Goal: Task Accomplishment & Management: Manage account settings

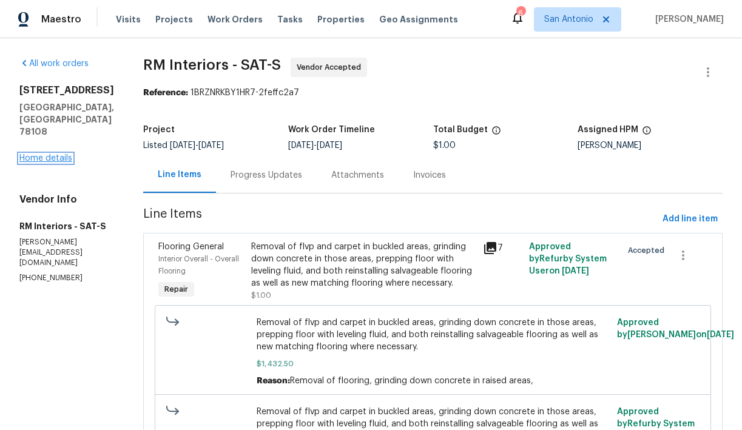
click at [55, 154] on link "Home details" at bounding box center [45, 158] width 53 height 8
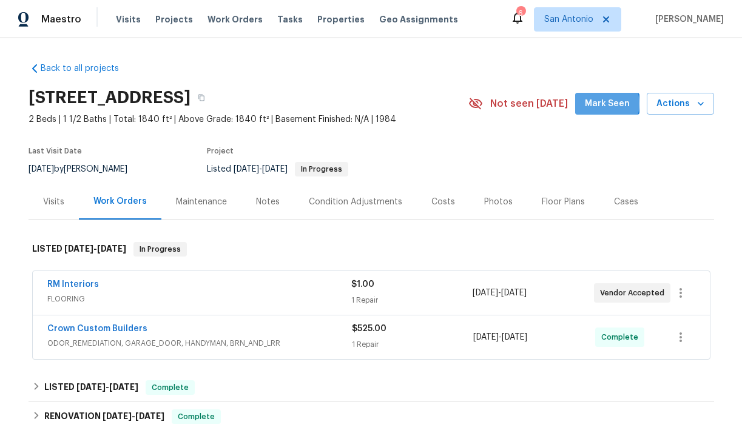
click at [603, 104] on span "Mark Seen" at bounding box center [607, 104] width 45 height 15
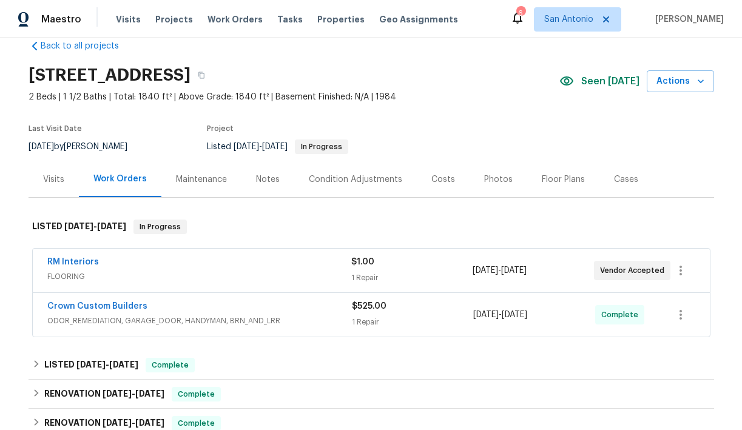
scroll to position [19, 0]
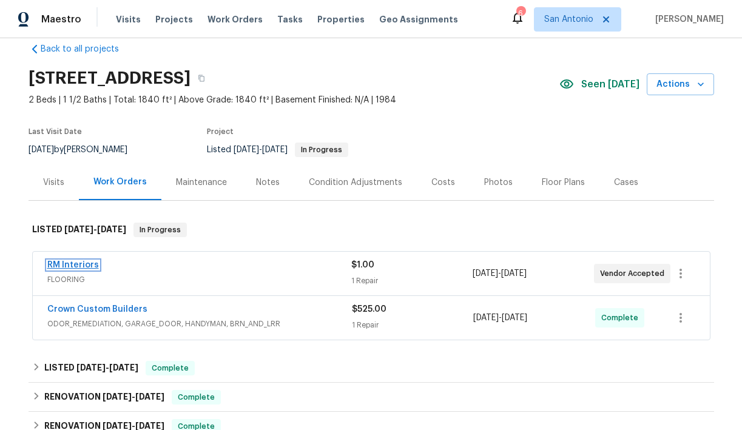
click at [75, 267] on link "RM Interiors" at bounding box center [73, 265] width 52 height 8
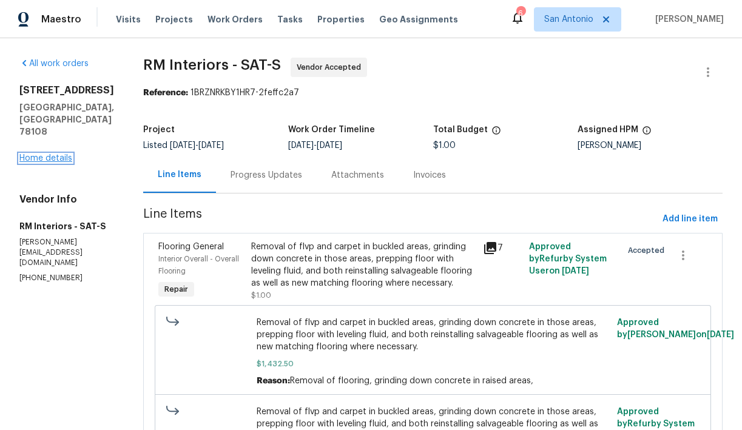
click at [49, 154] on link "Home details" at bounding box center [45, 158] width 53 height 8
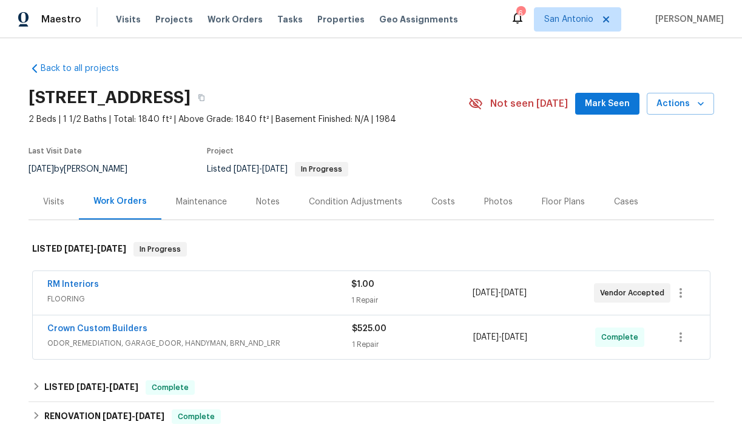
click at [260, 205] on div "Notes" at bounding box center [268, 202] width 24 height 12
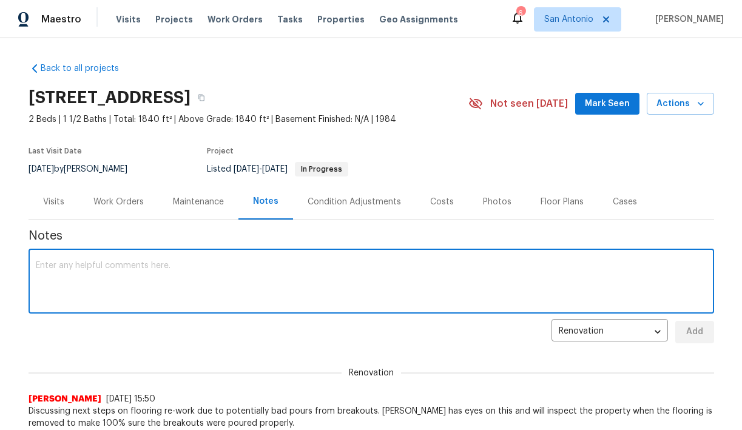
click at [253, 266] on textarea at bounding box center [371, 283] width 671 height 42
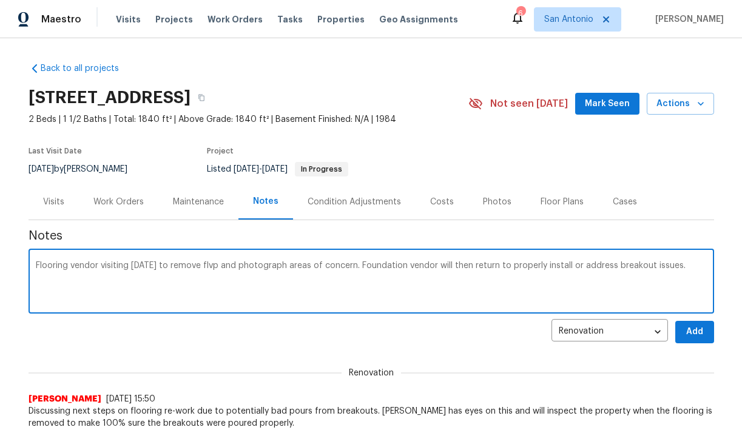
type textarea "Flooring vendor visiting today to remove flvp and photograph areas of concern. …"
click at [695, 341] on button "Add" at bounding box center [695, 332] width 39 height 22
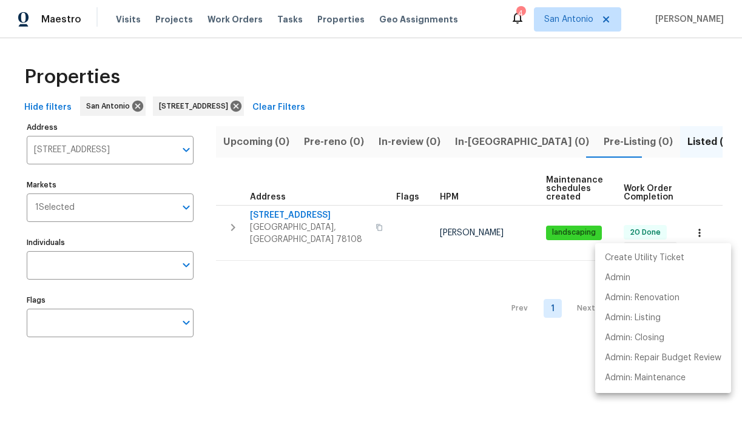
click at [657, 296] on p "Admin: Renovation" at bounding box center [642, 298] width 75 height 13
click at [279, 107] on div at bounding box center [371, 215] width 742 height 430
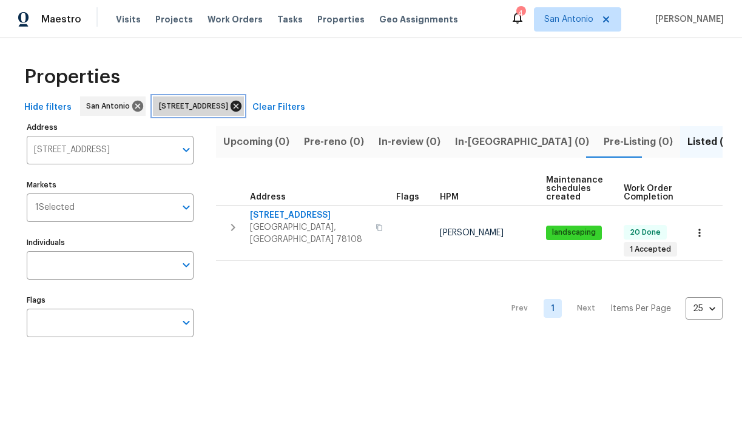
click at [243, 107] on icon at bounding box center [235, 106] width 13 height 13
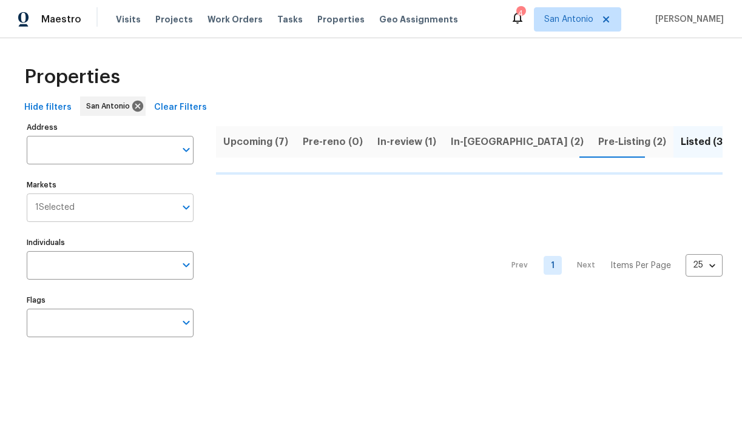
click at [192, 212] on icon "Open" at bounding box center [186, 207] width 15 height 15
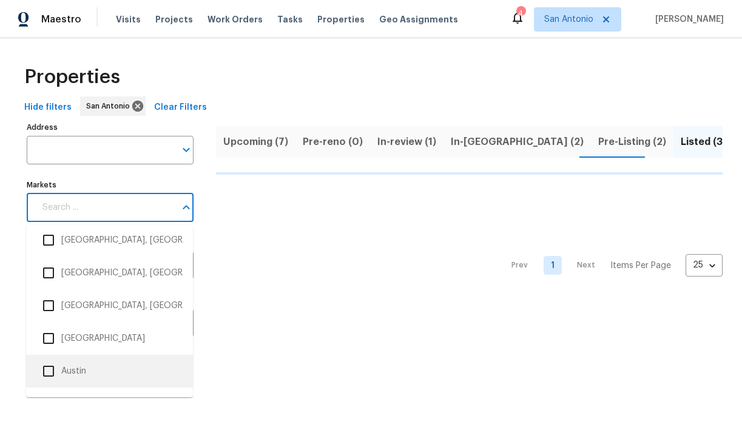
scroll to position [42, 0]
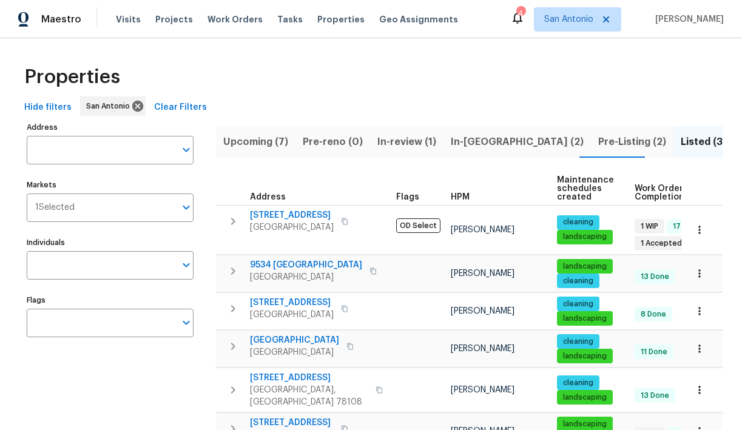
click at [454, 84] on div "Properties" at bounding box center [371, 77] width 704 height 39
click at [175, 214] on div "1 Selected Markets" at bounding box center [110, 208] width 167 height 29
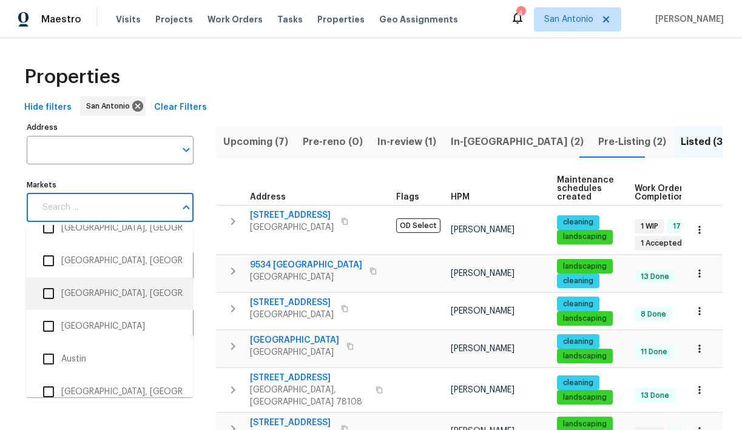
scroll to position [69, 0]
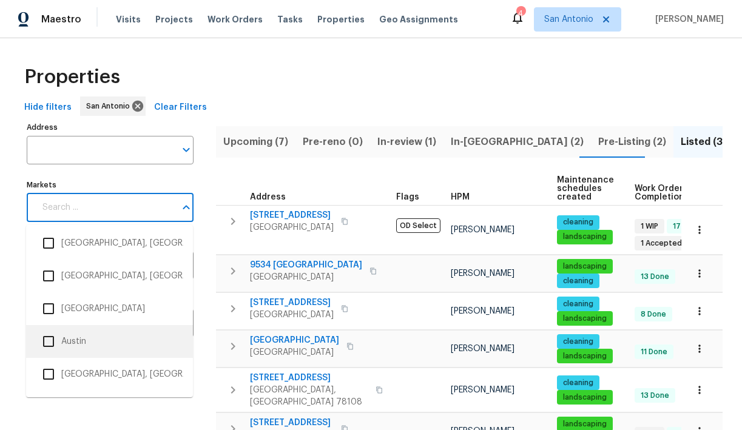
click at [47, 345] on input "checkbox" at bounding box center [48, 341] width 25 height 25
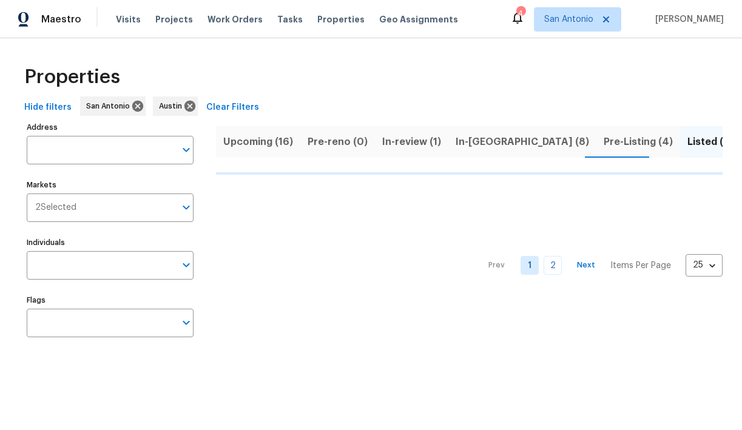
click at [388, 91] on div "Properties" at bounding box center [371, 77] width 704 height 39
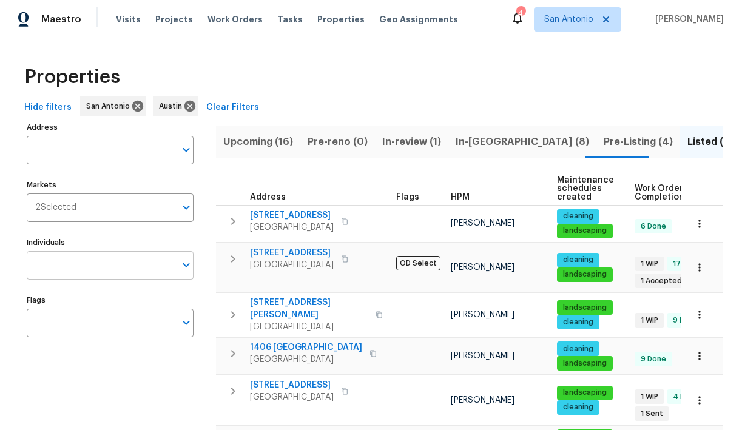
click at [180, 266] on icon "Open" at bounding box center [186, 265] width 15 height 15
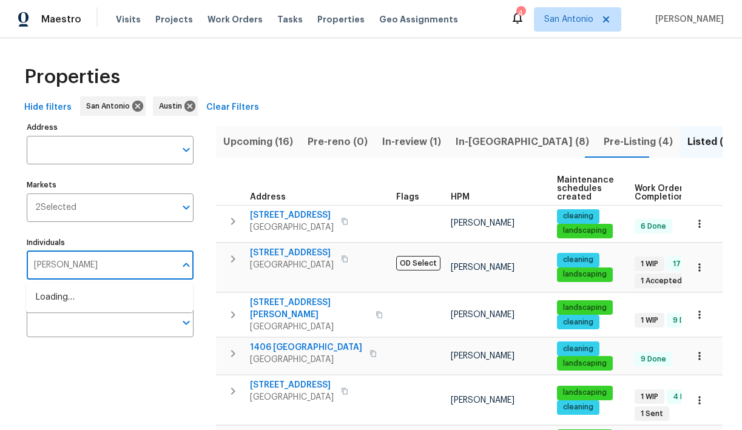
type input "[PERSON_NAME]"
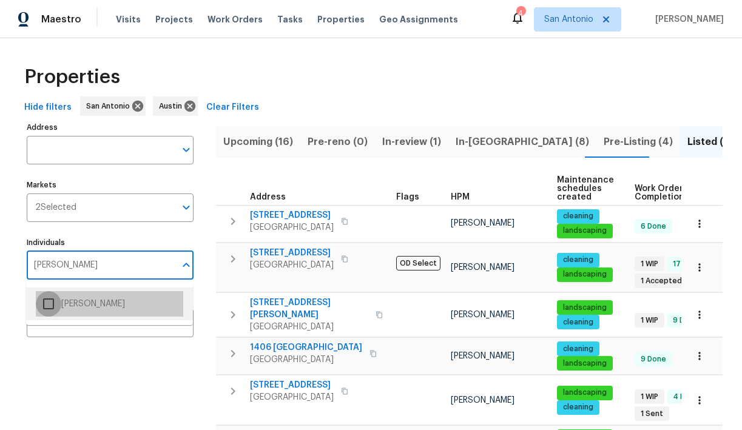
click at [59, 305] on input "checkbox" at bounding box center [48, 303] width 25 height 25
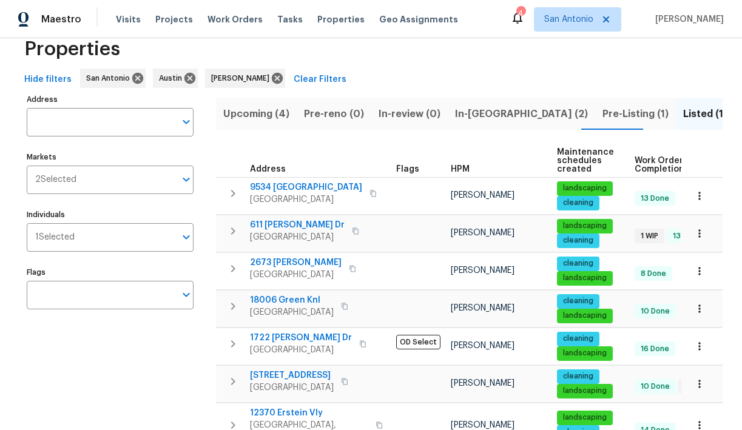
scroll to position [32, 0]
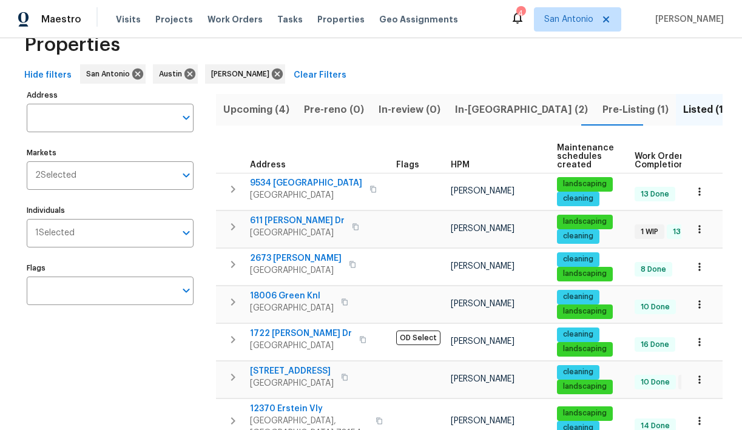
click at [250, 109] on span "Upcoming (4)" at bounding box center [256, 109] width 66 height 17
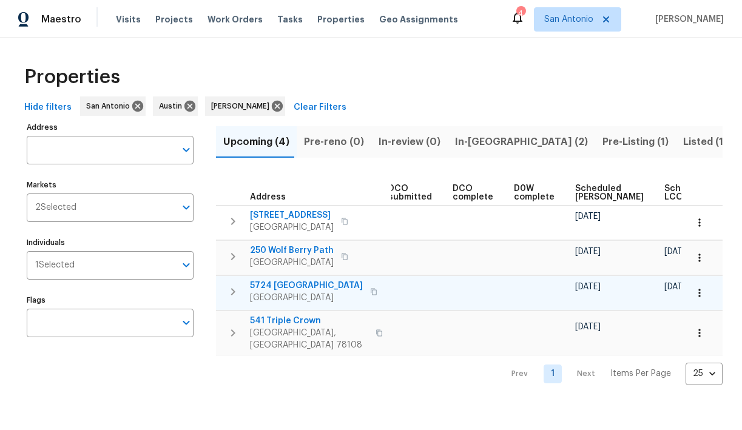
scroll to position [0, 265]
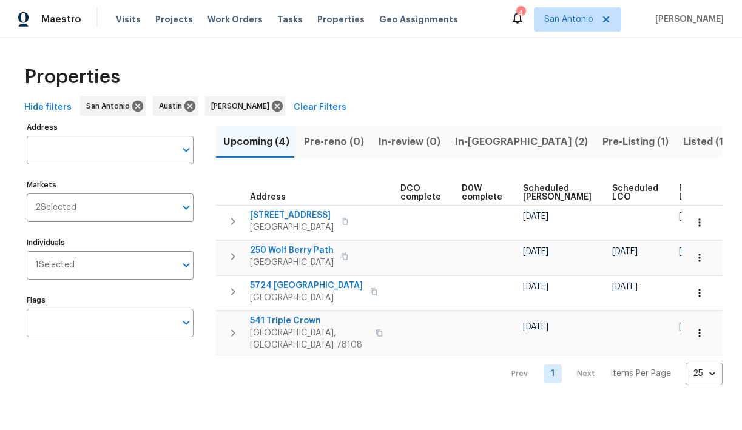
click at [613, 185] on span "Scheduled LCO" at bounding box center [636, 193] width 46 height 17
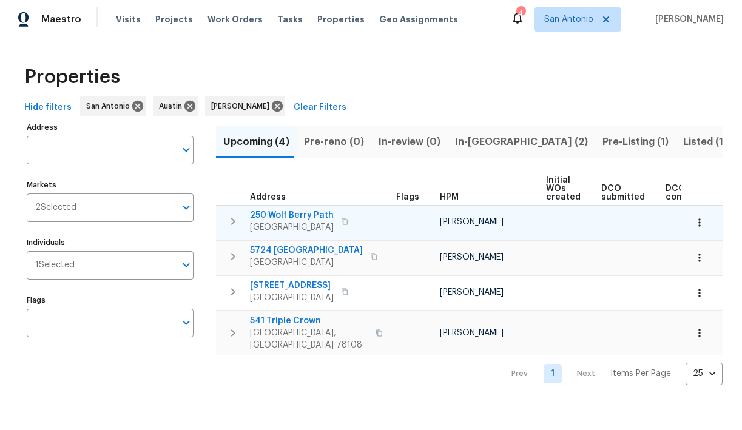
click at [699, 225] on icon "button" at bounding box center [700, 223] width 2 height 8
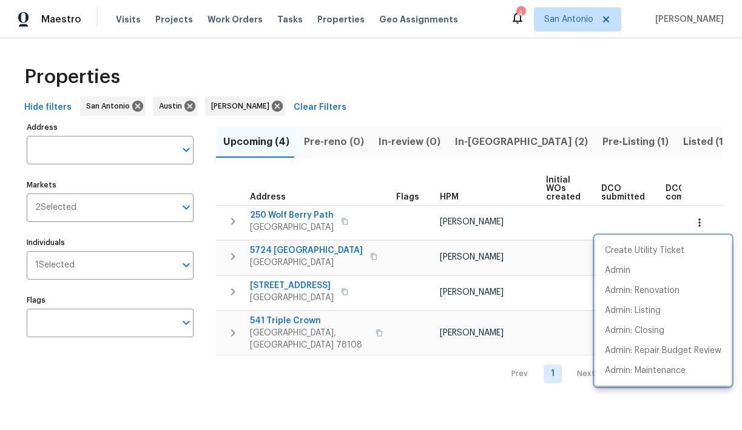
click at [516, 115] on div at bounding box center [371, 215] width 742 height 430
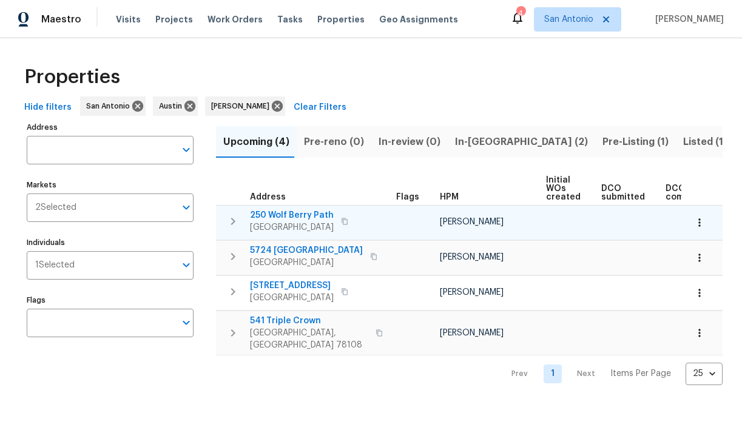
click at [288, 216] on span "250 Wolf Berry Path" at bounding box center [292, 215] width 84 height 12
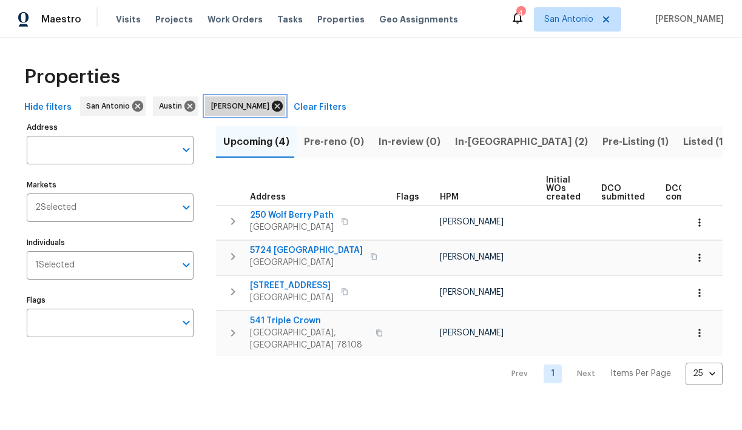
click at [272, 106] on icon at bounding box center [277, 106] width 11 height 11
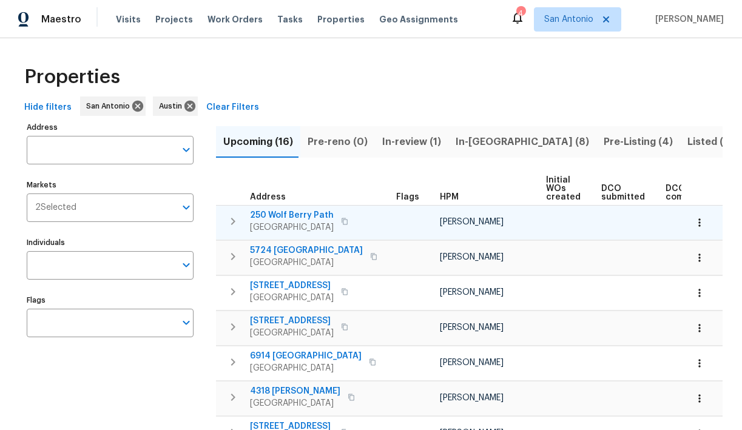
scroll to position [0, 280]
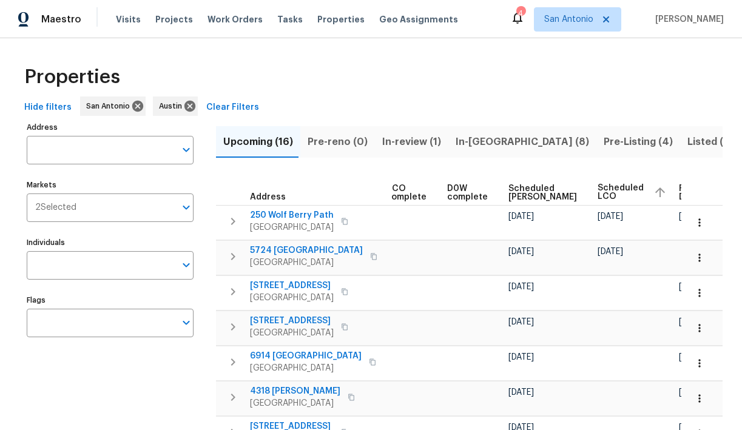
click at [679, 190] on span "Ready Date" at bounding box center [692, 193] width 27 height 17
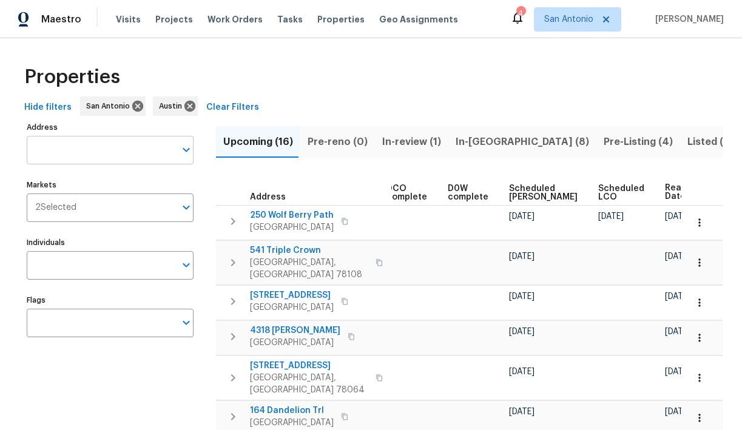
click at [71, 158] on input "Address" at bounding box center [101, 150] width 149 height 29
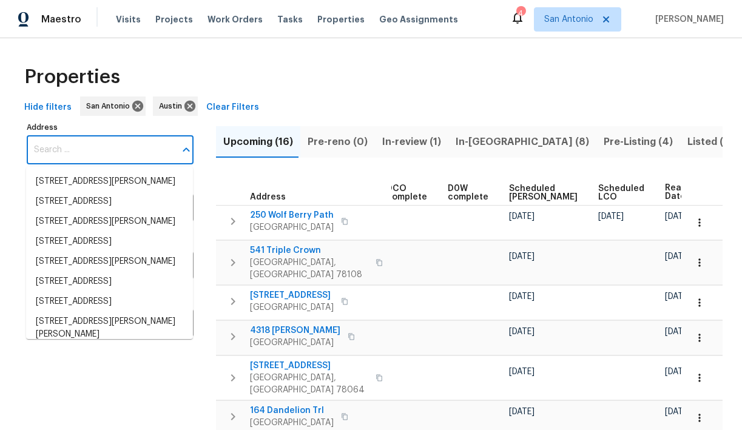
paste input "124 Blossom Valley Strm, Buda, TX 78610"
type input "124 Blossom Valley Strm, Buda, TX 78610"
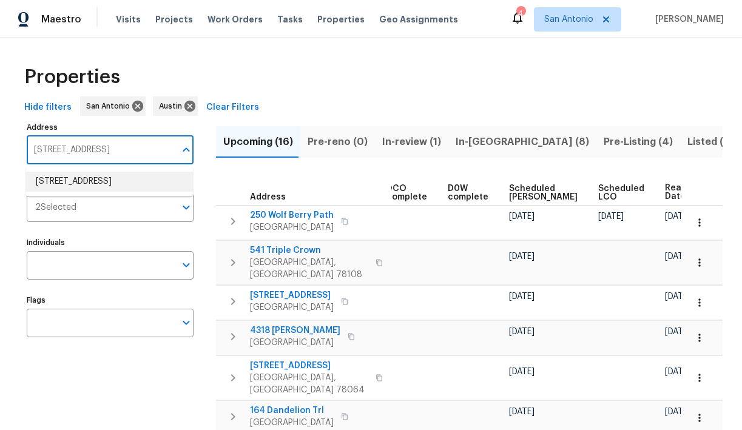
click at [76, 180] on li "124 Blossom Valley Strm Buda TX 78610" at bounding box center [109, 182] width 167 height 20
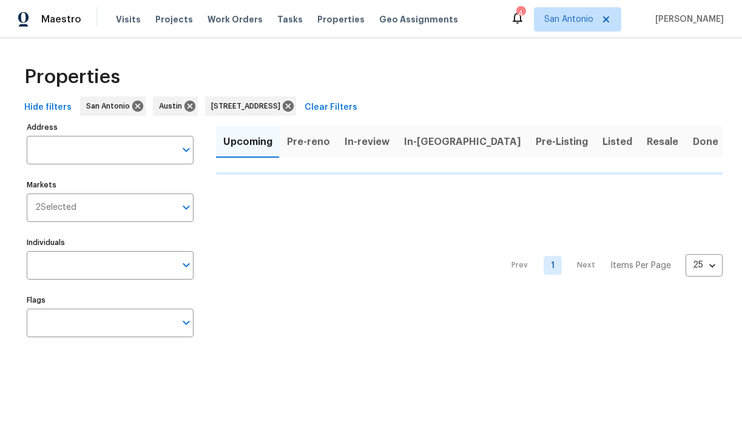
type input "124 Blossom Valley Strm Buda TX 78610"
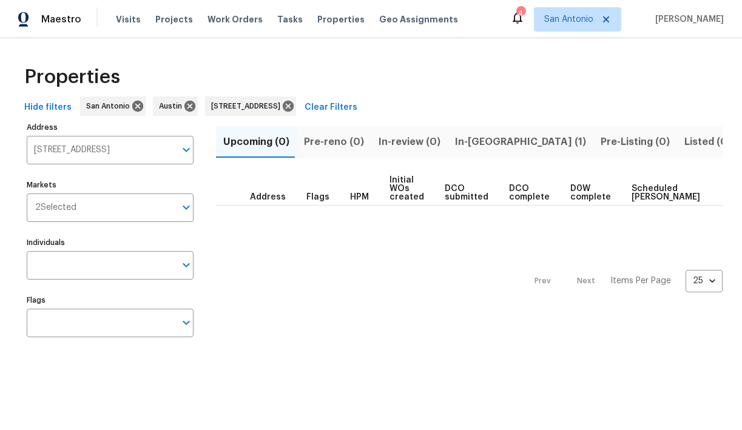
click at [467, 141] on span "In-reno (1)" at bounding box center [520, 142] width 131 height 17
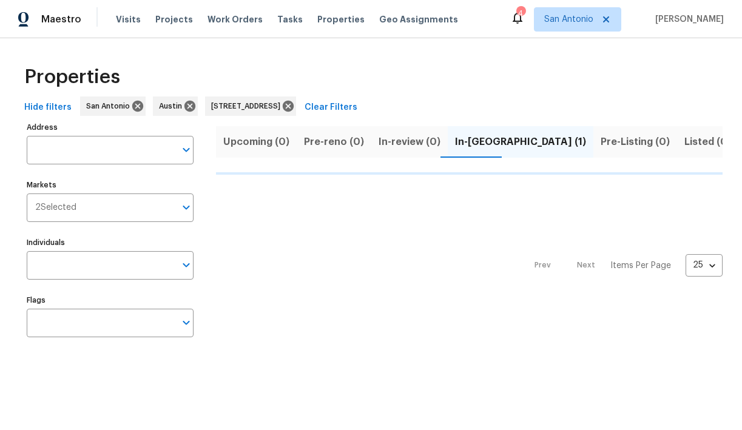
type input "124 Blossom Valley Strm Buda TX 78610"
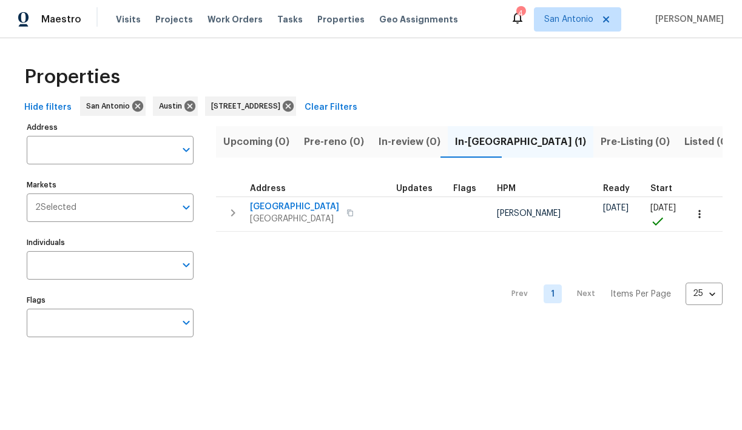
type input "124 Blossom Valley Strm Buda TX 78610"
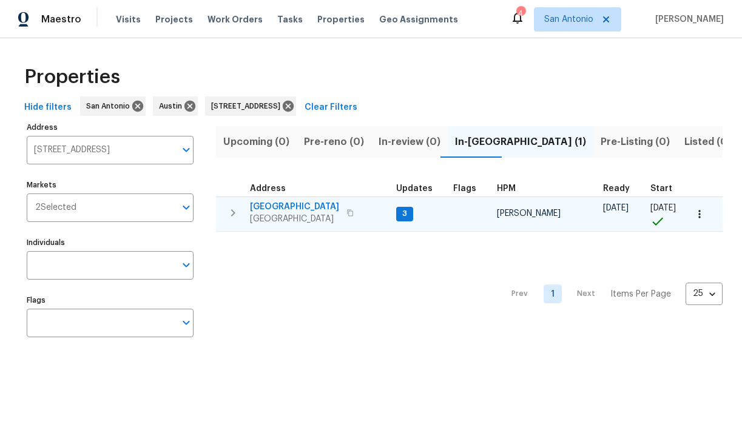
click at [268, 205] on span "124 Blossom Valley Strm" at bounding box center [294, 207] width 89 height 12
click at [702, 212] on icon "button" at bounding box center [700, 214] width 12 height 12
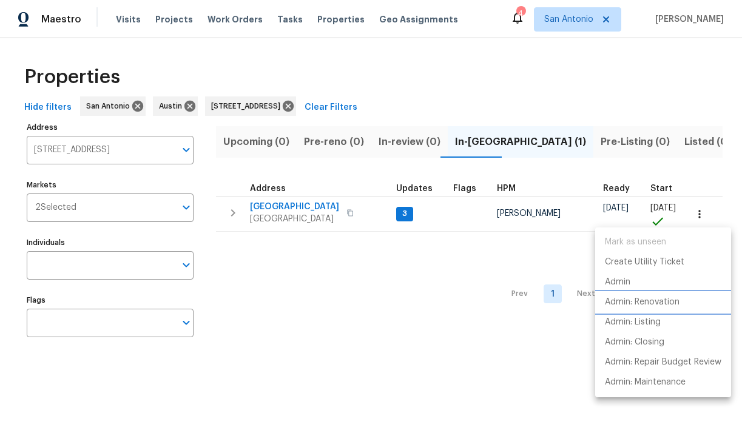
click at [665, 304] on p "Admin: Renovation" at bounding box center [642, 302] width 75 height 13
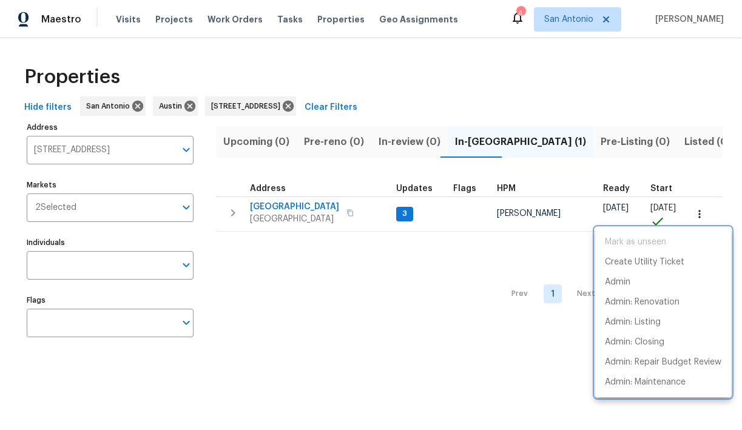
click at [352, 107] on div at bounding box center [371, 215] width 742 height 430
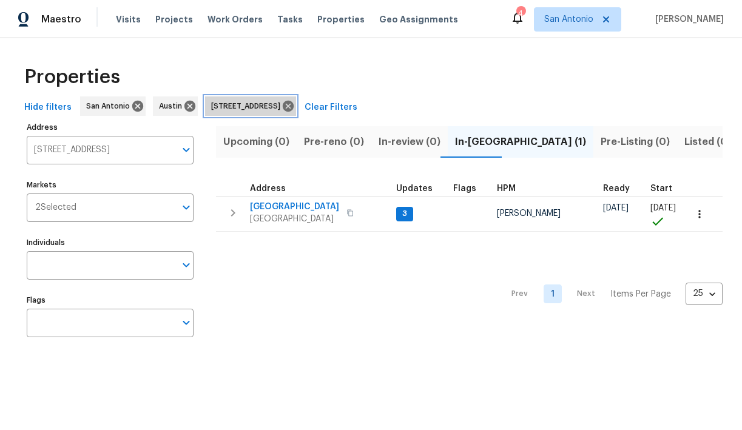
click at [295, 107] on icon at bounding box center [288, 106] width 13 height 13
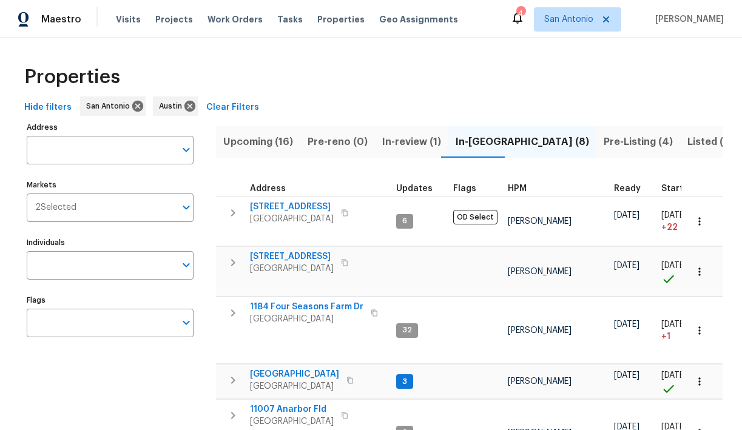
click at [257, 141] on span "Upcoming (16)" at bounding box center [258, 142] width 70 height 17
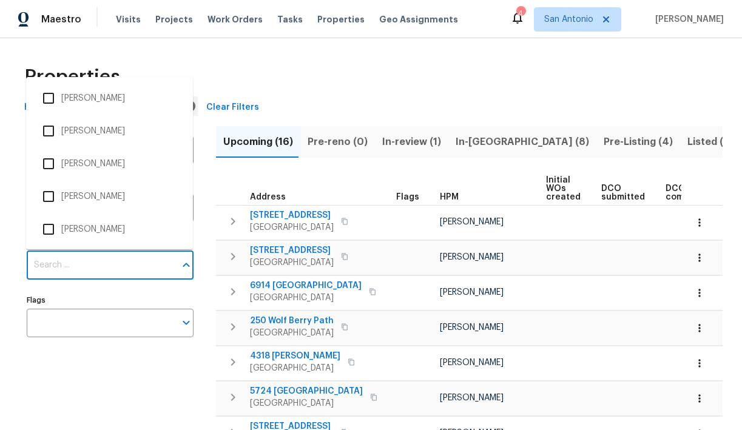
click at [157, 276] on input "Individuals" at bounding box center [101, 265] width 149 height 29
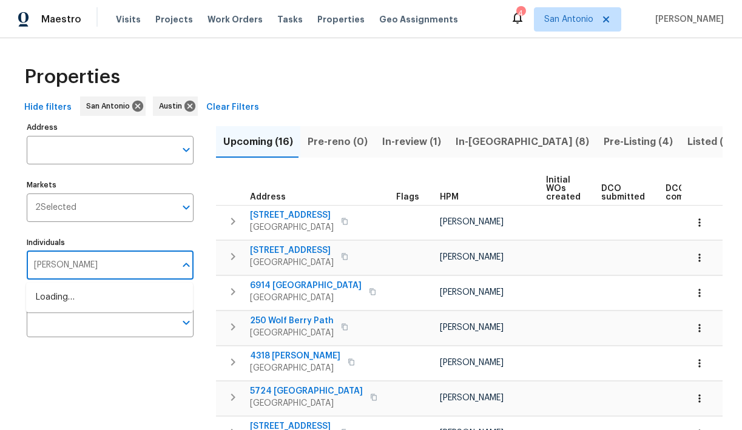
type input "chris fuentes"
click at [109, 302] on li "[PERSON_NAME]" at bounding box center [110, 303] width 148 height 25
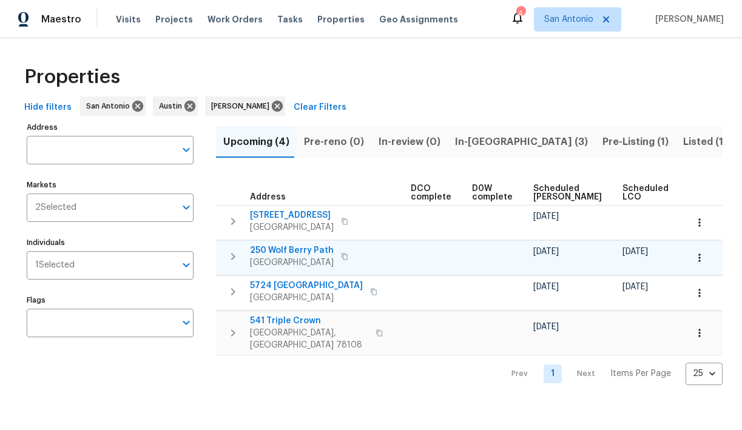
scroll to position [0, 265]
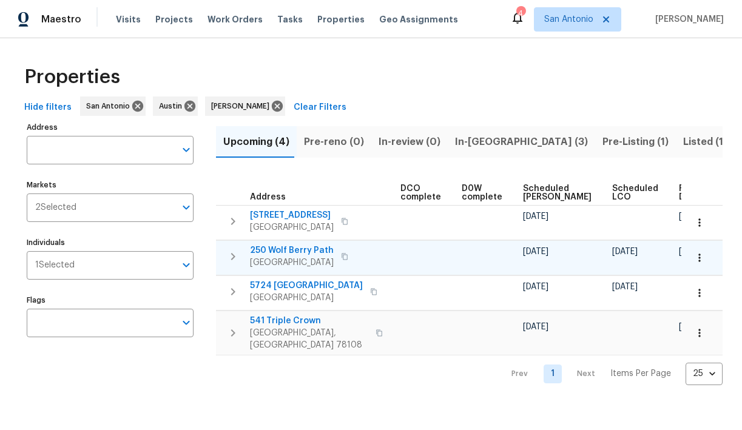
click at [699, 259] on icon "button" at bounding box center [700, 258] width 12 height 12
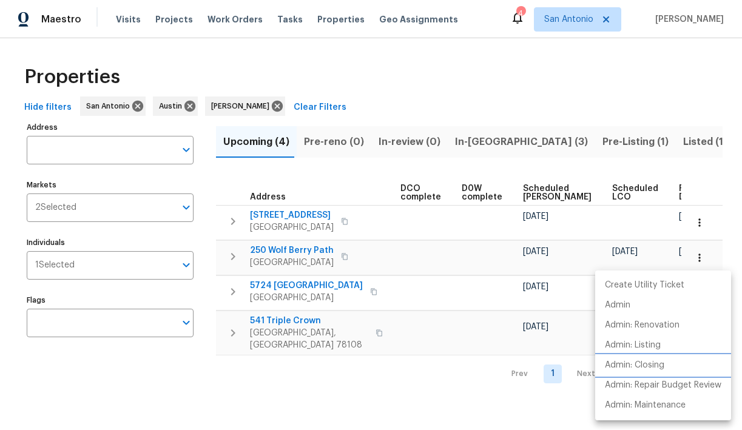
click at [662, 364] on p "Admin: Closing" at bounding box center [634, 365] width 59 height 13
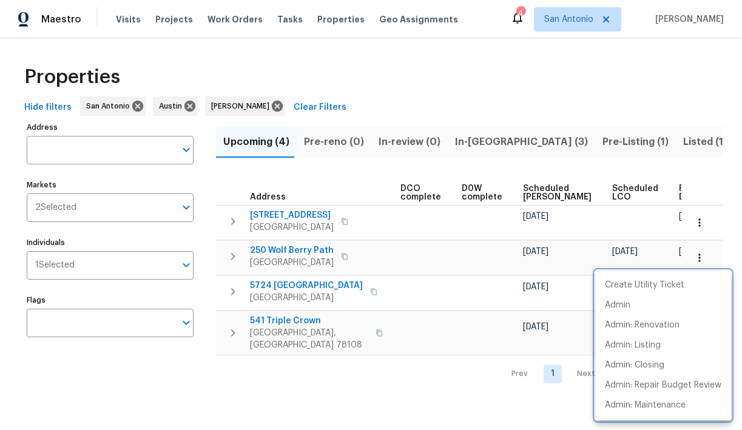
click at [465, 137] on div at bounding box center [371, 215] width 742 height 430
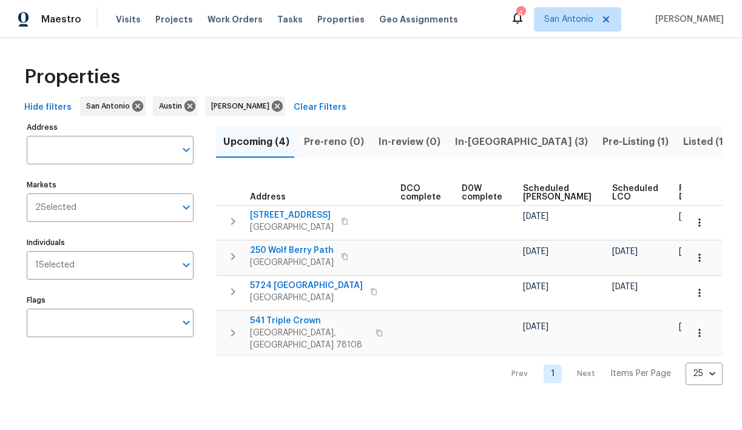
click at [467, 142] on span "In-[GEOGRAPHIC_DATA] (3)" at bounding box center [521, 142] width 133 height 17
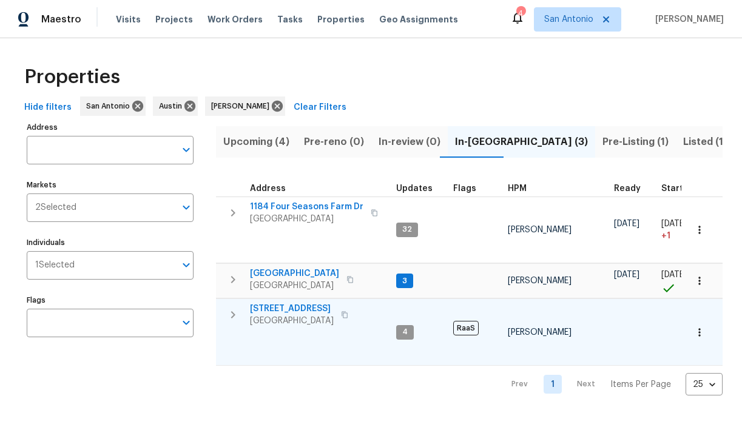
click at [298, 308] on span "526 Radiance Ave" at bounding box center [292, 309] width 84 height 12
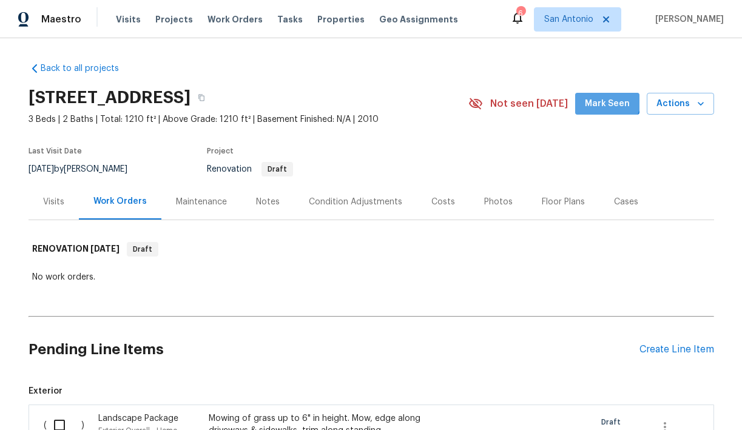
click at [594, 93] on button "Mark Seen" at bounding box center [608, 104] width 64 height 22
click at [269, 203] on div "Notes" at bounding box center [268, 202] width 24 height 12
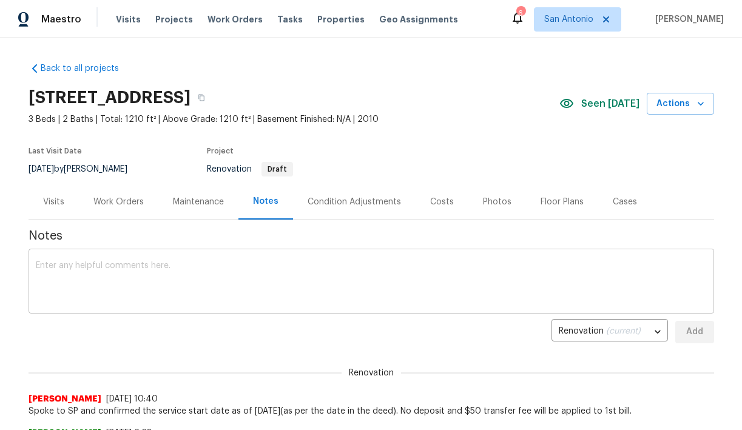
click at [259, 265] on textarea at bounding box center [371, 283] width 671 height 42
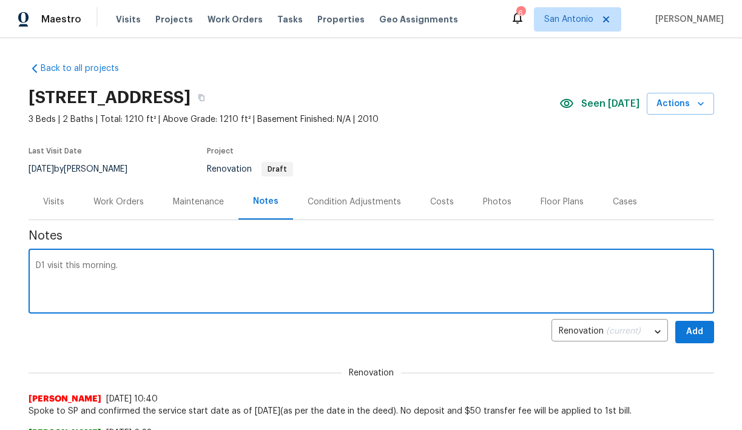
type textarea "D1 visit this morning."
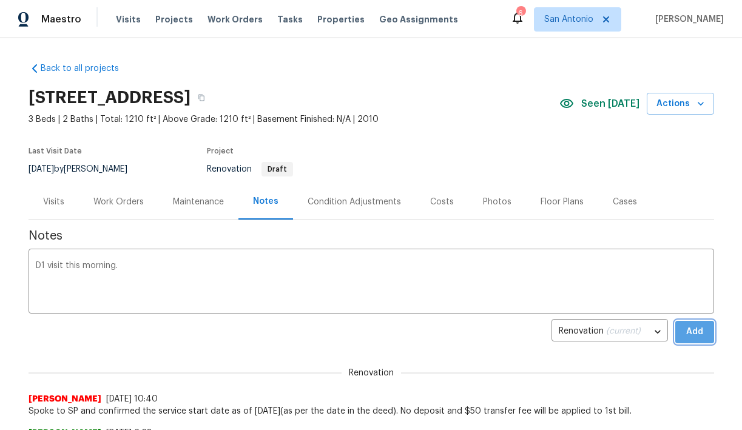
click at [693, 331] on span "Add" at bounding box center [694, 332] width 19 height 15
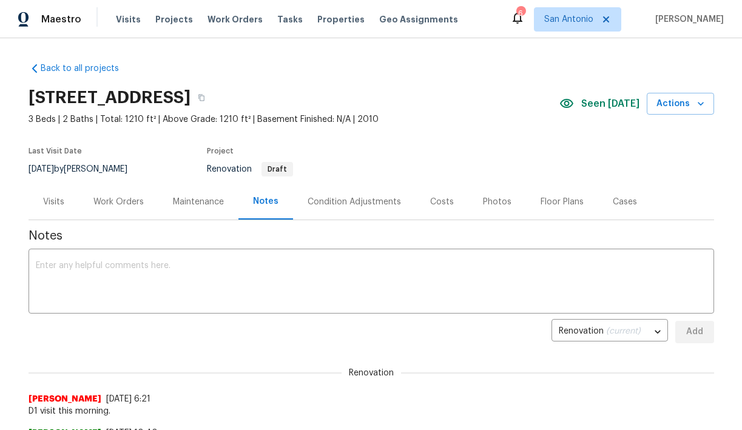
click at [54, 200] on div "Visits" at bounding box center [53, 202] width 21 height 12
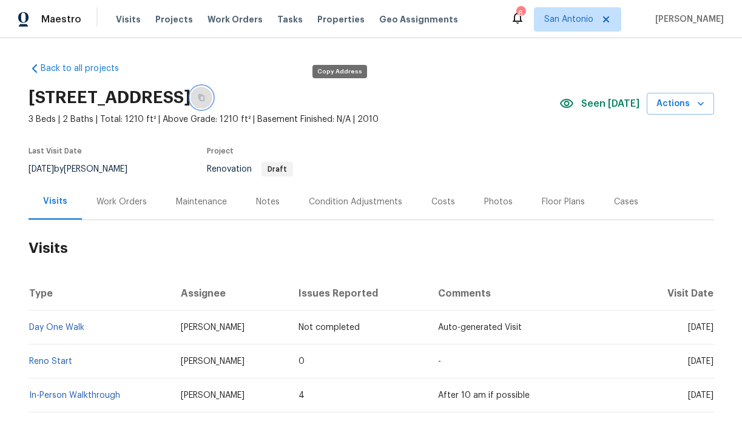
click at [205, 97] on icon "button" at bounding box center [201, 97] width 7 height 7
click at [127, 21] on span "Visits" at bounding box center [128, 19] width 25 height 12
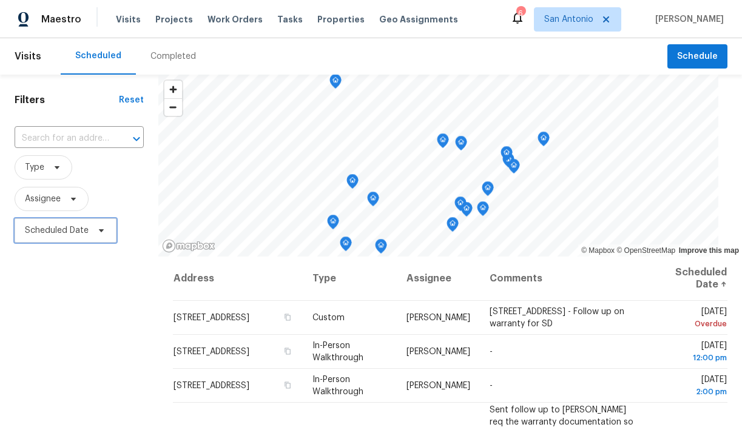
click at [106, 231] on span "Scheduled Date" at bounding box center [66, 231] width 102 height 24
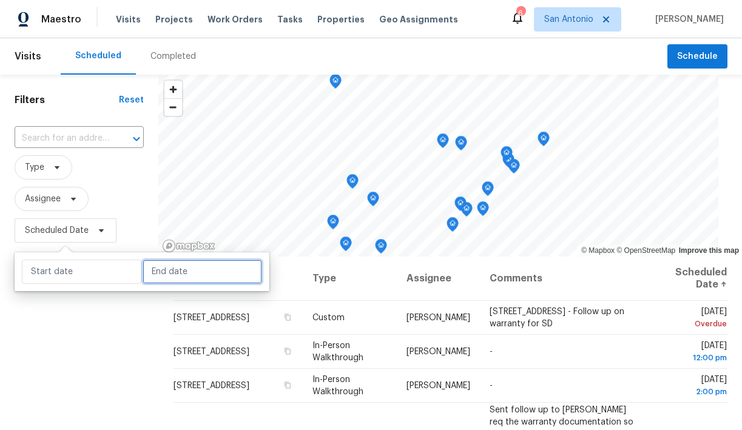
click at [174, 262] on input "text" at bounding box center [203, 272] width 120 height 24
select select "7"
select select "2025"
select select "8"
select select "2025"
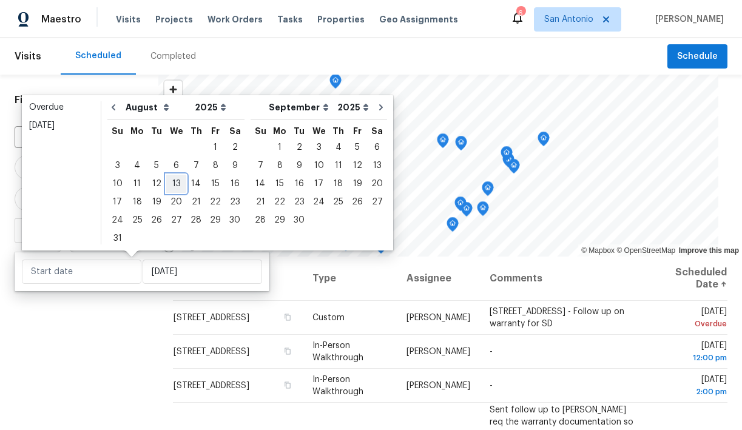
click at [172, 183] on div "13" at bounding box center [176, 183] width 20 height 17
type input "Wed, Aug 13"
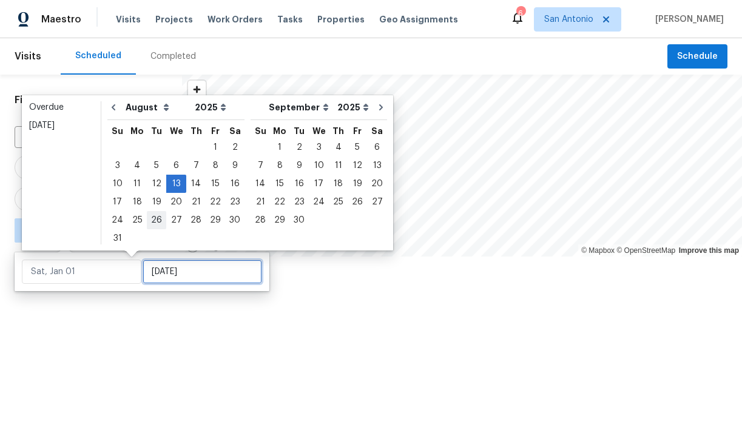
type input "Wed, Aug 13"
type input "Tue, Aug 26"
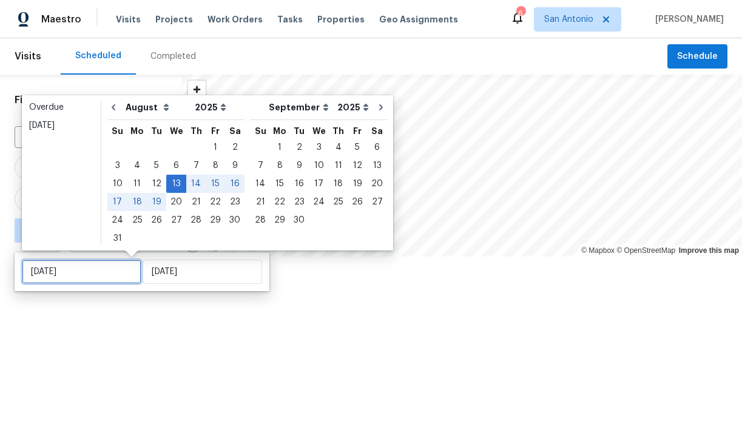
type input "Wed, Aug 13"
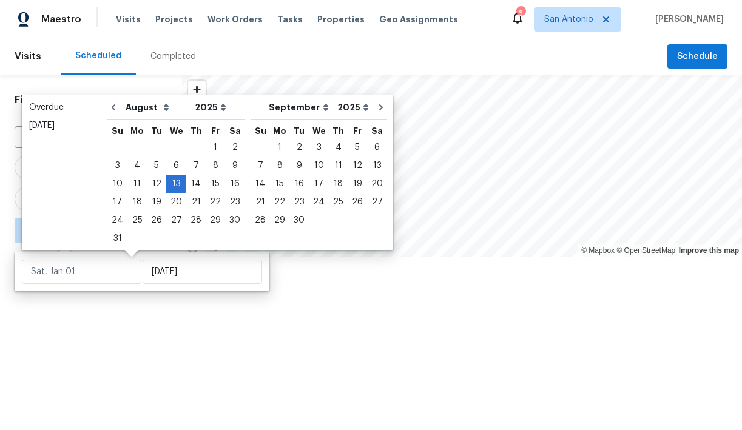
click at [133, 313] on div at bounding box center [371, 215] width 742 height 430
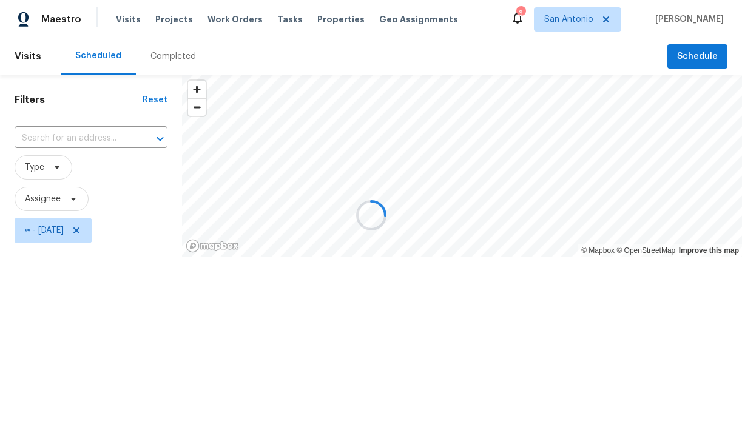
click at [72, 198] on div at bounding box center [371, 215] width 742 height 430
click at [73, 197] on div at bounding box center [371, 215] width 742 height 430
click at [75, 202] on div at bounding box center [371, 215] width 742 height 430
click at [69, 200] on div at bounding box center [371, 215] width 742 height 430
click at [75, 200] on div at bounding box center [371, 215] width 742 height 430
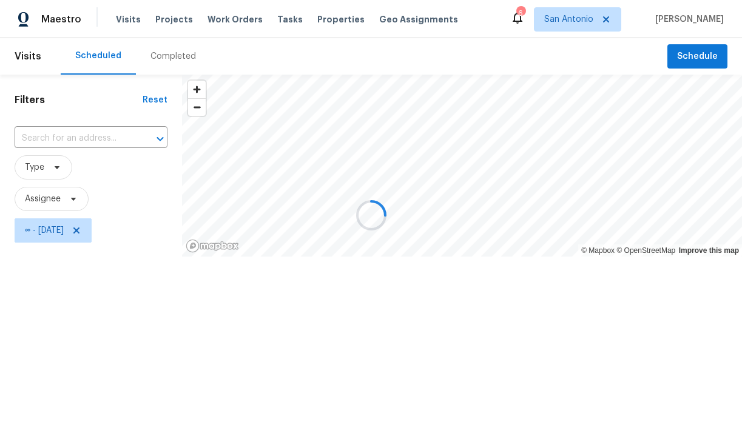
click at [75, 200] on div at bounding box center [371, 215] width 742 height 430
click at [116, 188] on div at bounding box center [371, 215] width 742 height 430
click at [75, 198] on div at bounding box center [371, 215] width 742 height 430
click at [140, 176] on div at bounding box center [371, 215] width 742 height 430
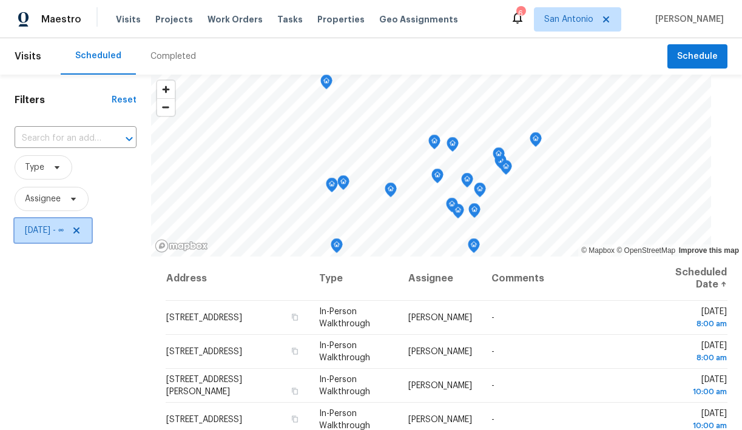
click at [81, 228] on icon at bounding box center [77, 231] width 10 height 10
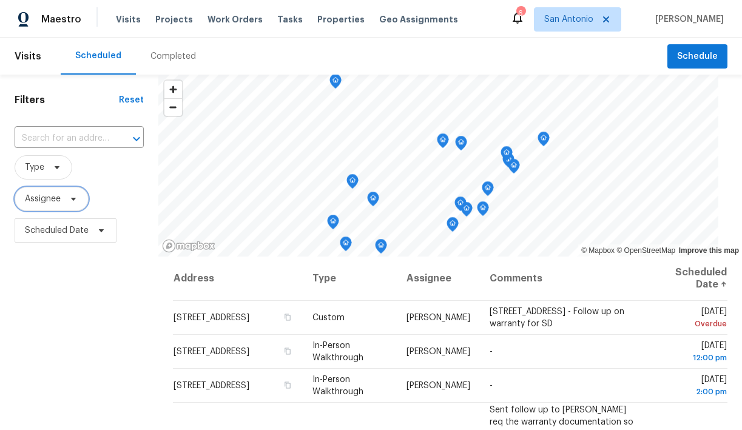
click at [59, 203] on span "Assignee" at bounding box center [43, 199] width 36 height 12
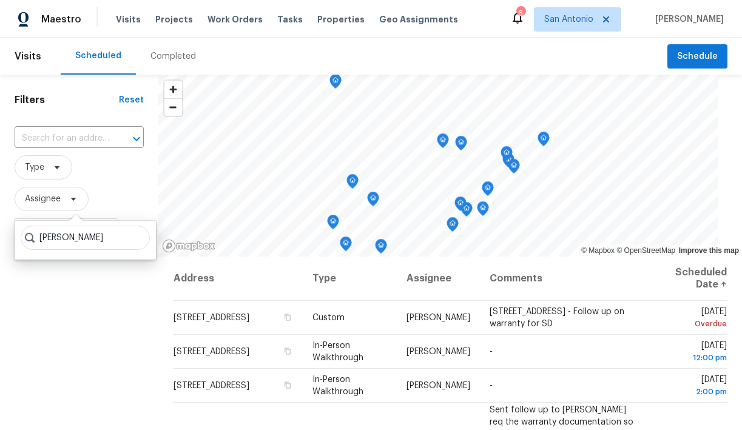
type input "[PERSON_NAME]"
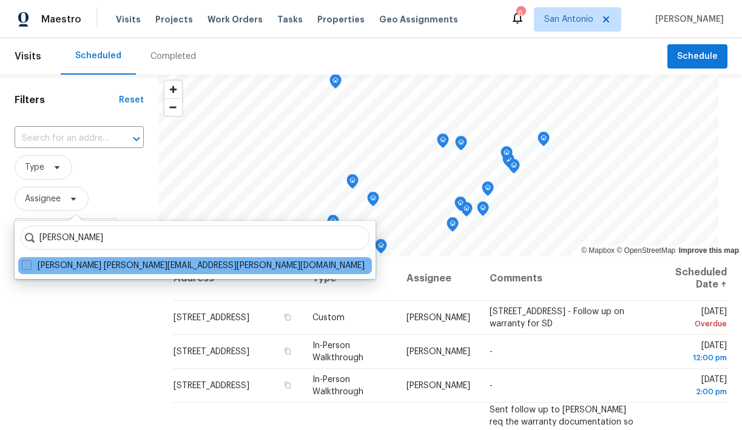
click at [56, 274] on div "Chris Fuentes chris.fuentes@opendoor.com" at bounding box center [195, 265] width 354 height 17
click at [56, 267] on label "Chris Fuentes chris.fuentes@opendoor.com" at bounding box center [193, 266] width 343 height 12
click at [30, 267] on input "Chris Fuentes chris.fuentes@opendoor.com" at bounding box center [26, 264] width 8 height 8
checkbox input "true"
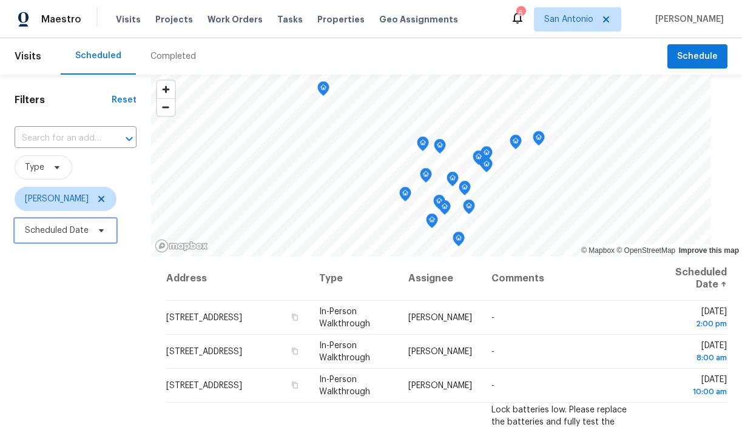
click at [105, 234] on icon at bounding box center [102, 231] width 10 height 10
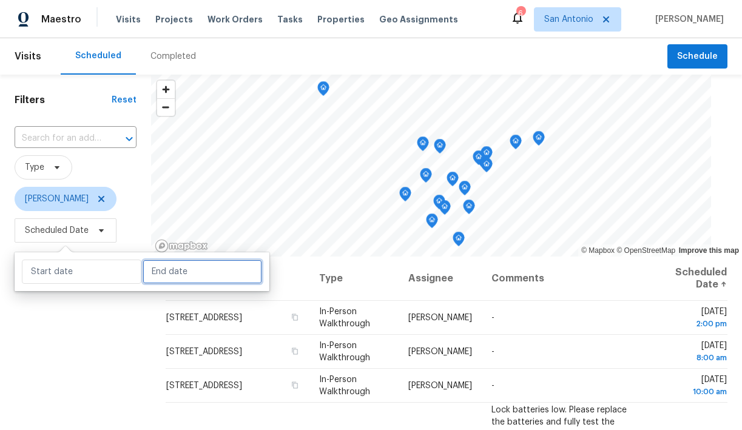
select select "7"
select select "2025"
select select "8"
select select "2025"
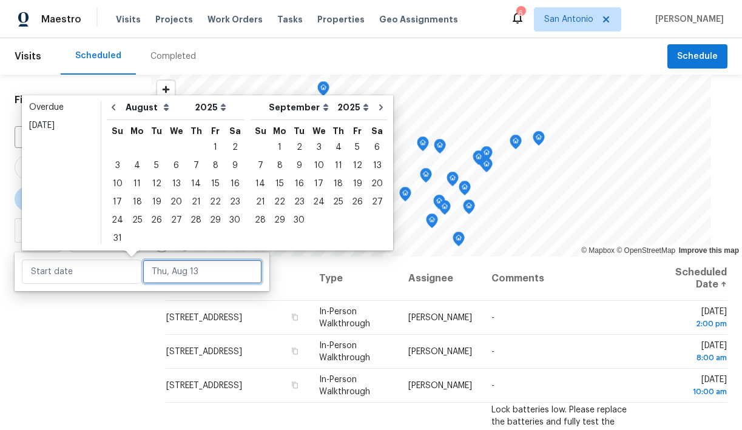
click at [159, 283] on input "text" at bounding box center [203, 272] width 120 height 24
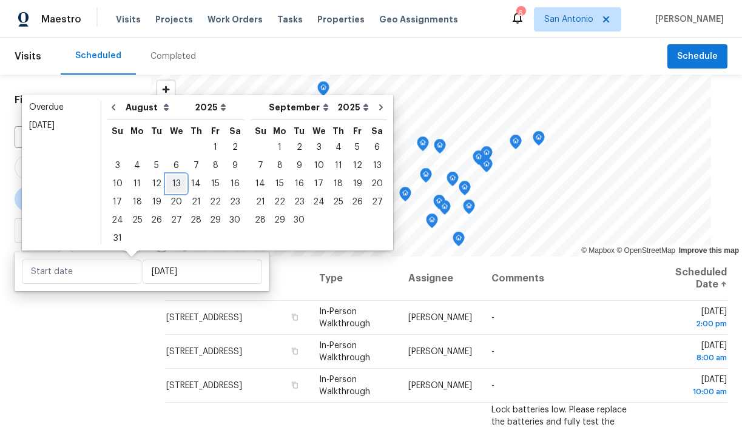
click at [171, 180] on div "13" at bounding box center [176, 183] width 20 height 17
type input "Wed, Aug 13"
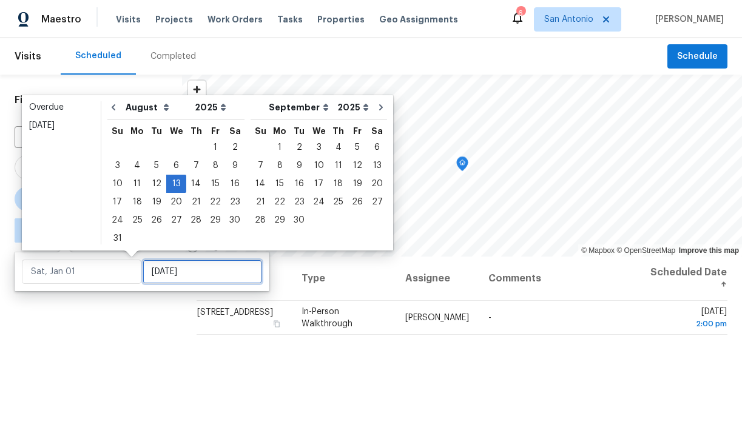
type input "Wed, Aug 13"
type input "Sun, Aug 31"
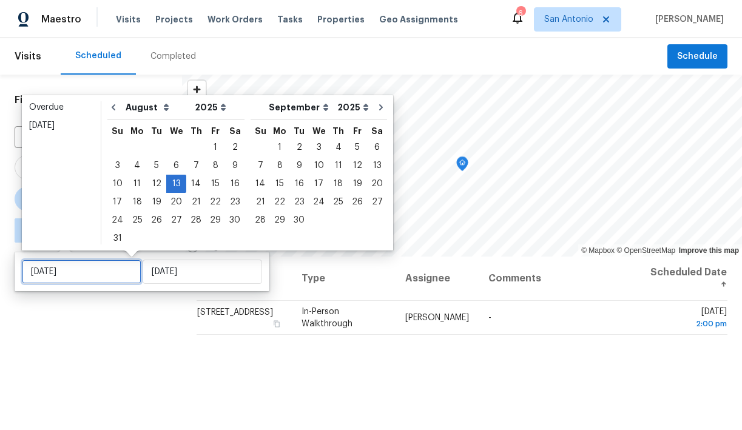
type input "Wed, Aug 13"
click at [104, 310] on div "Filters Reset ​ Type Chris Fuentes ∞ - Wed, Aug 13" at bounding box center [91, 338] width 182 height 526
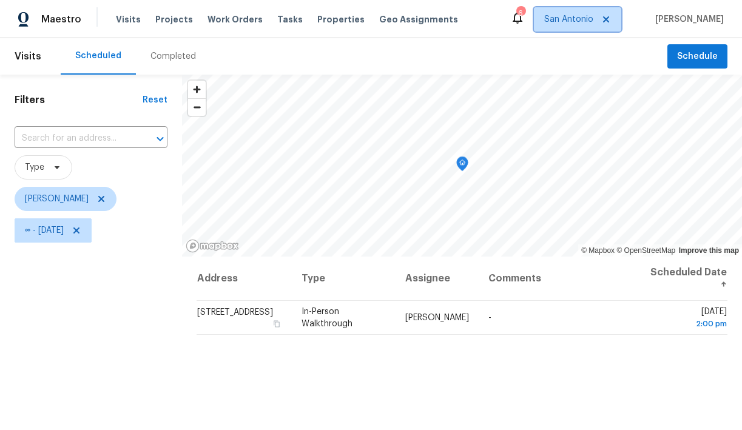
click at [594, 21] on span "San Antonio" at bounding box center [569, 19] width 49 height 12
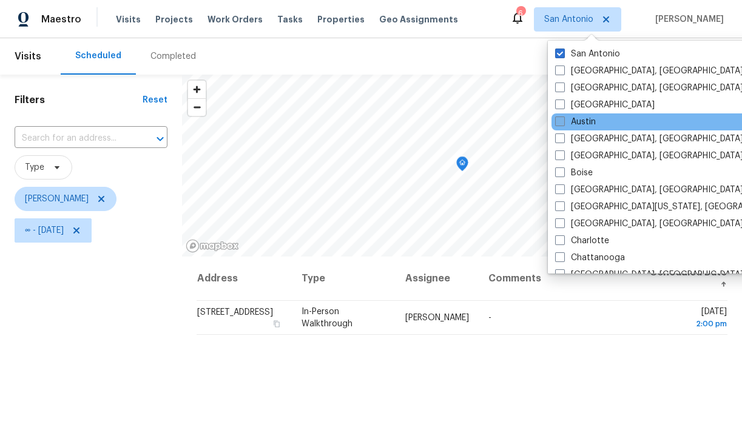
click at [562, 120] on span at bounding box center [561, 122] width 10 height 10
click at [562, 120] on input "Austin" at bounding box center [560, 120] width 8 height 8
checkbox input "true"
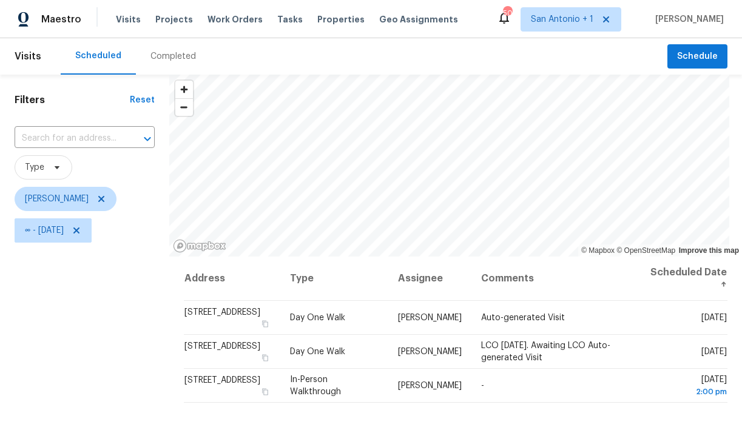
click at [141, 293] on div "Filters Reset ​ Type Chris Fuentes ∞ - Wed, Aug 13" at bounding box center [84, 338] width 169 height 526
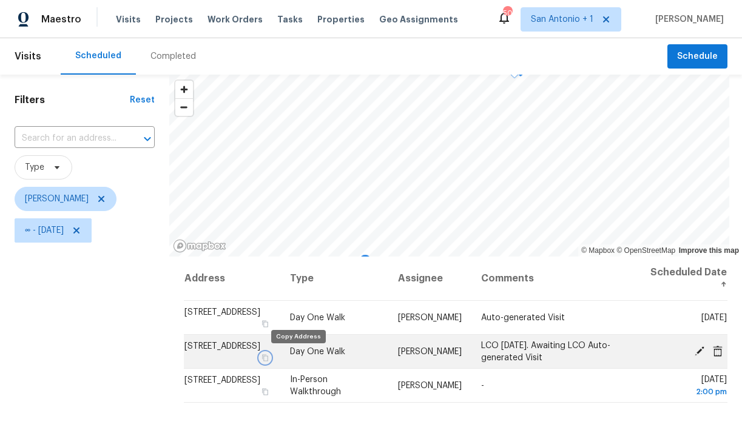
click at [269, 357] on icon "button" at bounding box center [265, 358] width 7 height 7
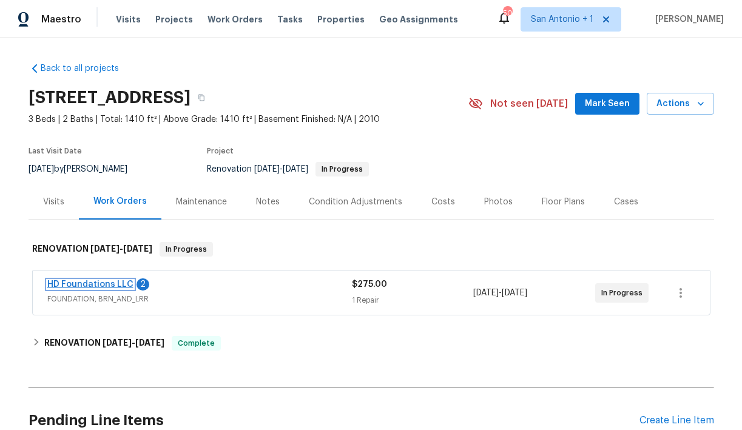
click at [96, 284] on link "HD Foundations LLC" at bounding box center [90, 284] width 86 height 8
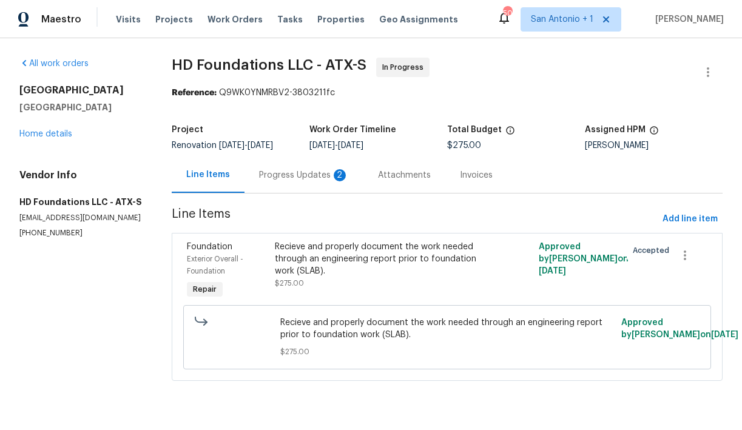
click at [303, 175] on div "Progress Updates 2" at bounding box center [304, 175] width 90 height 12
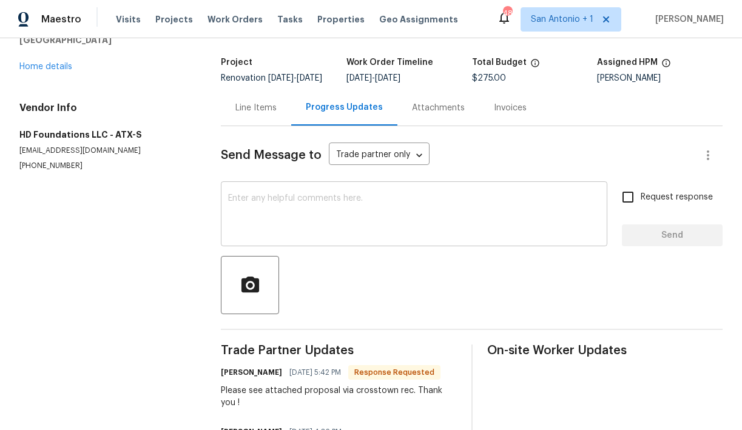
scroll to position [4, 0]
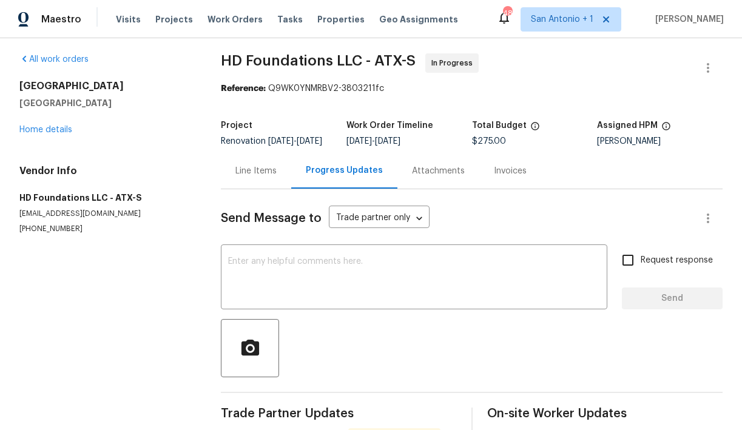
click at [259, 177] on div "Line Items" at bounding box center [256, 171] width 41 height 12
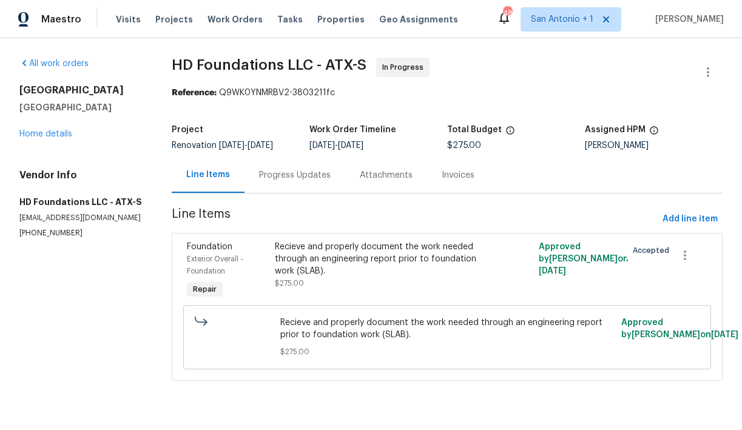
click at [345, 265] on div "Recieve and properly document the work needed through an engineering report pri…" at bounding box center [381, 259] width 213 height 36
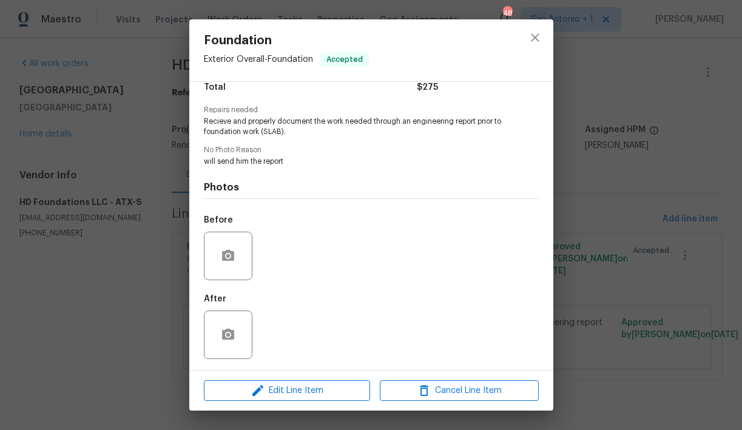
scroll to position [108, 0]
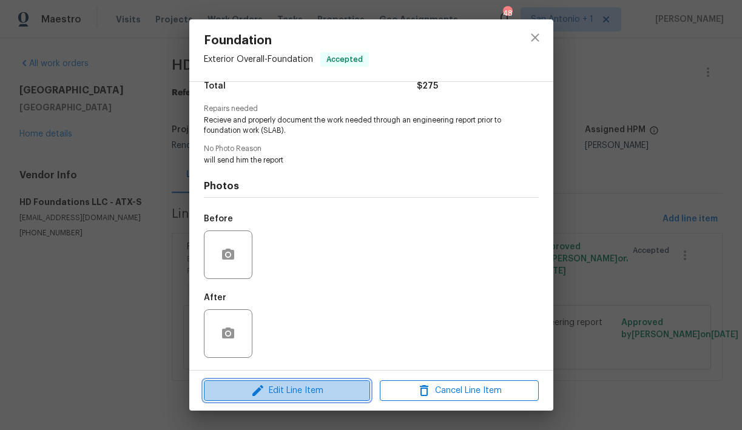
click at [296, 390] on span "Edit Line Item" at bounding box center [287, 391] width 159 height 15
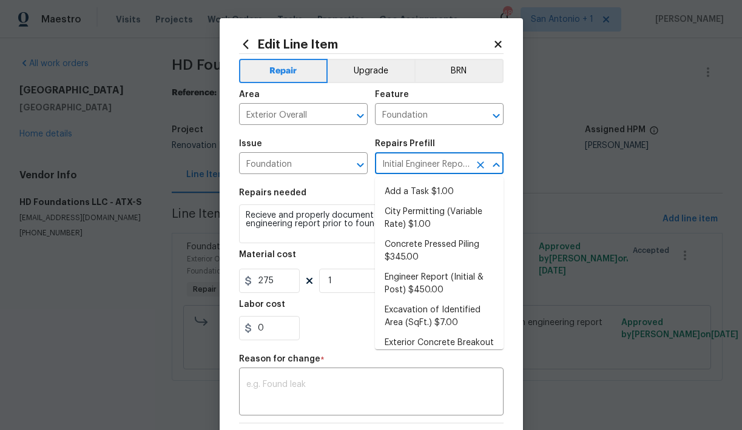
click at [409, 168] on input "Initial Engineer Report (Slab) $275.00" at bounding box center [422, 164] width 95 height 19
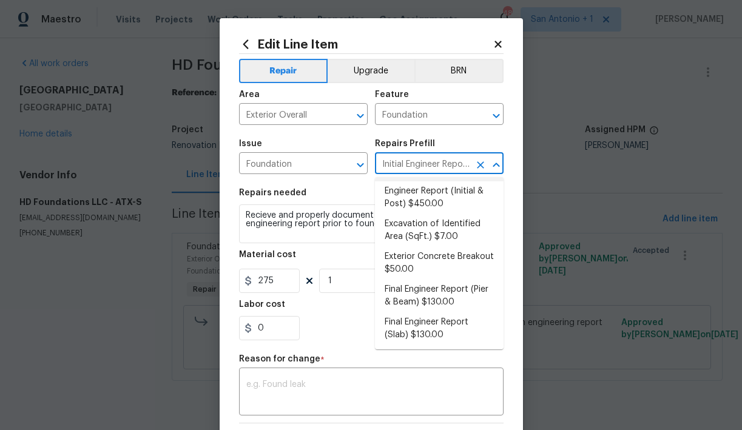
scroll to position [89, 0]
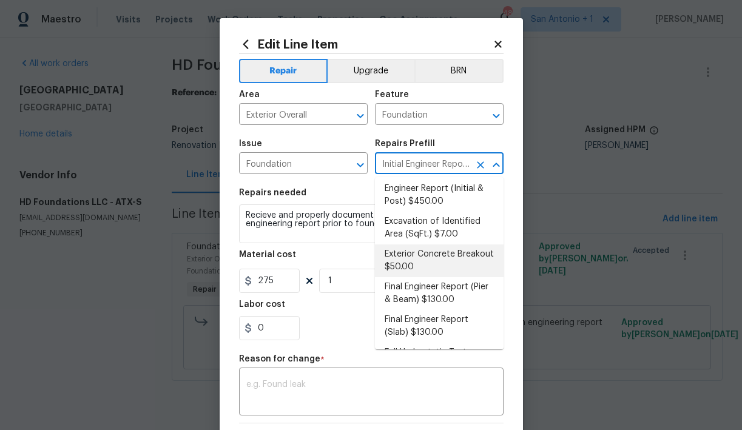
click at [416, 255] on li "Exterior Concrete Breakout $50.00" at bounding box center [439, 261] width 129 height 33
type input "Initial Engineer Report (Slab) $275.00"
type textarea "Properly prep the area for work, break out and install new concrete on the exte…"
type input "Exterior Concrete Breakout $50.00"
type input "50"
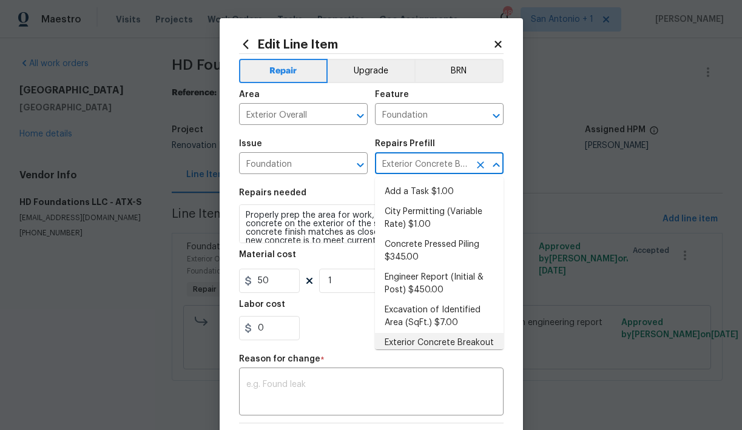
scroll to position [16, 0]
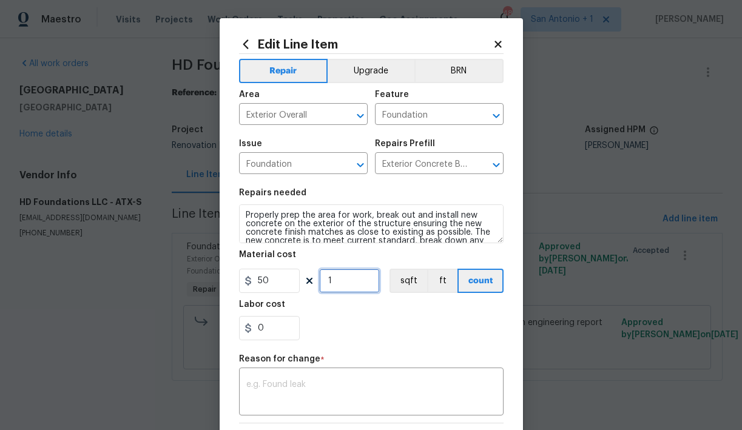
click at [344, 287] on input "1" at bounding box center [349, 281] width 61 height 24
type input "29"
click at [368, 321] on div "0" at bounding box center [371, 328] width 265 height 24
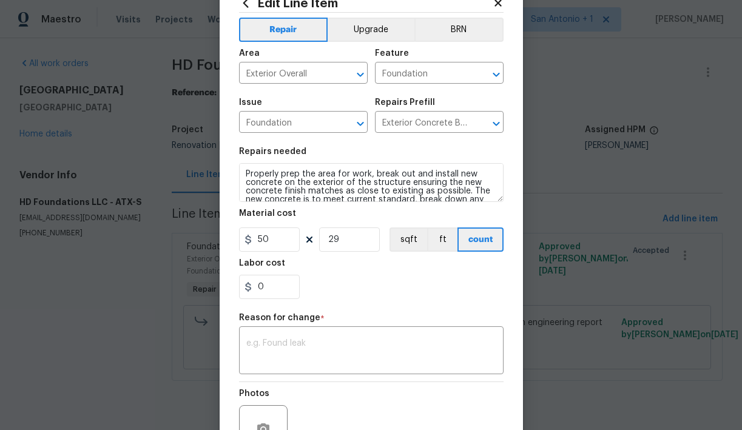
scroll to position [44, 0]
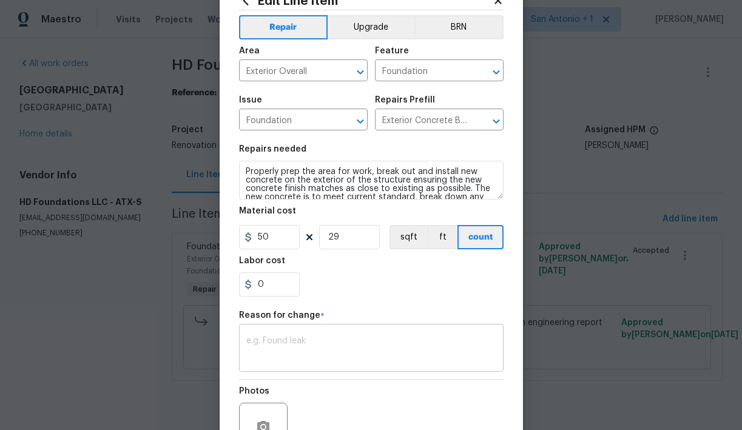
click at [343, 335] on div "x ​" at bounding box center [371, 349] width 265 height 45
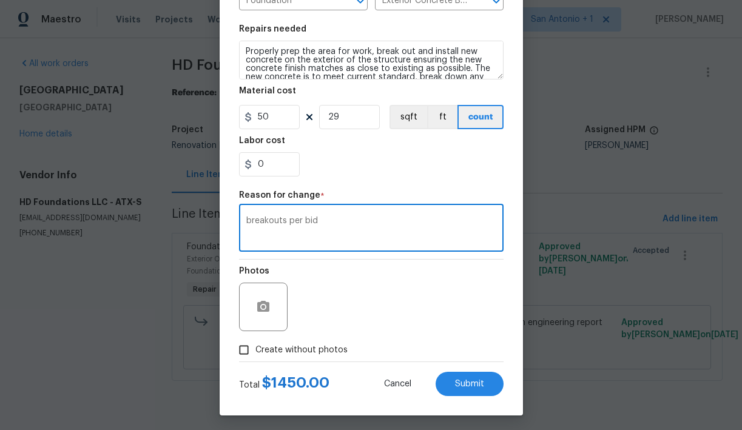
scroll to position [168, 0]
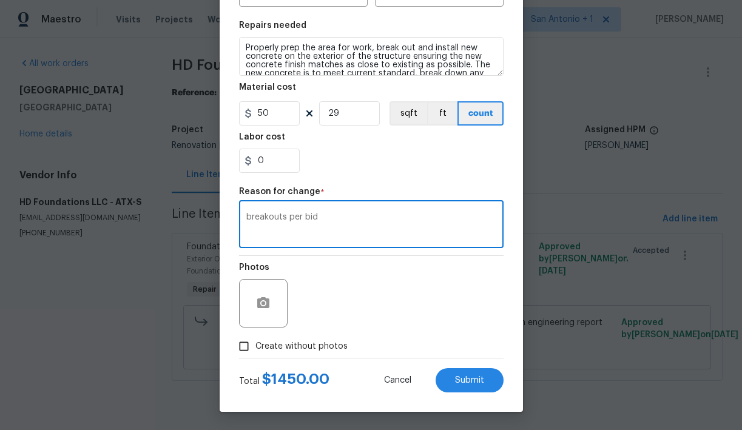
type textarea "breakouts per bid"
click at [325, 346] on span "Create without photos" at bounding box center [302, 347] width 92 height 13
click at [256, 346] on input "Create without photos" at bounding box center [244, 346] width 23 height 23
checkbox input "true"
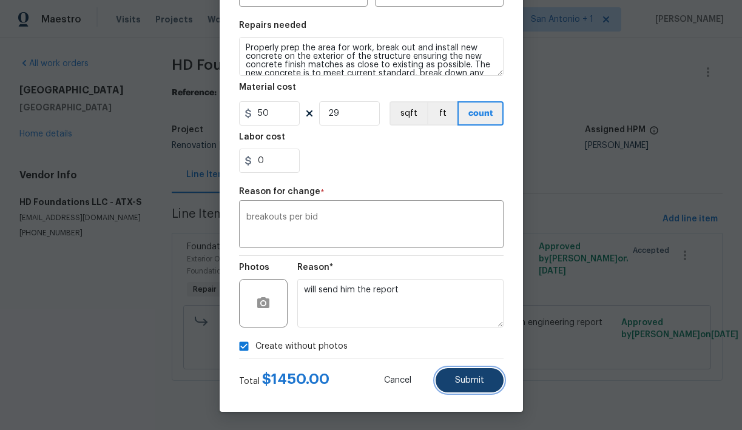
click at [466, 378] on span "Submit" at bounding box center [469, 380] width 29 height 9
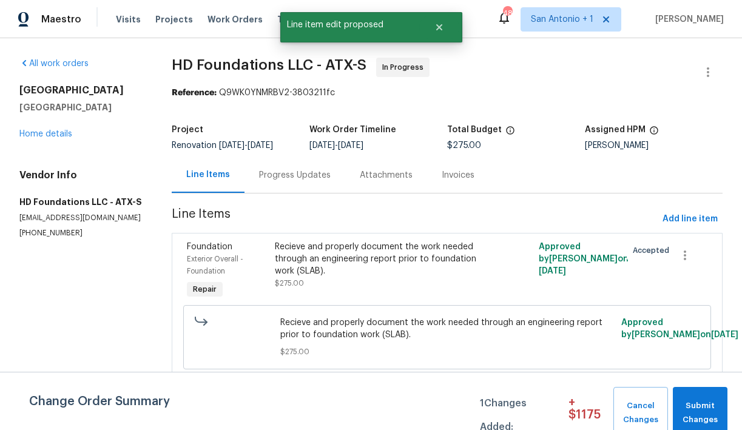
scroll to position [0, 0]
click at [681, 220] on span "Add line item" at bounding box center [690, 219] width 55 height 15
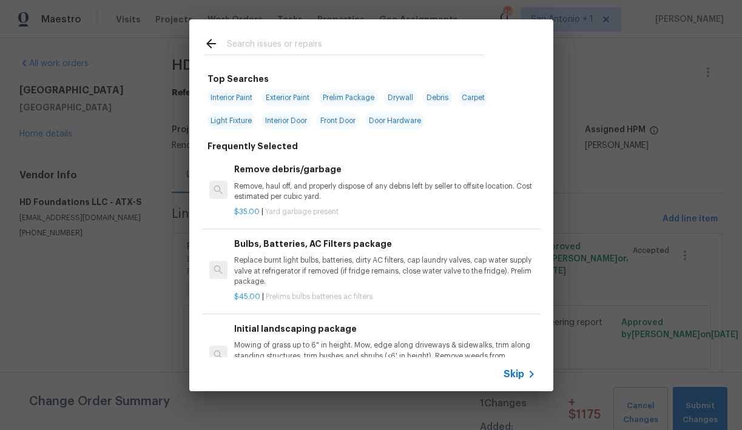
click at [330, 44] on input "text" at bounding box center [355, 45] width 257 height 18
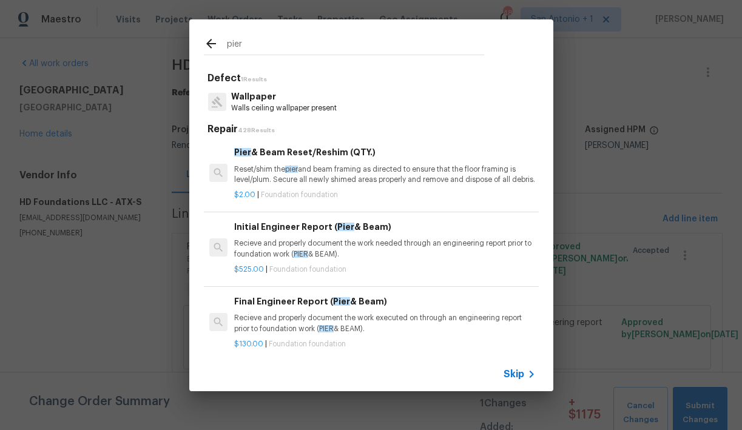
click at [265, 47] on input "pier" at bounding box center [355, 45] width 257 height 18
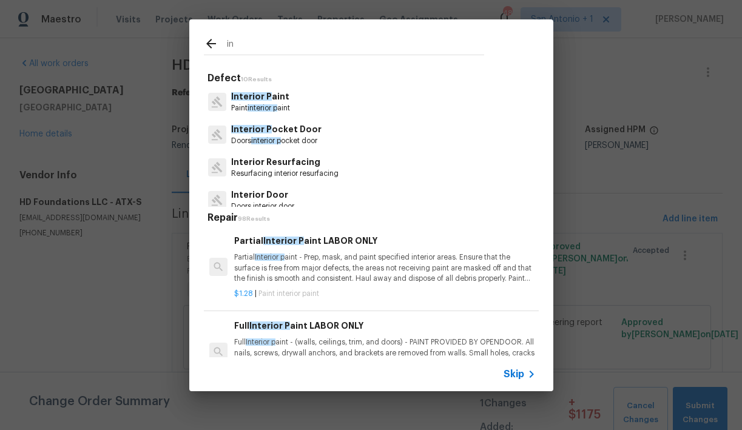
type input "i"
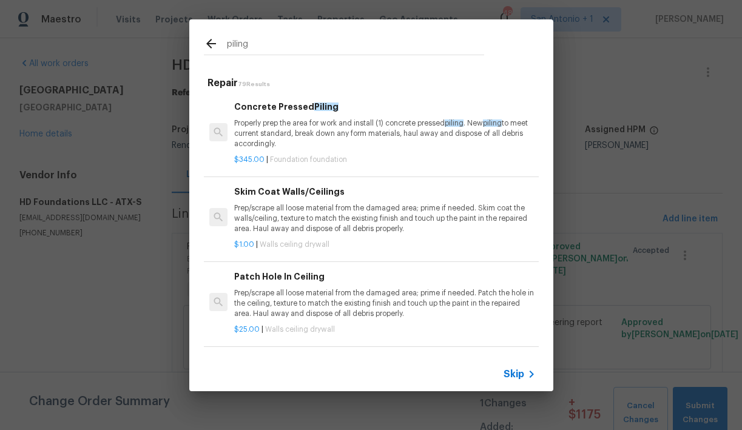
type input "piling"
click at [322, 131] on p "Properly prep the area for work and install (1) concrete pressed piling . New p…" at bounding box center [384, 133] width 301 height 31
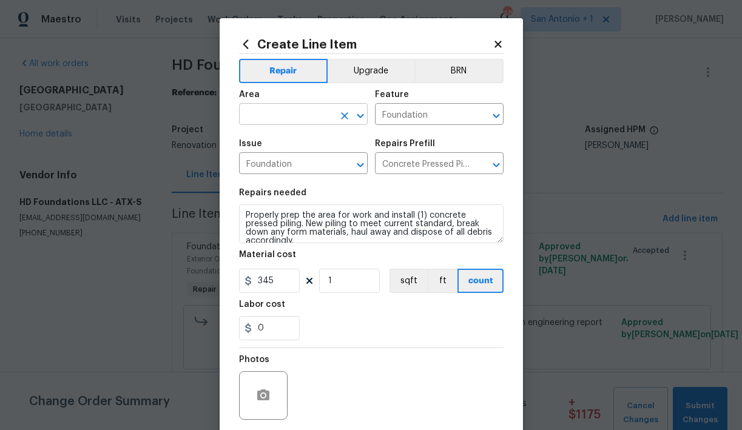
click at [307, 114] on input "text" at bounding box center [286, 115] width 95 height 19
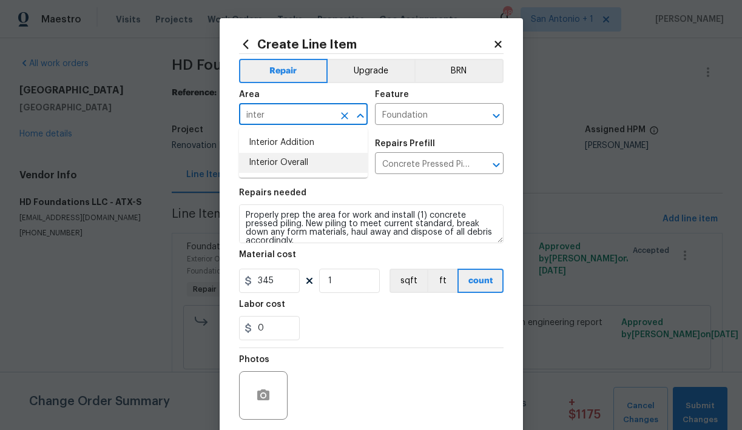
click at [304, 157] on li "Interior Overall" at bounding box center [303, 163] width 129 height 20
type input "Interior Overall"
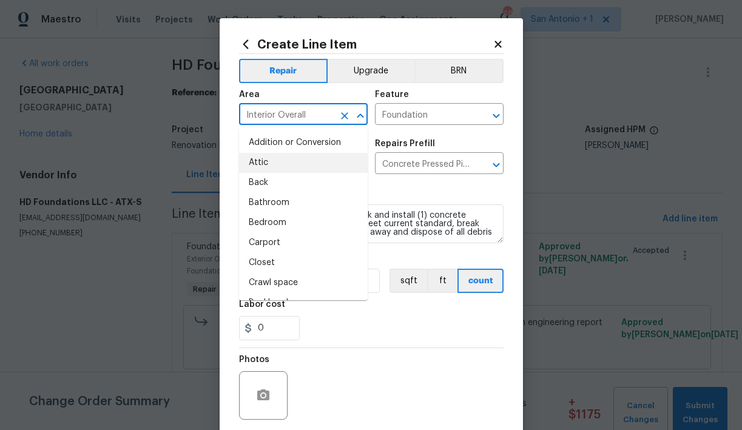
click at [337, 92] on div "Area" at bounding box center [303, 98] width 129 height 16
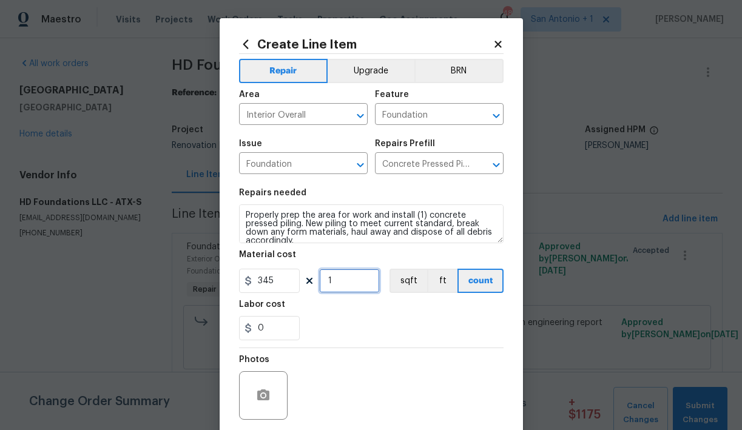
click at [338, 282] on input "1" at bounding box center [349, 281] width 61 height 24
type input "20"
click at [369, 313] on div "Labor cost" at bounding box center [371, 309] width 265 height 16
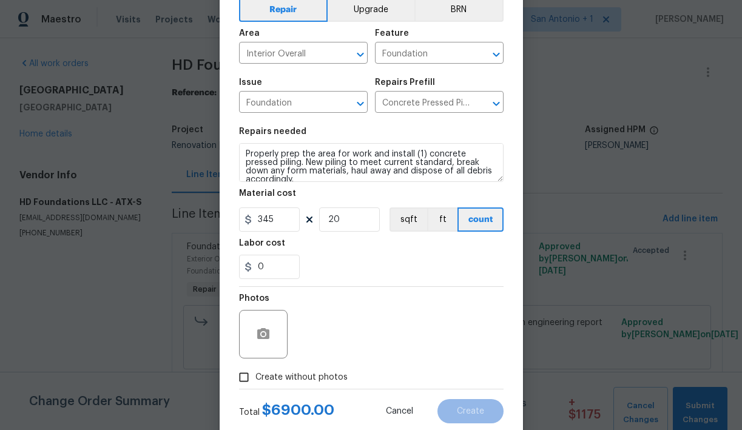
scroll to position [93, 0]
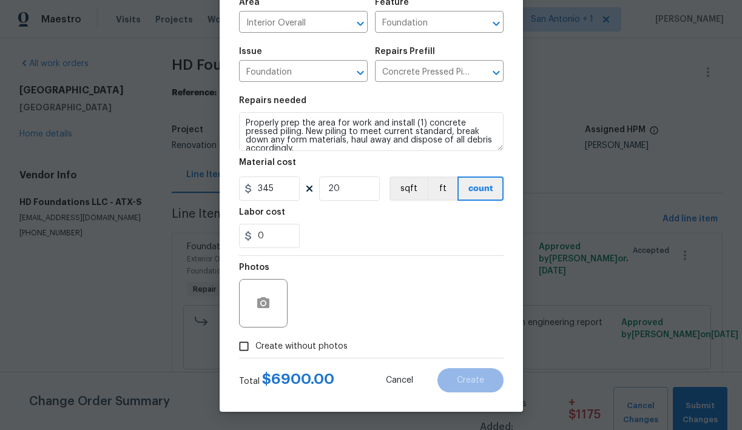
click at [323, 346] on span "Create without photos" at bounding box center [302, 347] width 92 height 13
click at [256, 346] on input "Create without photos" at bounding box center [244, 346] width 23 height 23
checkbox input "true"
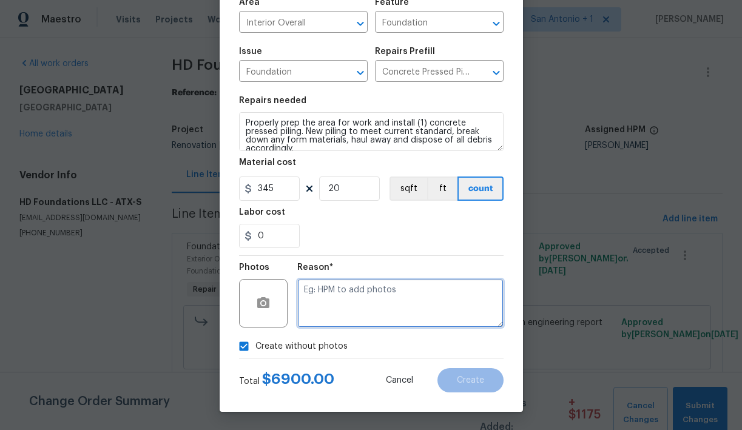
click at [383, 301] on textarea at bounding box center [400, 303] width 206 height 49
type textarea "HPM to add"
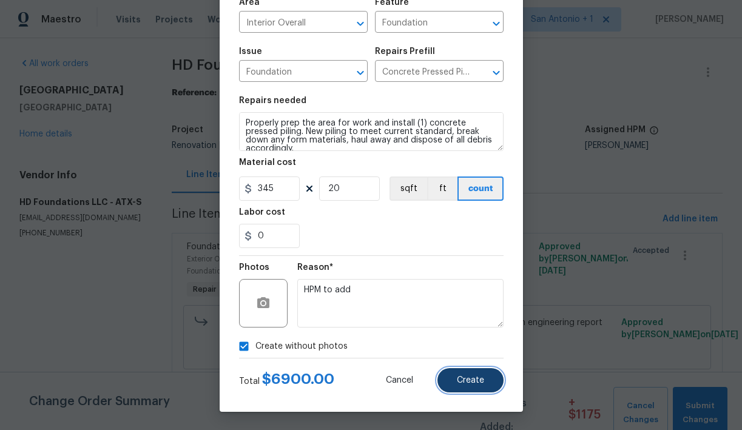
click at [462, 375] on button "Create" at bounding box center [471, 381] width 66 height 24
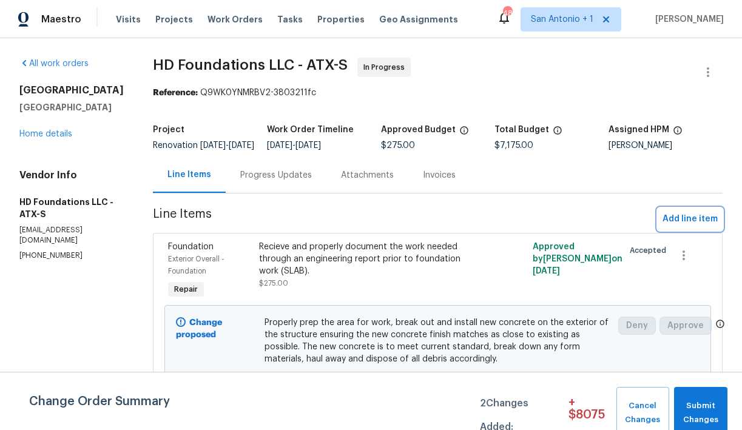
click at [682, 223] on span "Add line item" at bounding box center [690, 219] width 55 height 15
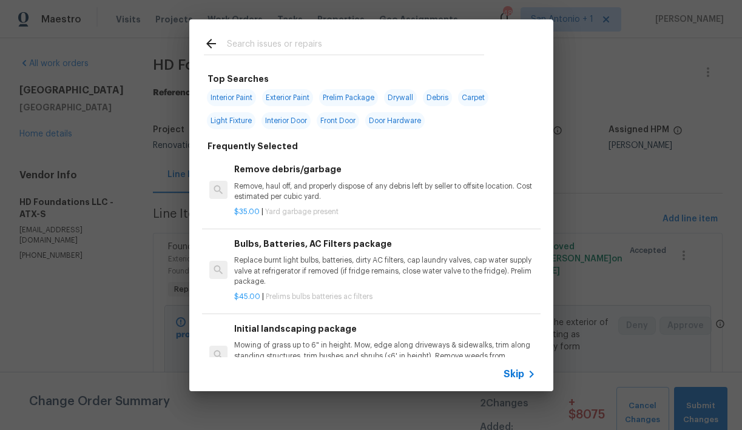
click at [313, 42] on input "text" at bounding box center [355, 45] width 257 height 18
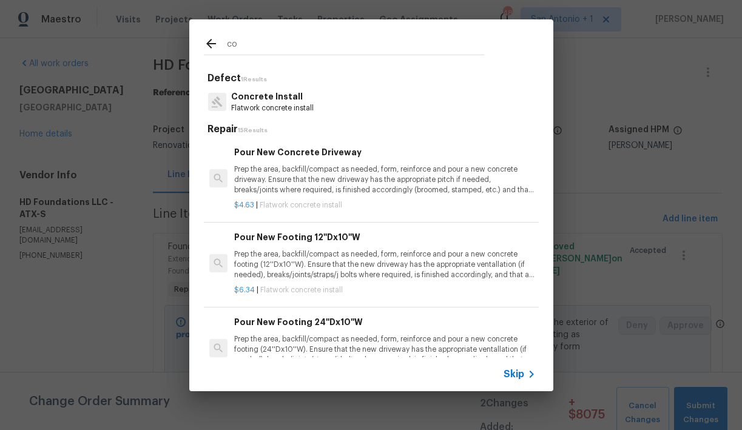
type input "c"
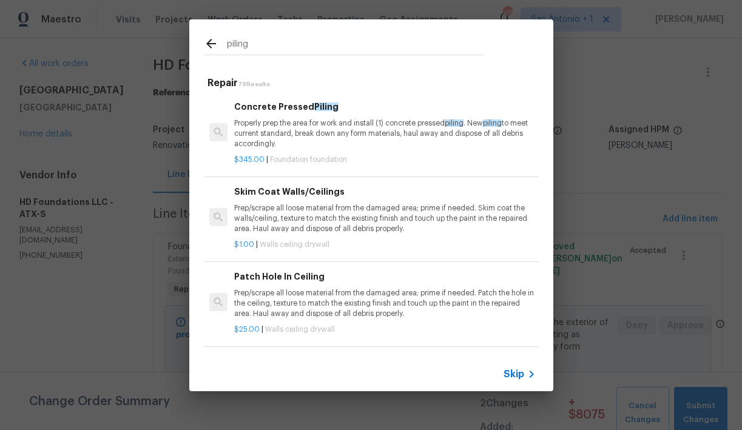
type input "piling"
click at [305, 132] on p "Properly prep the area for work and install (1) concrete pressed piling . New p…" at bounding box center [384, 133] width 301 height 31
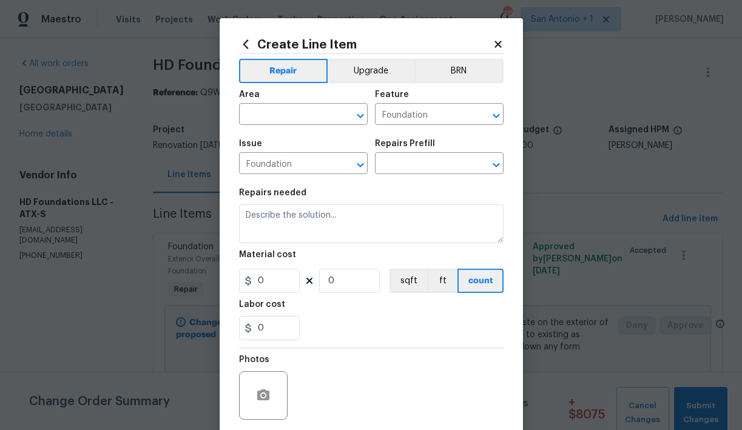
type textarea "Properly prep the area for work and install (1) concrete pressed piling. New pi…"
type input "1"
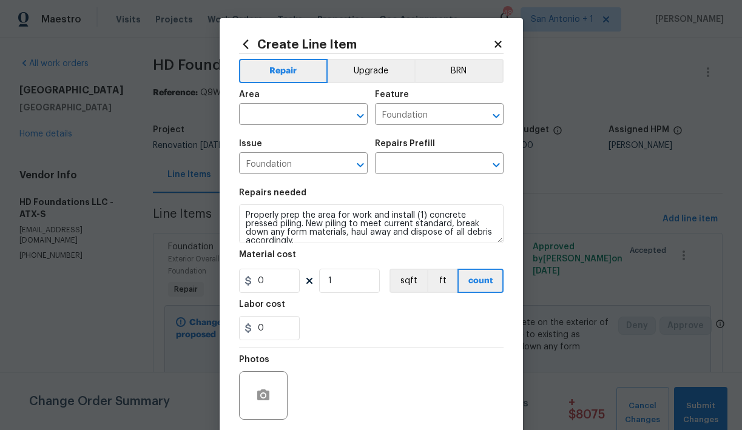
type input "Concrete Pressed Piling $345.00"
type input "345"
click at [344, 286] on input "1" at bounding box center [349, 281] width 61 height 24
type input "34"
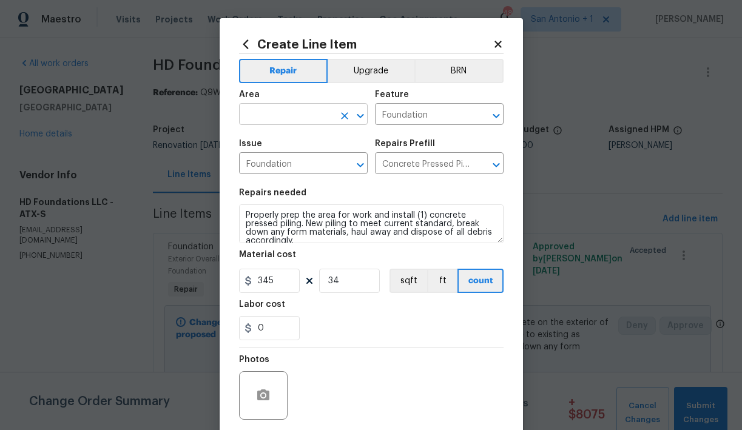
click at [310, 117] on input "text" at bounding box center [286, 115] width 95 height 19
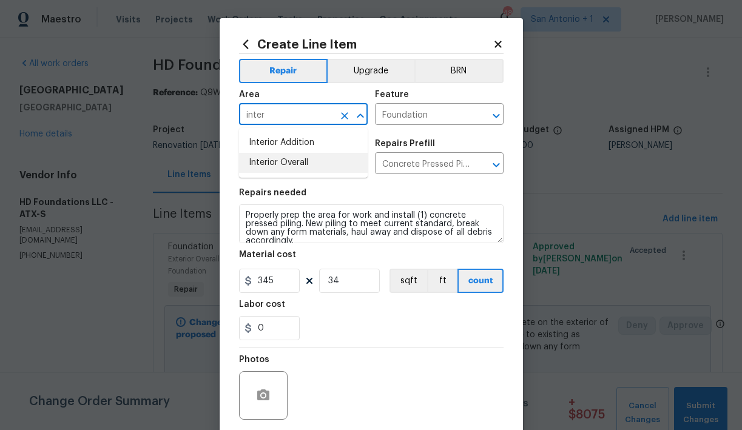
click at [294, 160] on li "Interior Overall" at bounding box center [303, 163] width 129 height 20
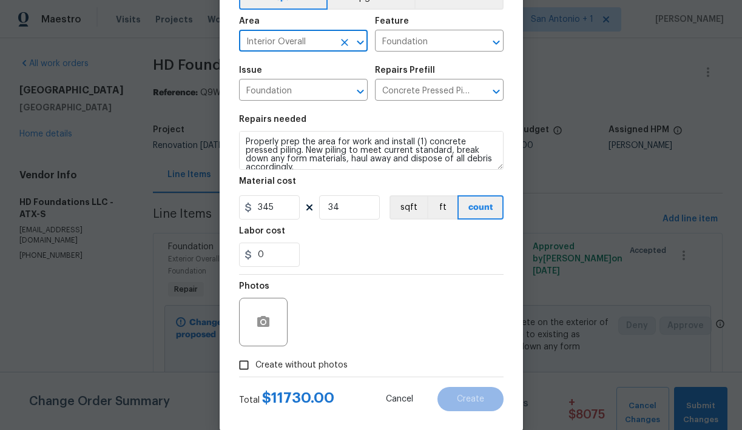
scroll to position [82, 0]
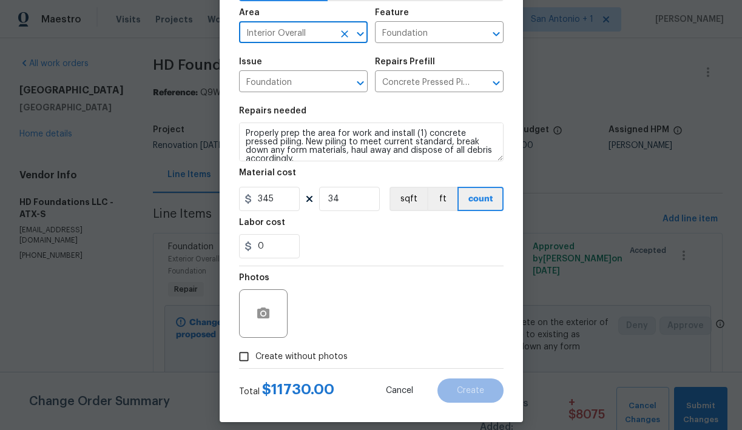
type input "Interior Overall"
click at [309, 356] on span "Create without photos" at bounding box center [302, 357] width 92 height 13
click at [256, 356] on input "Create without photos" at bounding box center [244, 356] width 23 height 23
checkbox input "true"
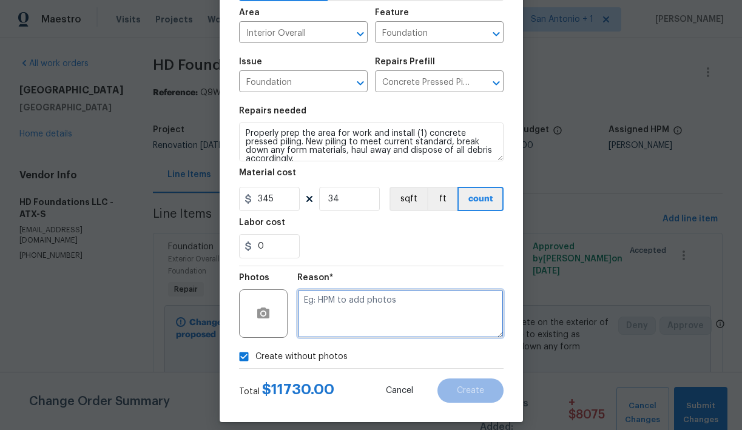
click at [353, 305] on textarea at bounding box center [400, 314] width 206 height 49
type textarea "Interior piling."
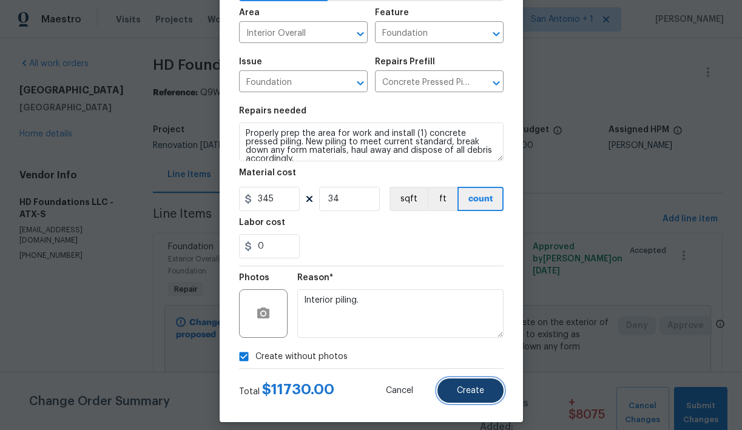
click at [476, 396] on button "Create" at bounding box center [471, 391] width 66 height 24
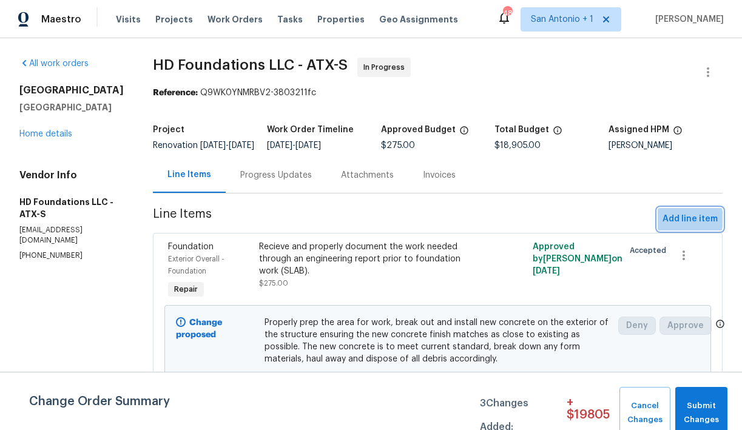
click at [679, 227] on span "Add line item" at bounding box center [690, 219] width 55 height 15
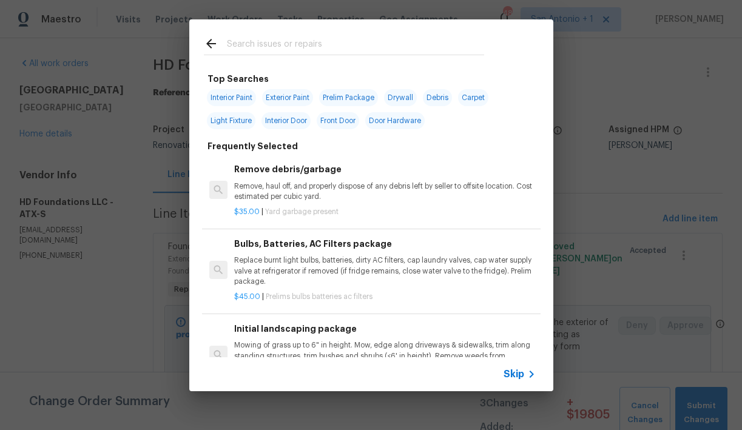
click at [300, 46] on input "text" at bounding box center [355, 45] width 257 height 18
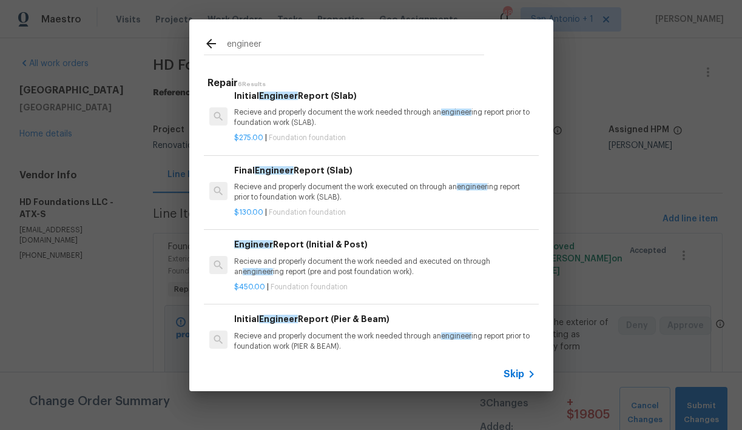
scroll to position [12, 0]
type input "engineer"
click at [292, 195] on p "Recieve and properly document the work executed on through an engineer ing repo…" at bounding box center [384, 192] width 301 height 21
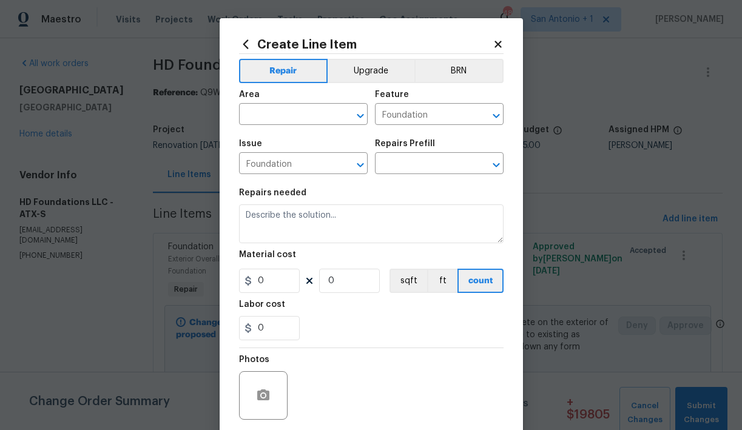
type textarea "Recieve and properly document the work executed on through an engineering repor…"
type input "1"
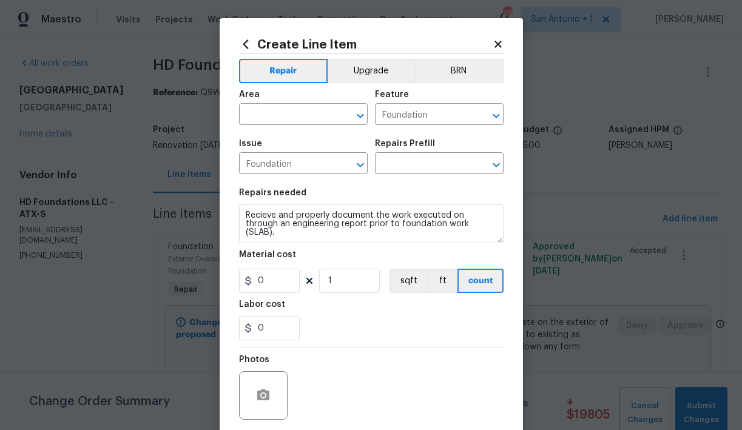
type input "Final Engineer Report (Slab) $130.00"
type input "130"
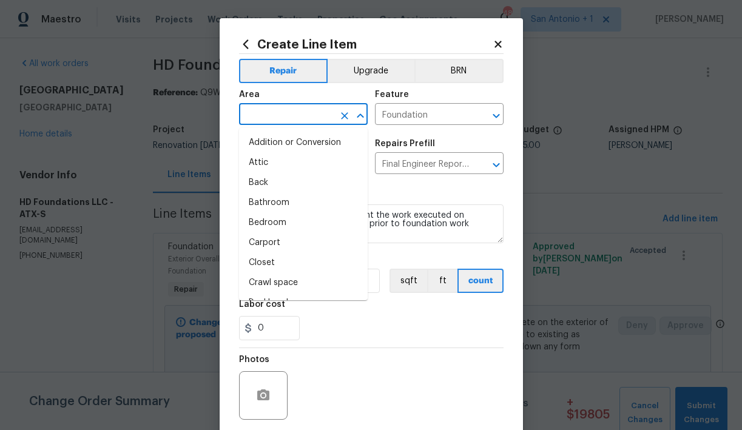
click at [288, 118] on input "text" at bounding box center [286, 115] width 95 height 19
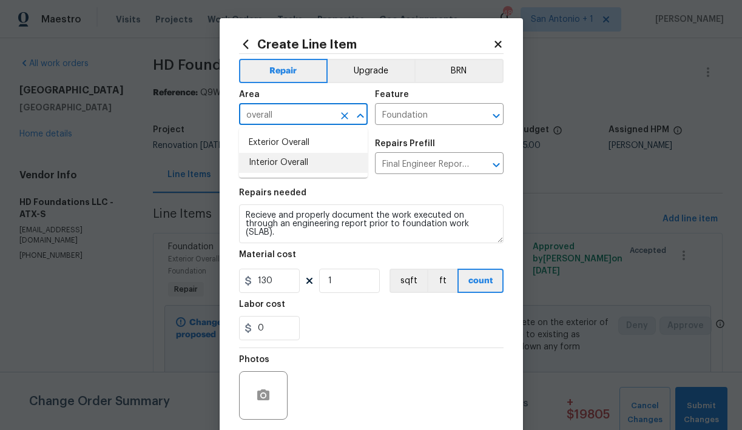
click at [287, 158] on li "Interior Overall" at bounding box center [303, 163] width 129 height 20
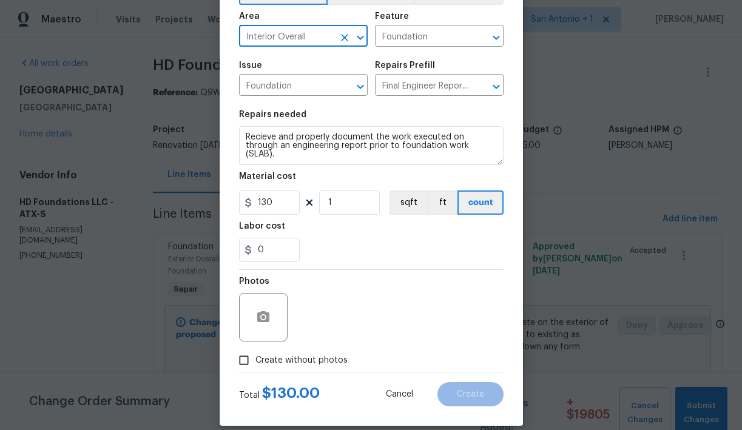
scroll to position [81, 0]
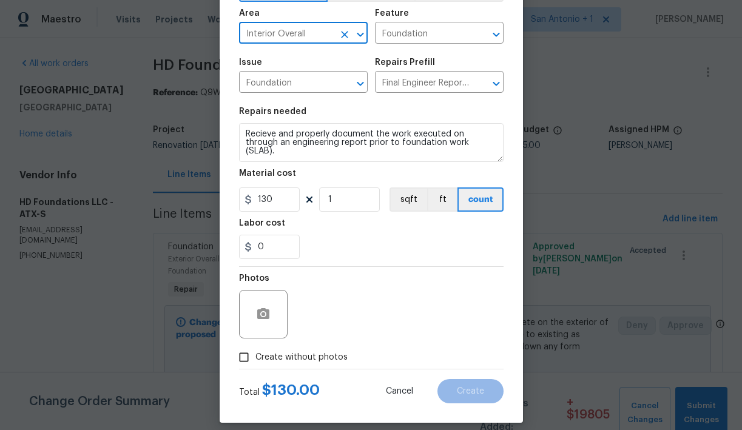
type input "Interior Overall"
click at [317, 358] on span "Create without photos" at bounding box center [302, 358] width 92 height 13
click at [256, 358] on input "Create without photos" at bounding box center [244, 357] width 23 height 23
checkbox input "true"
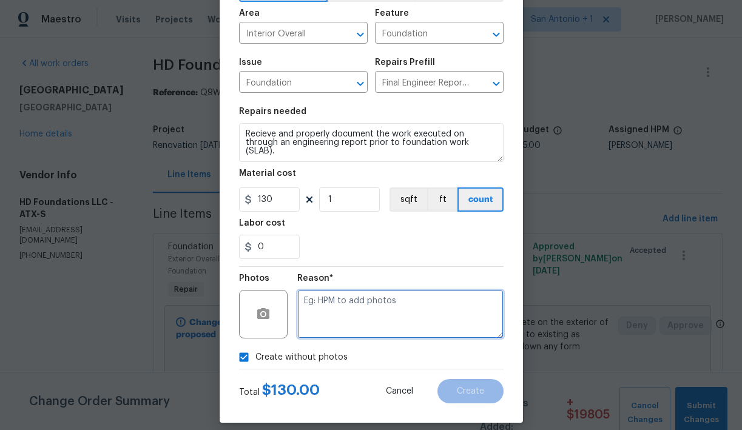
click at [376, 299] on textarea at bounding box center [400, 314] width 206 height 49
type textarea "Final engineering report"
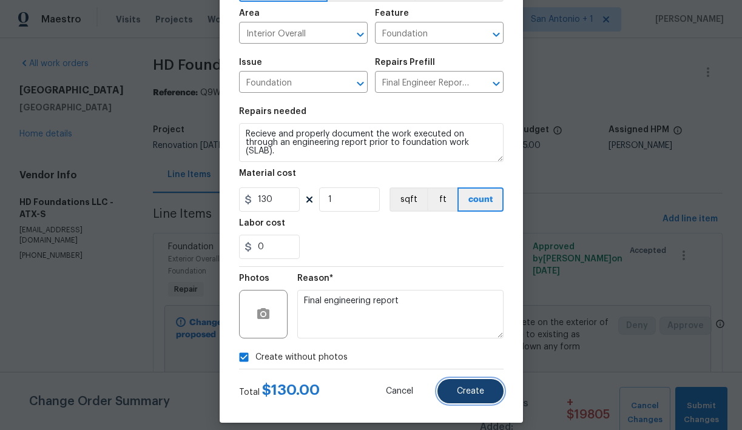
click at [465, 395] on span "Create" at bounding box center [470, 391] width 27 height 9
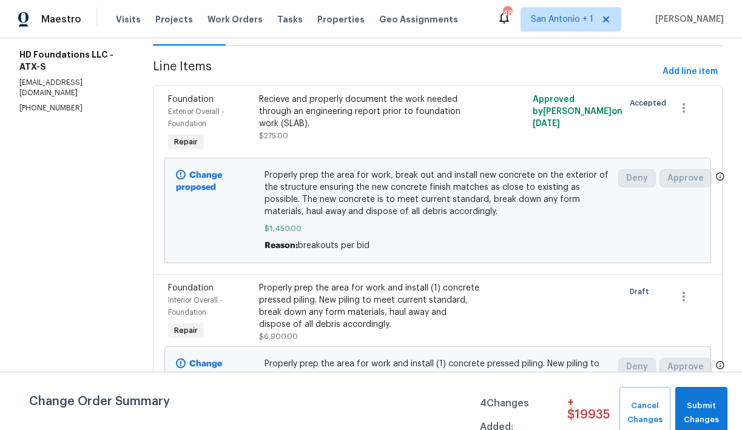
scroll to position [131, 0]
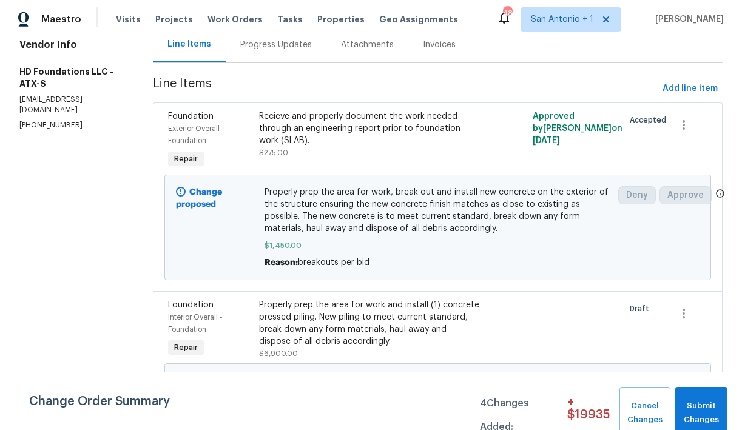
click at [337, 147] on div "Recieve and properly document the work needed through an engineering report pri…" at bounding box center [369, 128] width 220 height 36
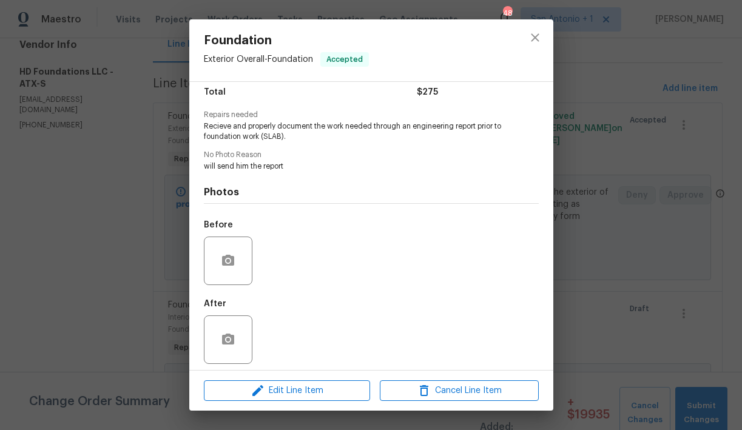
scroll to position [108, 0]
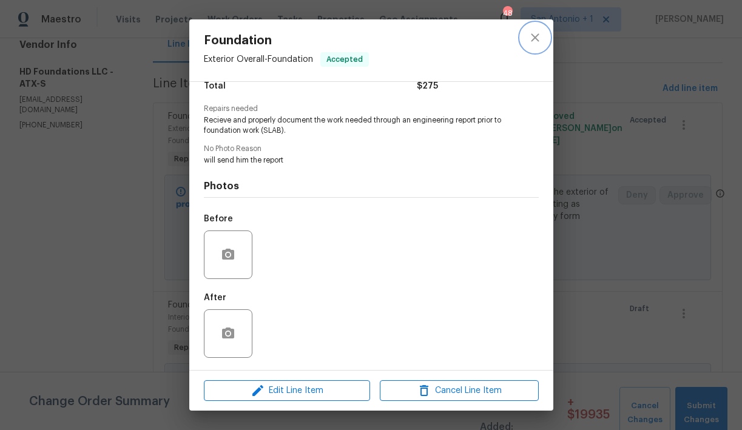
click at [536, 38] on icon "close" at bounding box center [535, 37] width 8 height 8
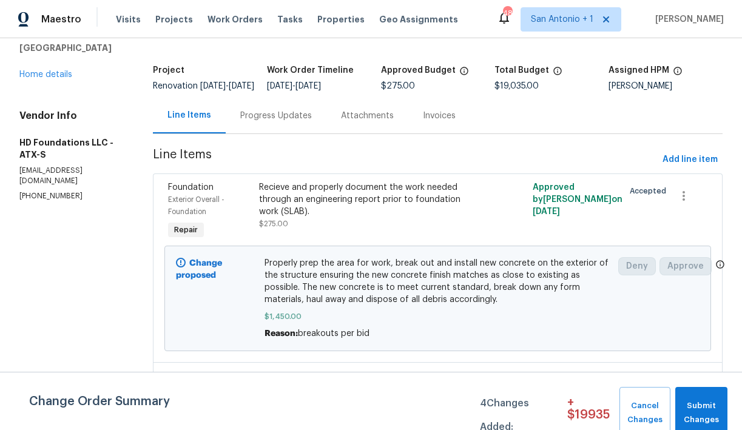
scroll to position [63, 0]
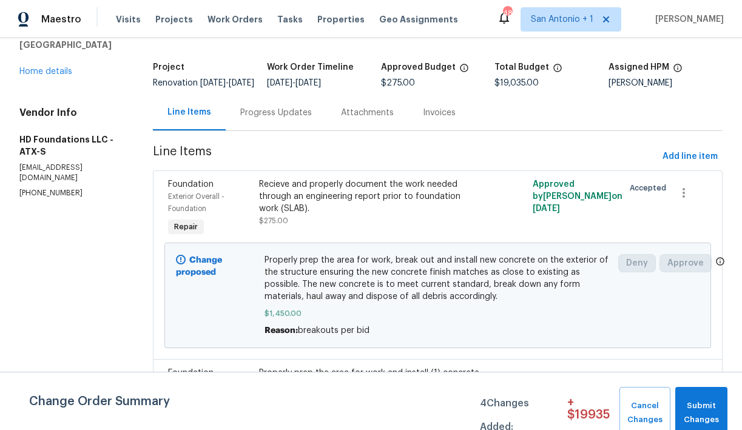
click at [358, 215] on div "Recieve and properly document the work needed through an engineering report pri…" at bounding box center [369, 196] width 220 height 36
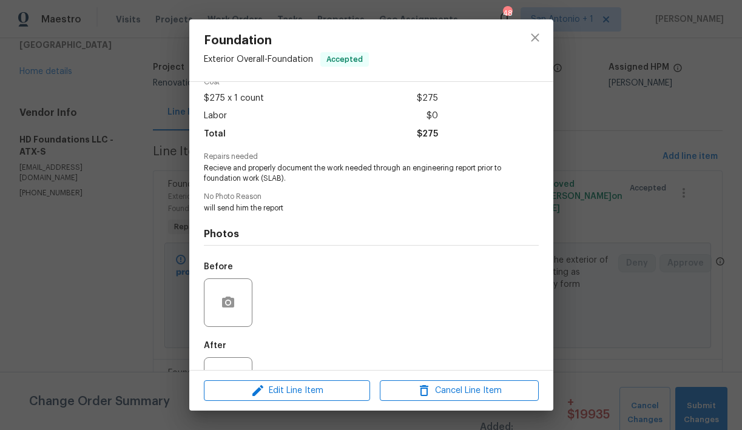
scroll to position [72, 0]
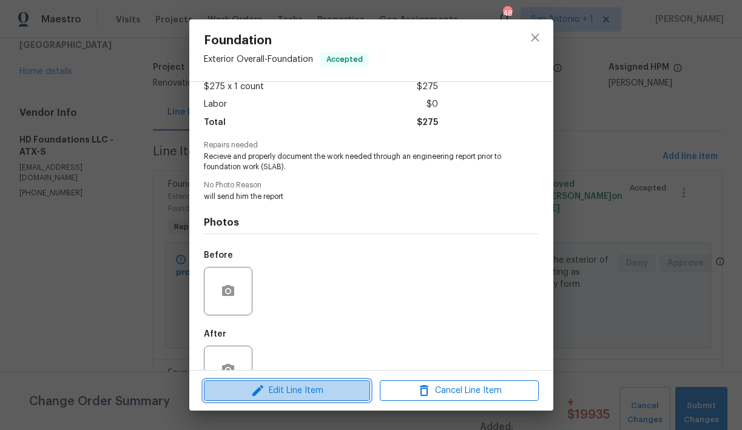
click at [292, 388] on span "Edit Line Item" at bounding box center [287, 391] width 159 height 15
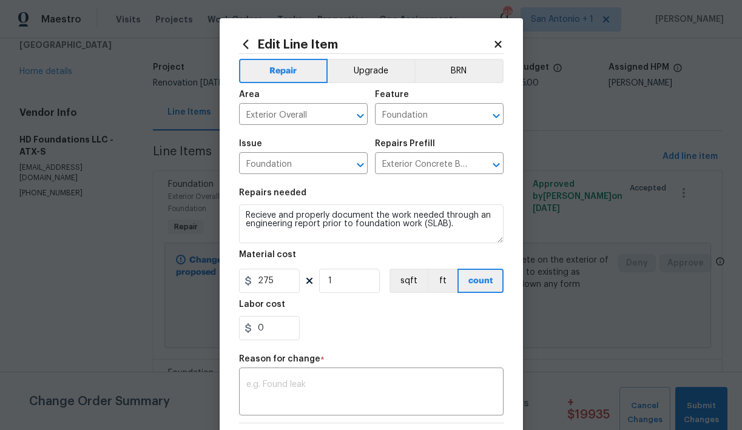
click at [246, 44] on icon at bounding box center [245, 44] width 13 height 13
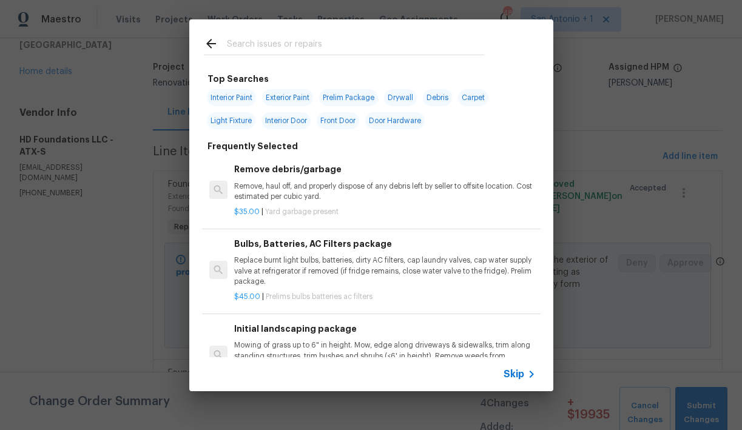
click at [317, 47] on input "text" at bounding box center [355, 45] width 257 height 18
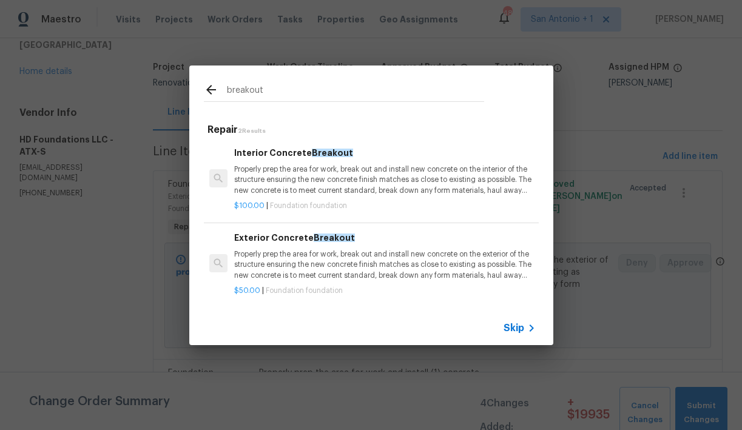
type input "breakout"
click at [312, 183] on p "Properly prep the area for work, break out and install new concrete on the inte…" at bounding box center [384, 180] width 301 height 31
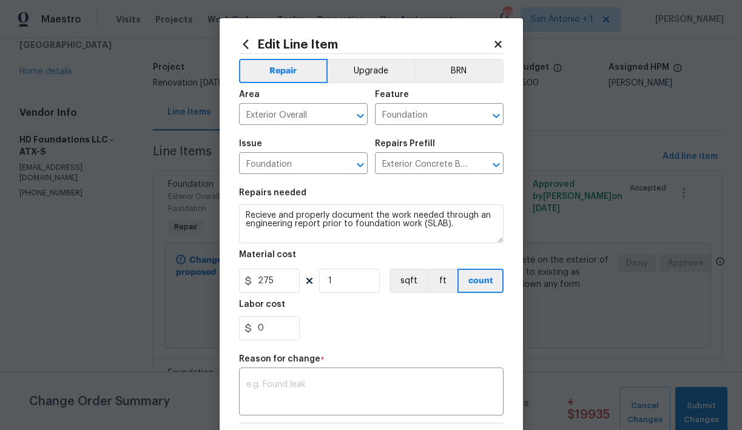
type textarea "Properly prep the area for work, break out and install new concrete on the inte…"
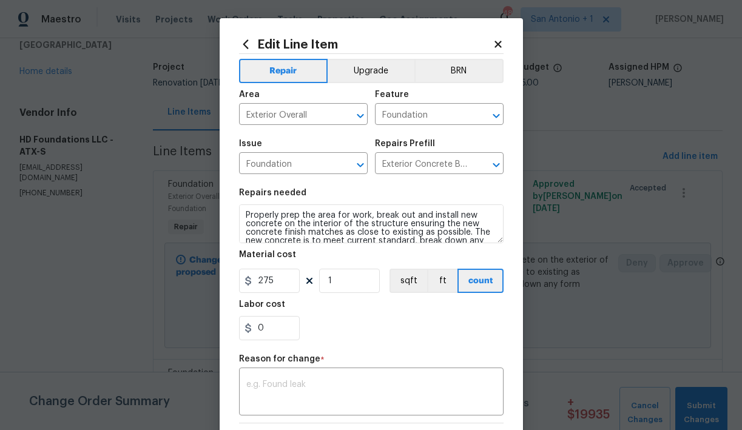
type input "Interior Concrete Breakout $100.00"
type input "100"
click at [352, 279] on input "1" at bounding box center [349, 281] width 61 height 24
type input "21"
click at [346, 336] on div "0" at bounding box center [371, 328] width 265 height 24
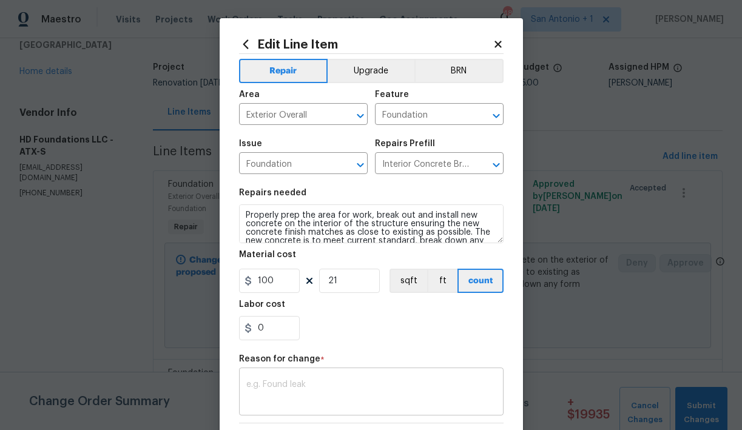
click at [326, 381] on div "x ​" at bounding box center [371, 393] width 265 height 45
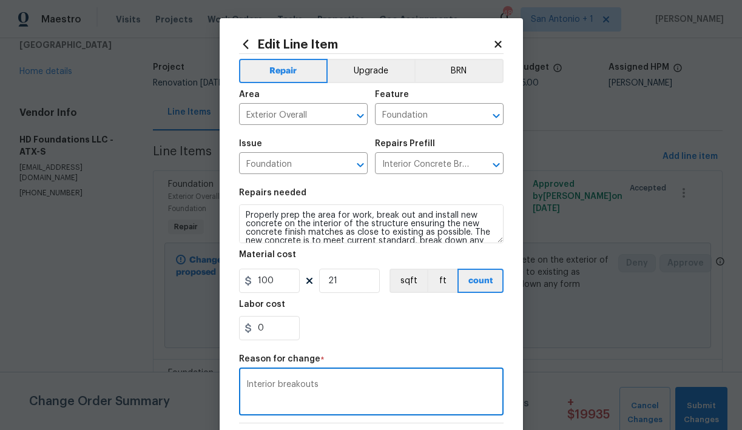
scroll to position [153, 0]
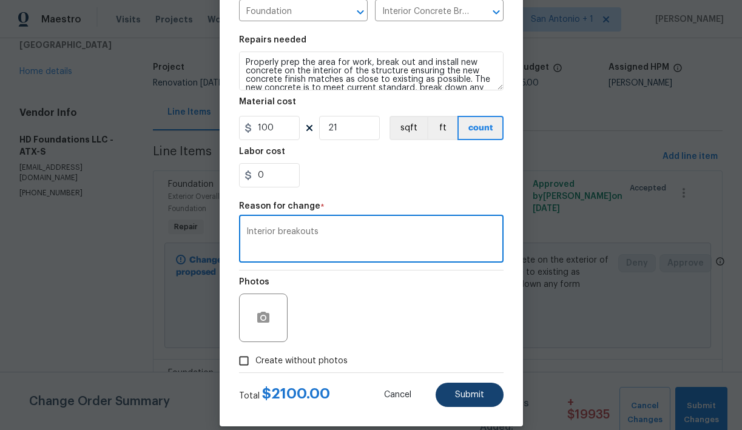
type textarea "Interior breakouts"
click at [458, 388] on button "Submit" at bounding box center [470, 395] width 68 height 24
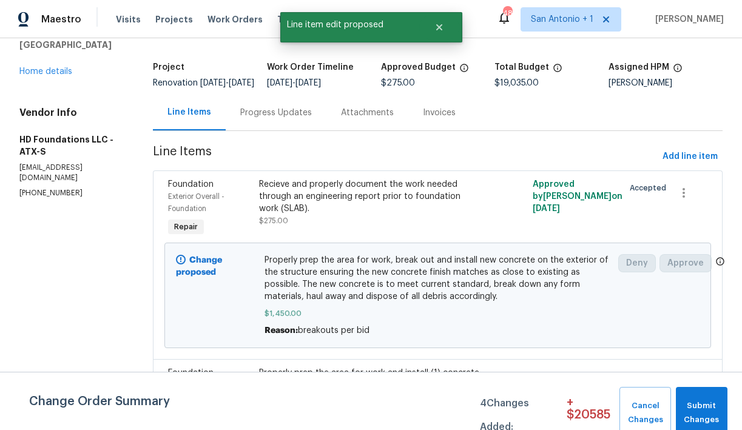
scroll to position [0, 0]
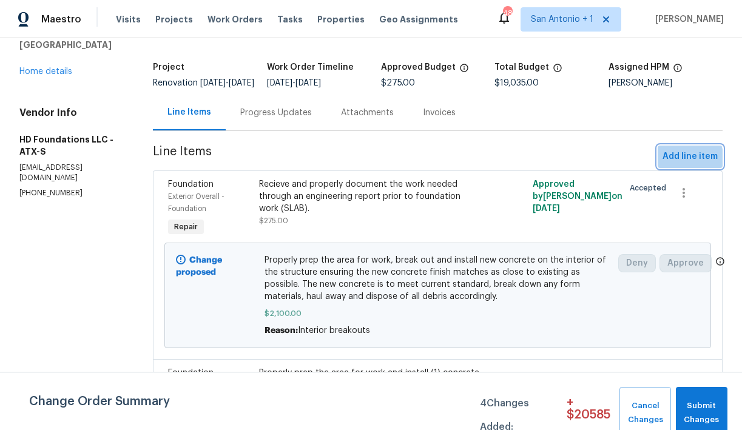
click at [682, 165] on span "Add line item" at bounding box center [690, 156] width 55 height 15
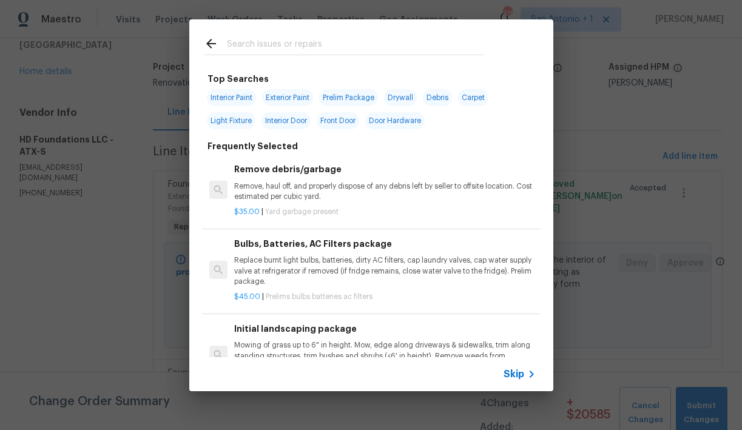
click at [304, 41] on input "text" at bounding box center [355, 45] width 257 height 18
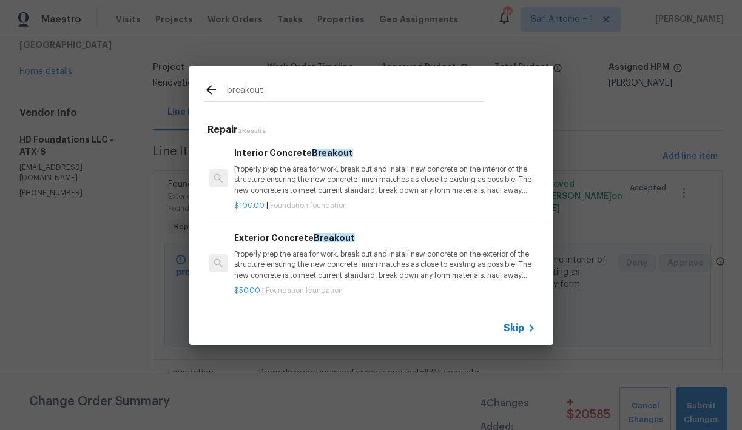
type input "breakout"
click at [291, 255] on p "Properly prep the area for work, break out and install new concrete on the exte…" at bounding box center [384, 265] width 301 height 31
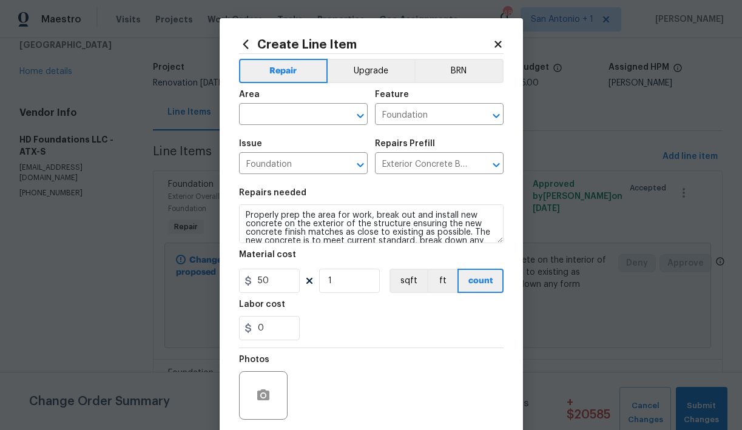
click at [498, 44] on icon at bounding box center [498, 44] width 7 height 7
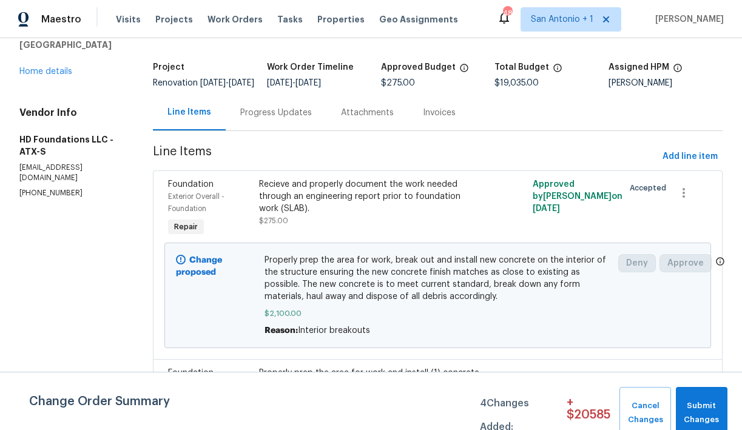
click at [385, 303] on span "Properly prep the area for work, break out and install new concrete on the inte…" at bounding box center [438, 278] width 347 height 49
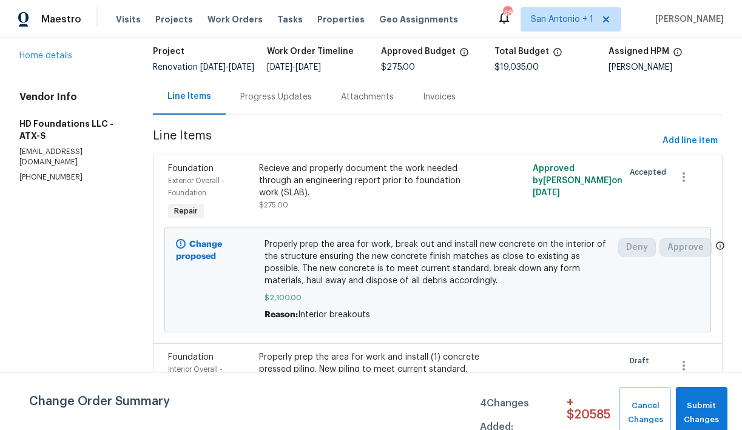
scroll to position [76, 0]
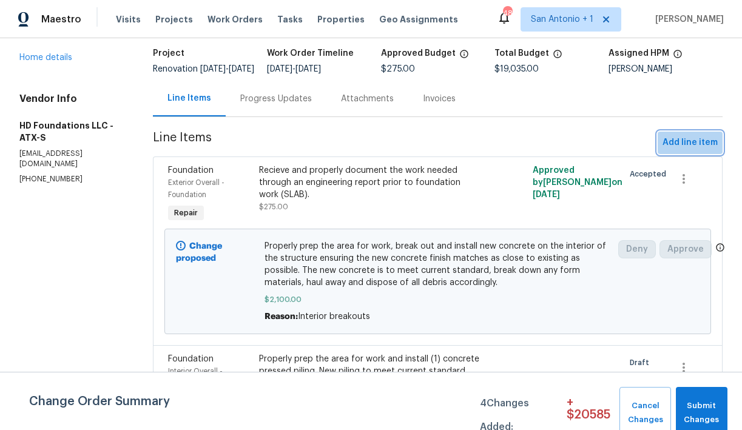
click at [696, 151] on span "Add line item" at bounding box center [690, 142] width 55 height 15
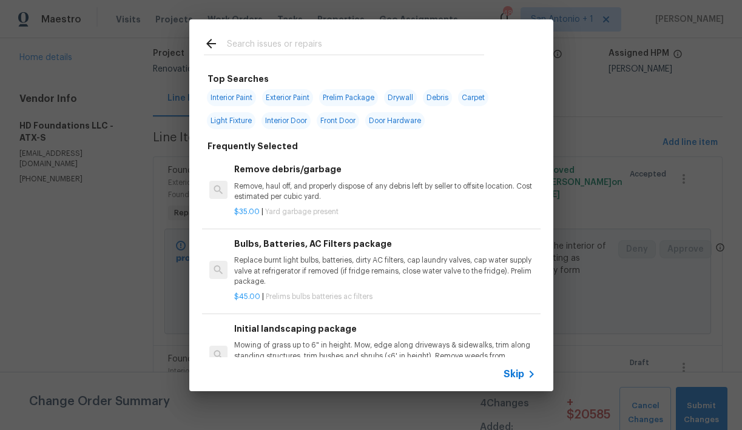
click at [288, 42] on input "text" at bounding box center [355, 45] width 257 height 18
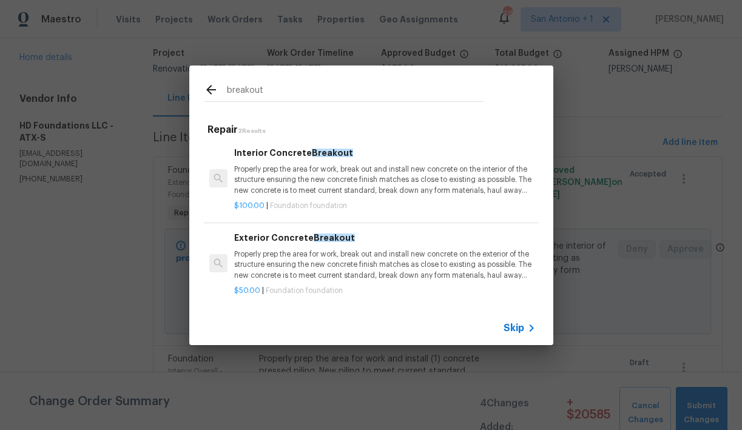
type input "breakout"
click at [290, 254] on p "Properly prep the area for work, break out and install new concrete on the exte…" at bounding box center [384, 265] width 301 height 31
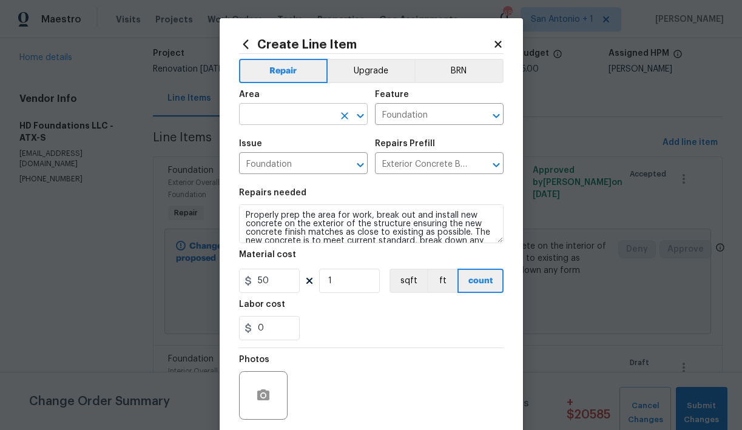
click at [299, 111] on input "text" at bounding box center [286, 115] width 95 height 19
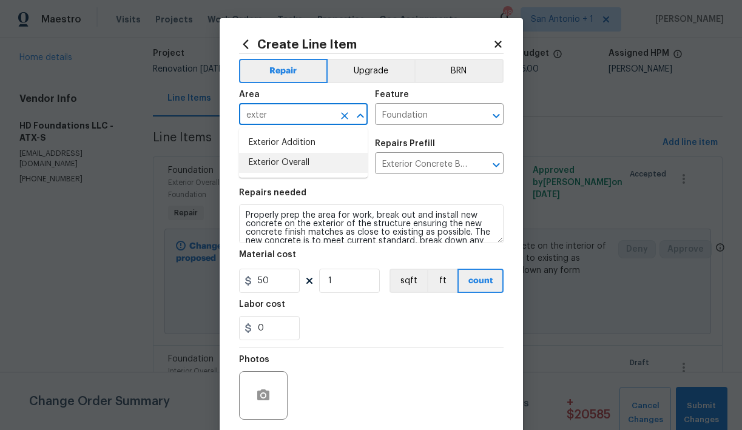
click at [290, 160] on li "Exterior Overall" at bounding box center [303, 163] width 129 height 20
type input "Exterior Overall"
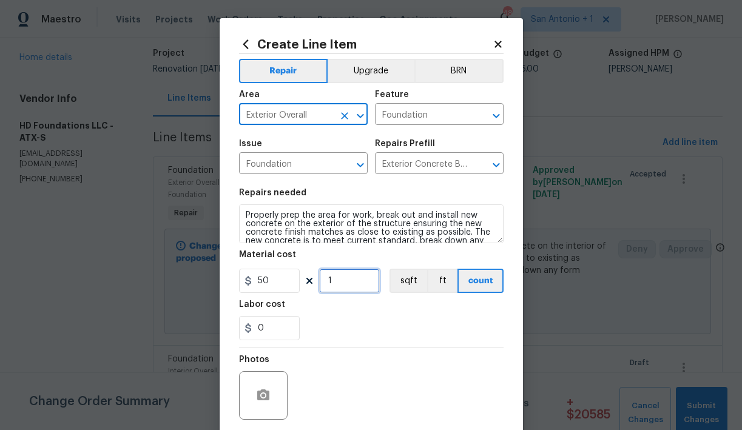
click at [339, 287] on input "1" at bounding box center [349, 281] width 61 height 24
type input "8"
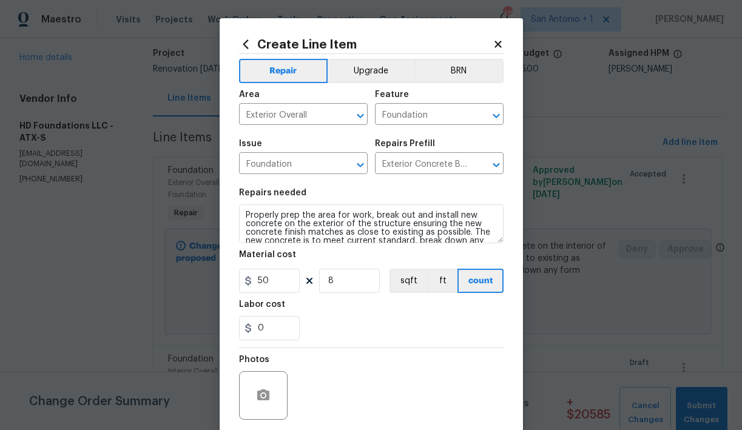
click at [367, 324] on div "0" at bounding box center [371, 328] width 265 height 24
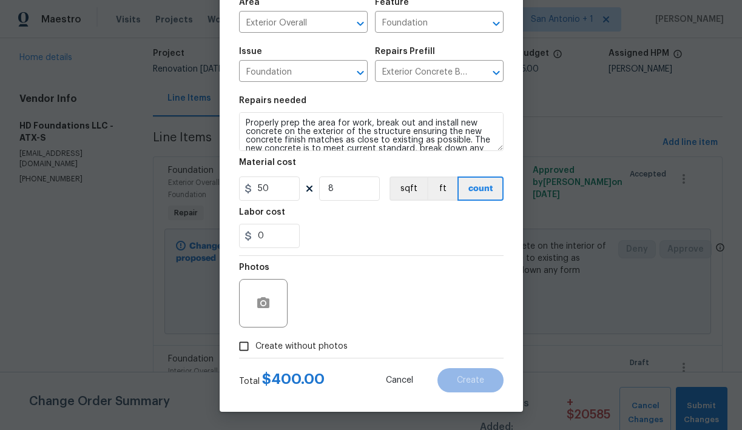
click at [316, 344] on span "Create without photos" at bounding box center [302, 347] width 92 height 13
click at [256, 344] on input "Create without photos" at bounding box center [244, 346] width 23 height 23
checkbox input "true"
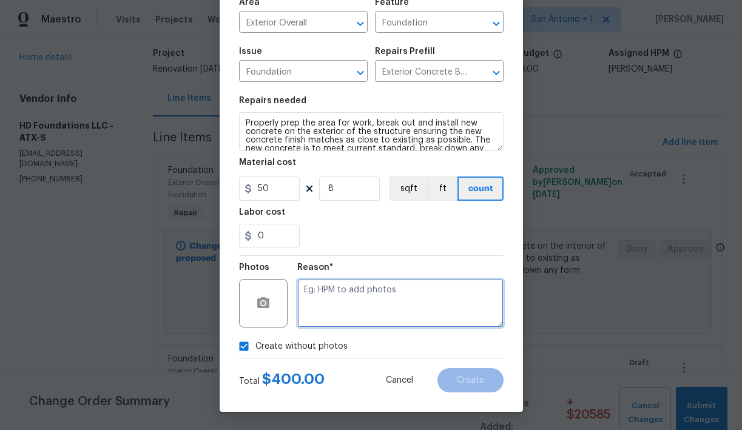
click at [360, 301] on textarea at bounding box center [400, 303] width 206 height 49
type textarea "hpm to add"
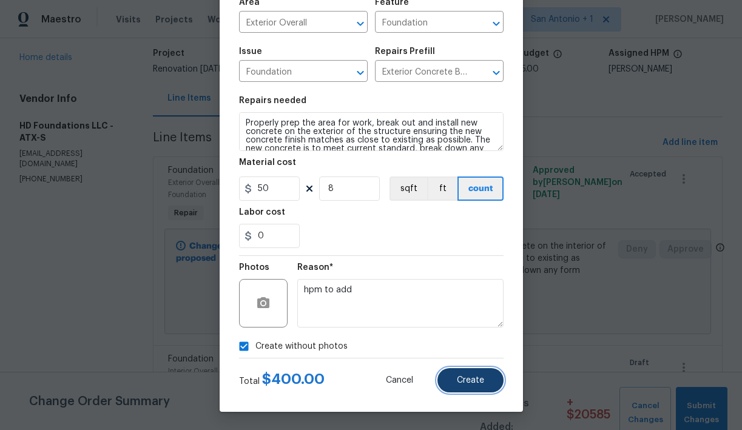
click at [479, 381] on span "Create" at bounding box center [470, 380] width 27 height 9
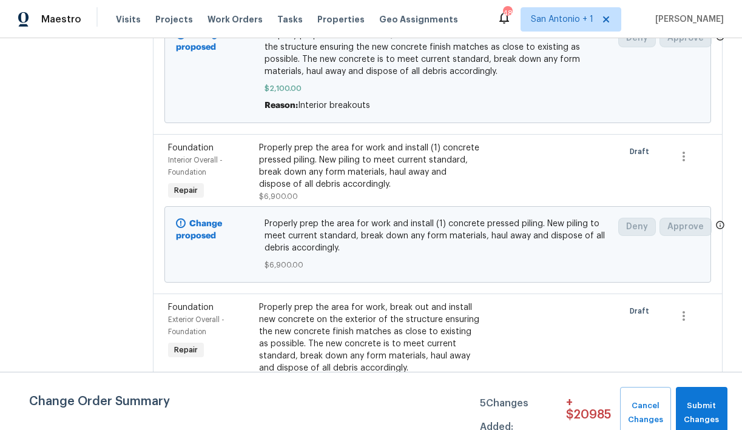
scroll to position [304, 0]
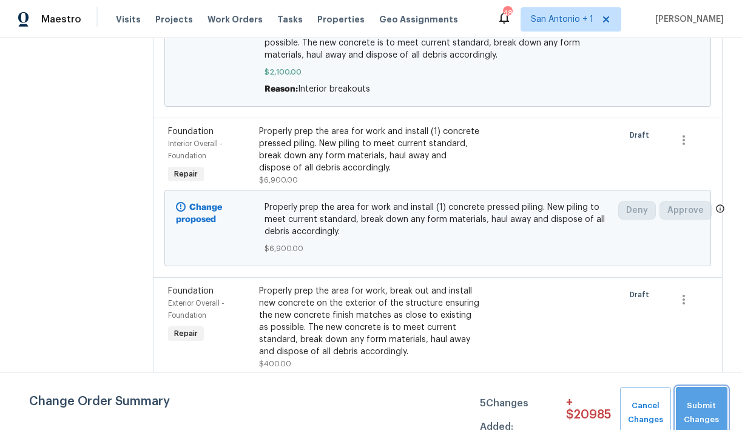
click at [702, 402] on span "Submit Changes" at bounding box center [701, 413] width 39 height 28
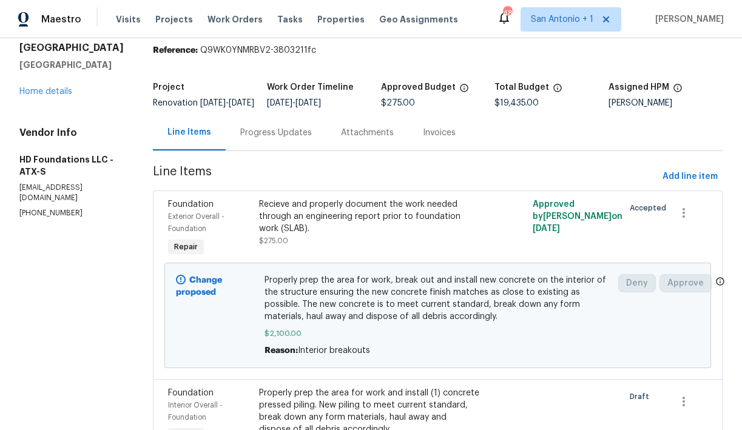
scroll to position [40, 0]
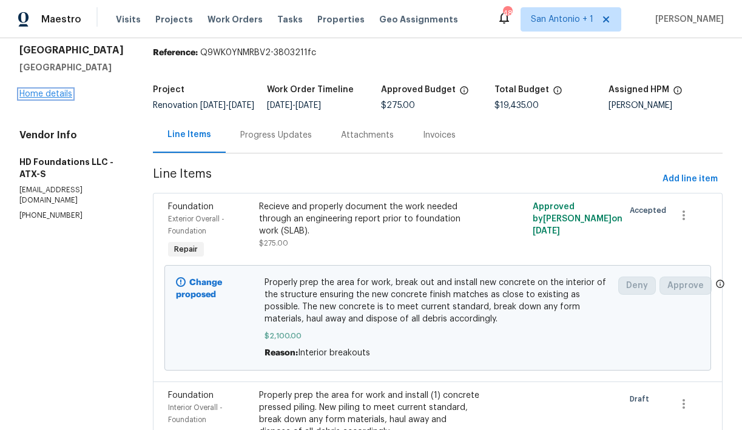
click at [53, 98] on link "Home details" at bounding box center [45, 94] width 53 height 8
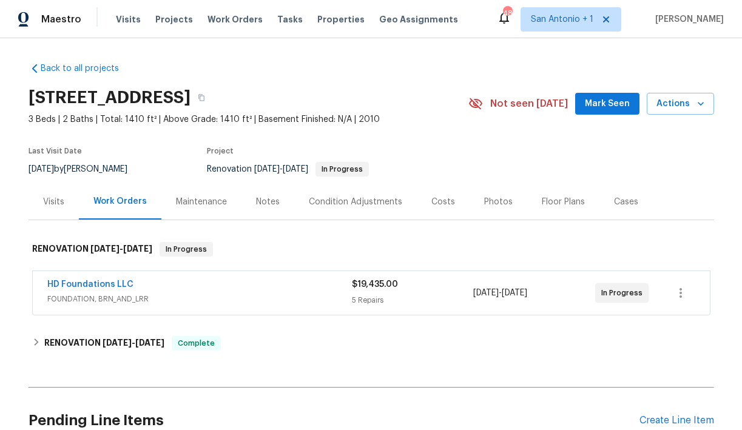
click at [265, 201] on div "Notes" at bounding box center [268, 202] width 24 height 12
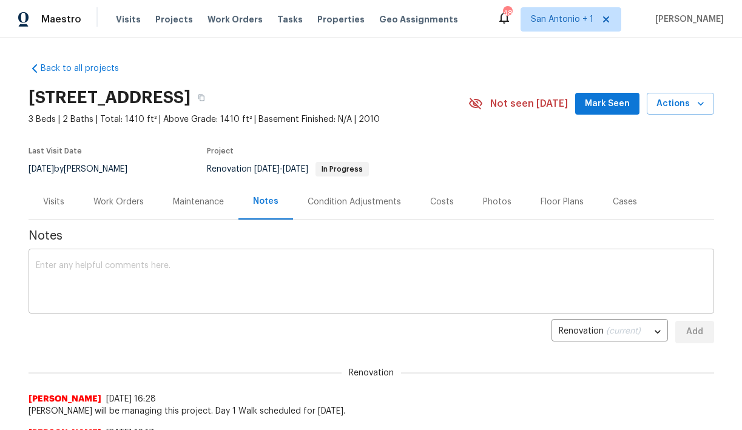
click at [276, 260] on div "x ​" at bounding box center [372, 283] width 686 height 62
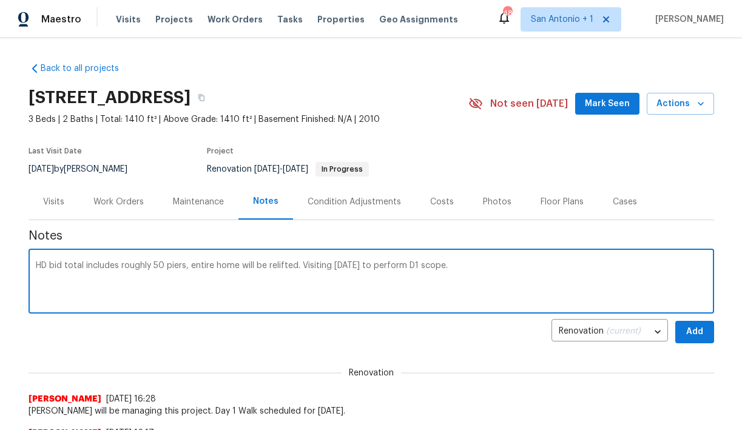
type textarea "HD bid total includes roughly 50 piers, entire home will be relifted. Visiting …"
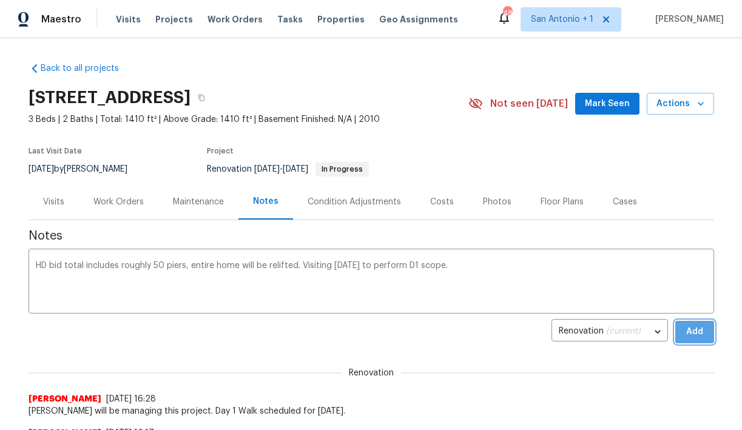
click at [699, 335] on span "Add" at bounding box center [694, 332] width 19 height 15
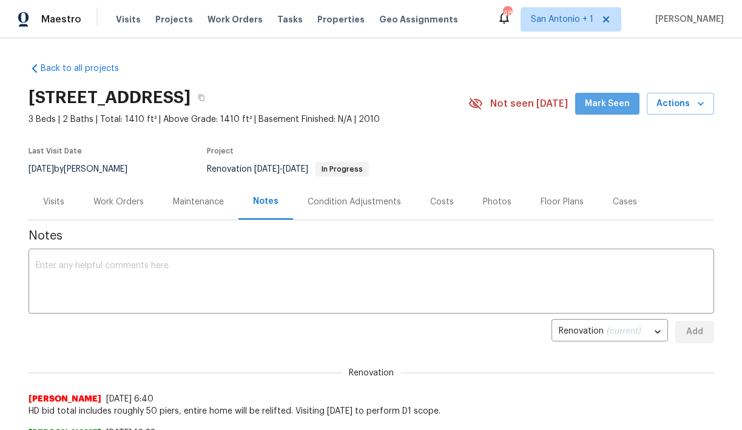
click at [617, 100] on span "Mark Seen" at bounding box center [607, 104] width 45 height 15
click at [55, 198] on div "Visits" at bounding box center [53, 202] width 21 height 12
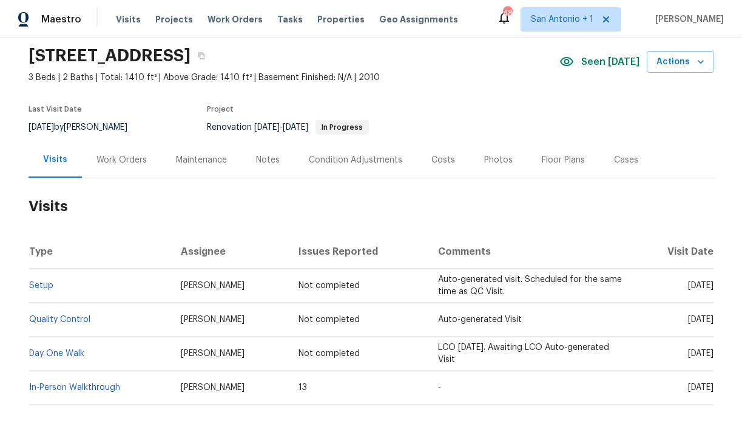
scroll to position [44, 0]
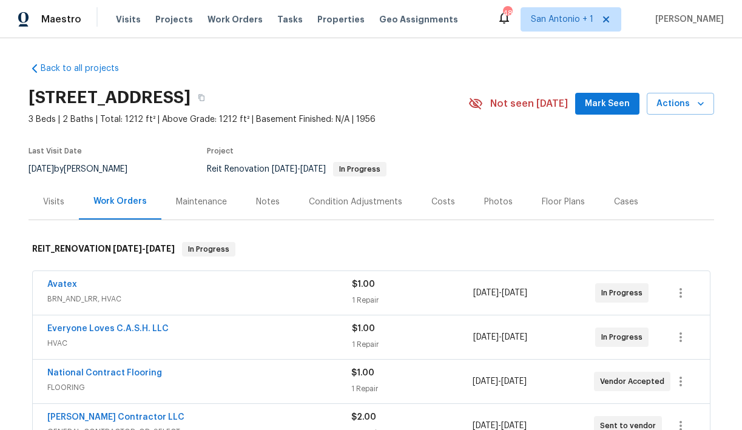
click at [616, 106] on span "Mark Seen" at bounding box center [607, 104] width 45 height 15
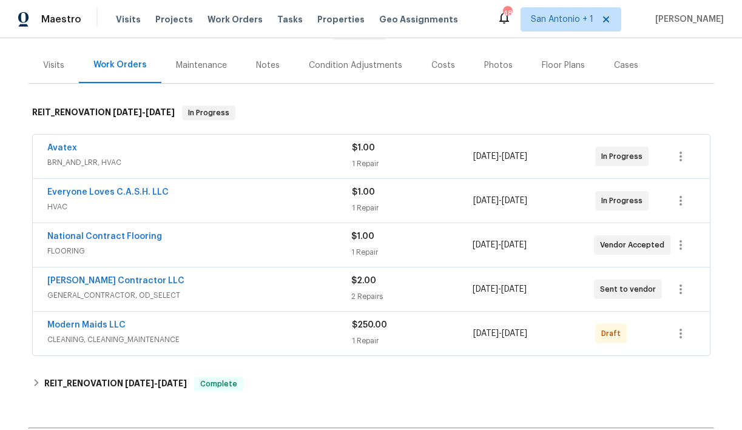
scroll to position [143, 0]
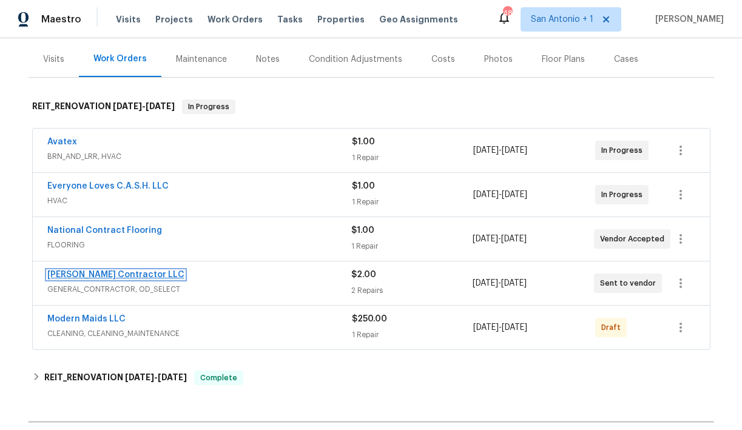
click at [137, 273] on link "[PERSON_NAME] Contractor LLC" at bounding box center [115, 275] width 137 height 8
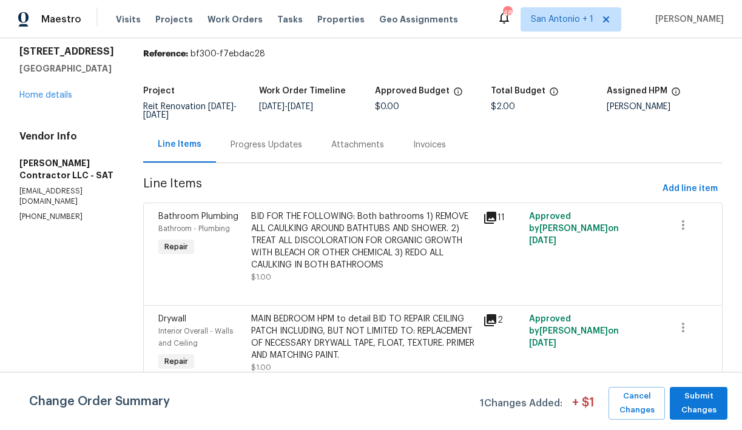
scroll to position [52, 0]
click at [688, 182] on span "Add line item" at bounding box center [690, 189] width 55 height 15
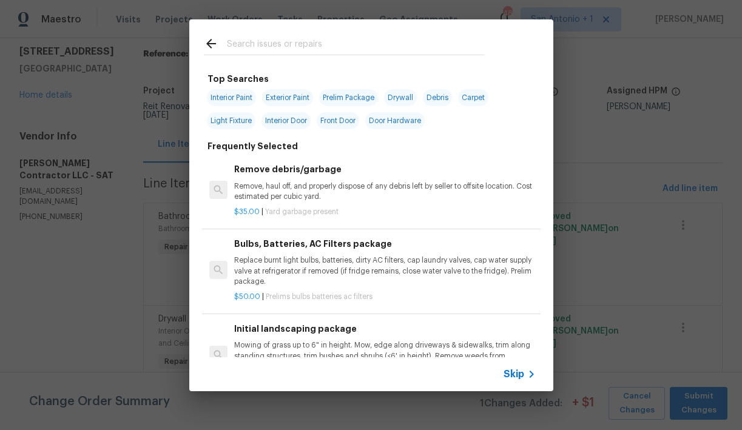
click at [286, 47] on input "text" at bounding box center [355, 45] width 257 height 18
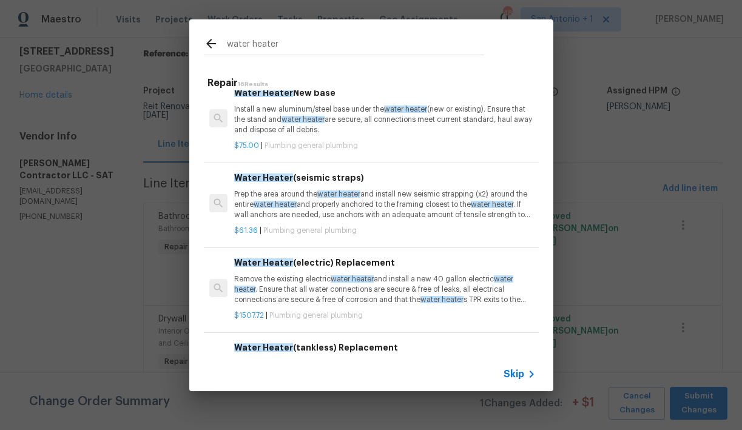
scroll to position [0, 0]
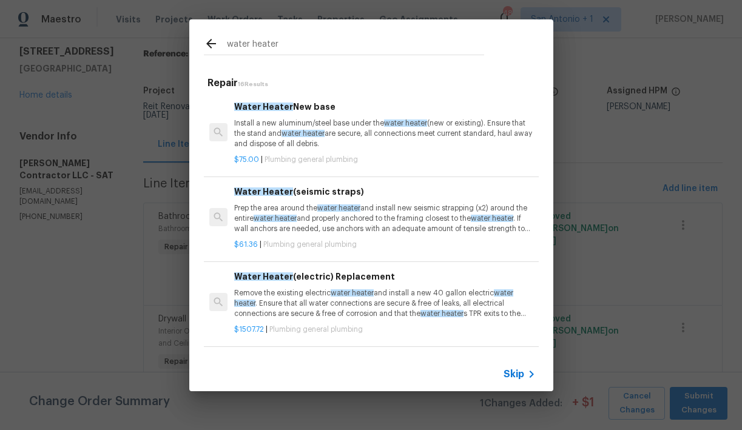
type input "water heater"
click at [518, 373] on span "Skip" at bounding box center [514, 375] width 21 height 12
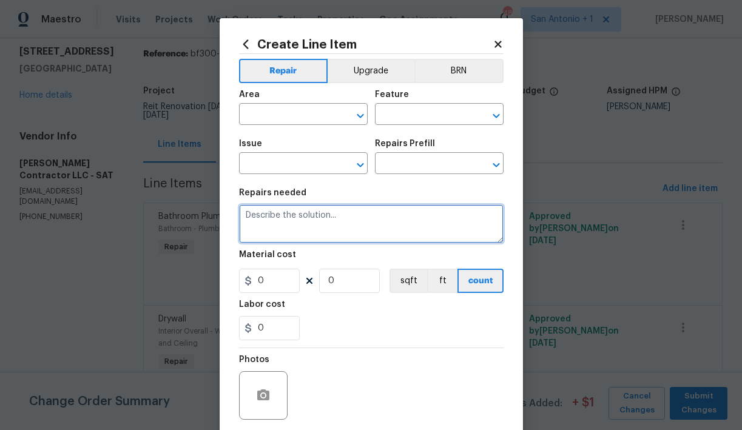
click at [294, 217] on textarea at bounding box center [371, 224] width 265 height 39
type textarea "B"
click at [277, 217] on textarea "Inspect water heater" at bounding box center [371, 224] width 265 height 39
click at [365, 216] on textarea "Inspect leaking water heater" at bounding box center [371, 224] width 265 height 39
type textarea "Inspect leaking water heater and provide bid for repair."
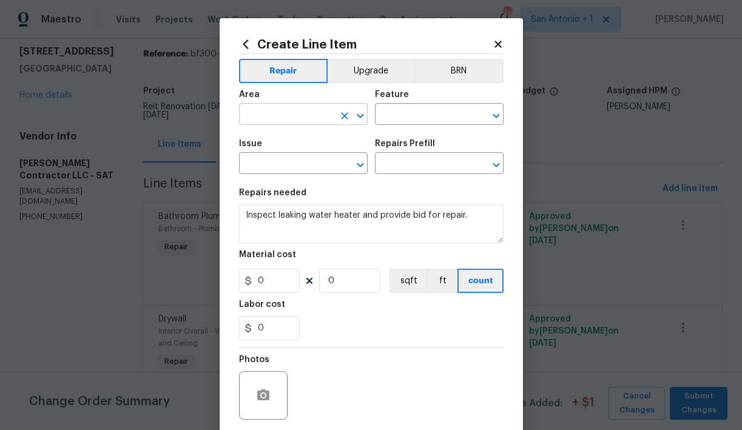
click at [290, 113] on input "text" at bounding box center [286, 115] width 95 height 19
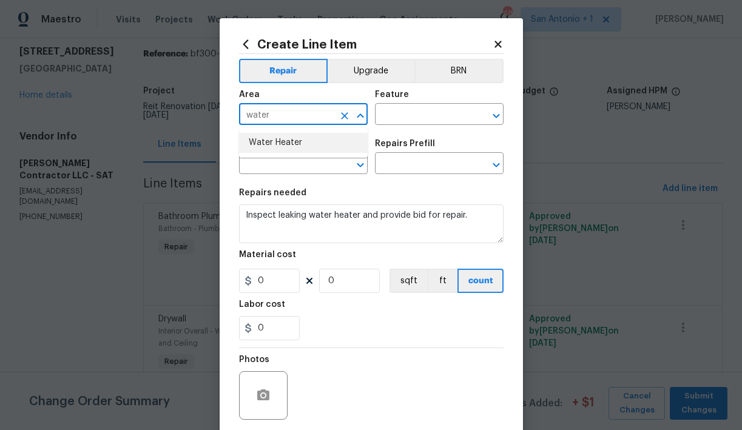
click at [283, 138] on li "Water Heater" at bounding box center [303, 143] width 129 height 20
type input "Water Heater"
click at [398, 118] on input "text" at bounding box center [422, 115] width 95 height 19
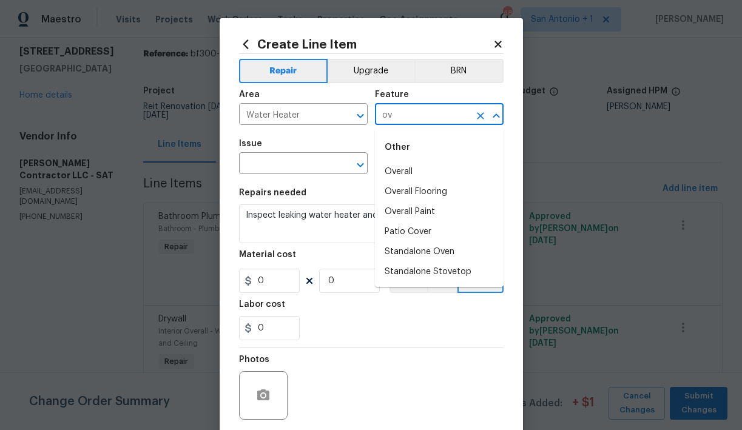
type input "o"
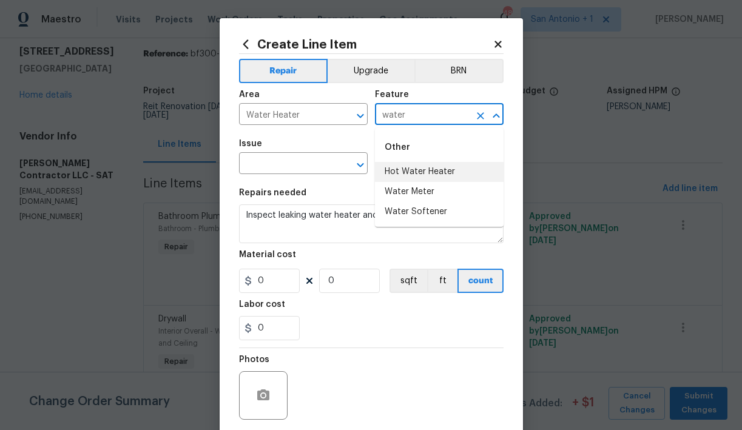
click at [415, 175] on li "Hot Water Heater" at bounding box center [439, 172] width 129 height 20
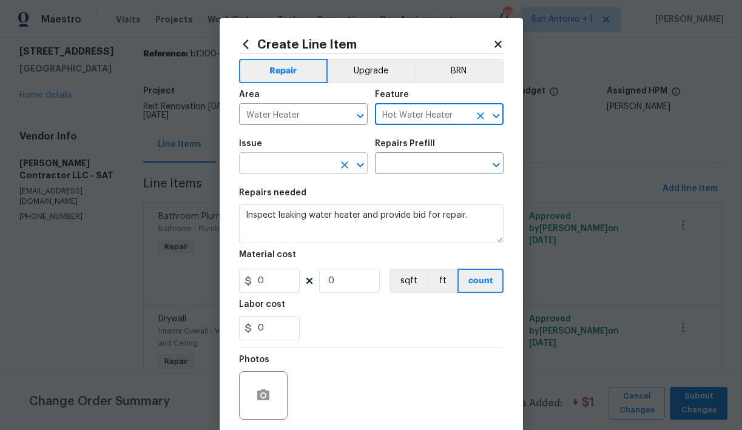
type input "Hot Water Heater"
click at [284, 164] on input "text" at bounding box center [286, 164] width 95 height 19
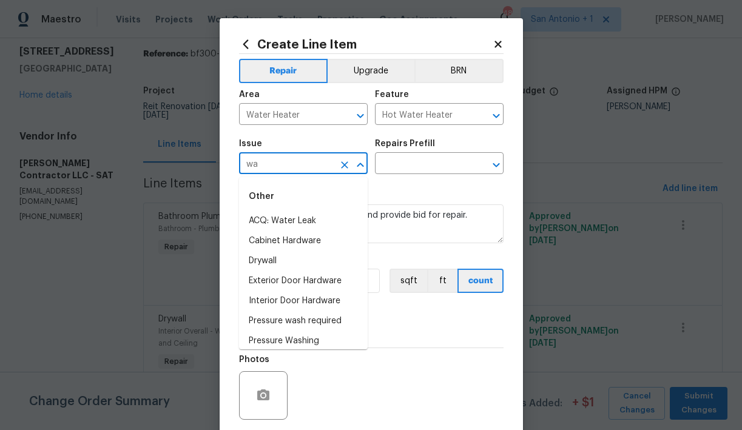
type input "w"
type input "o"
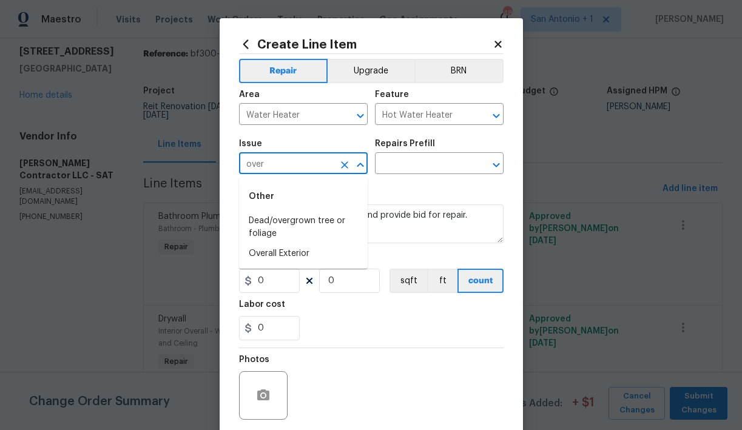
click at [280, 168] on input "over" at bounding box center [286, 164] width 95 height 19
type input "g"
type input "c"
click at [286, 172] on input "wall" at bounding box center [286, 164] width 95 height 19
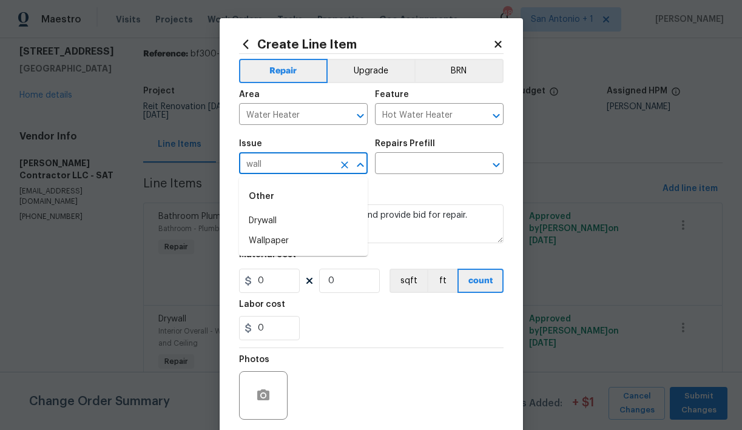
click at [271, 166] on input "wall" at bounding box center [286, 164] width 95 height 19
type input "wall"
click at [420, 121] on input "Hot Water Heater" at bounding box center [422, 115] width 95 height 19
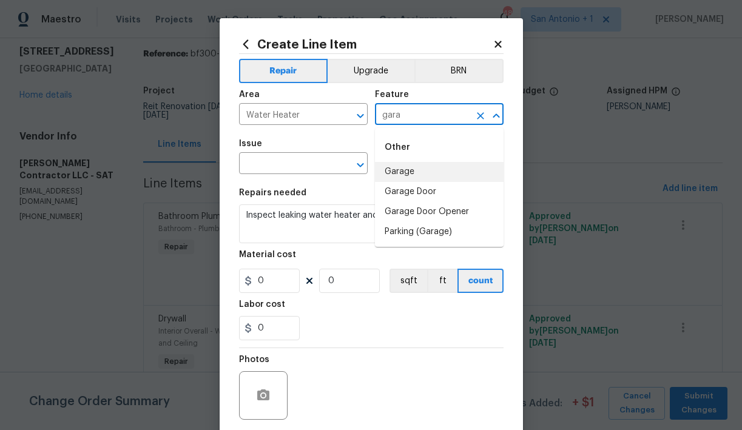
click at [405, 169] on li "Garage" at bounding box center [439, 172] width 129 height 20
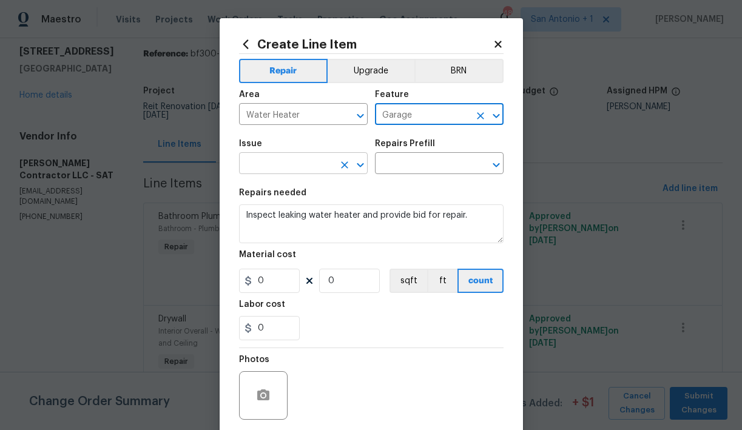
type input "Garage"
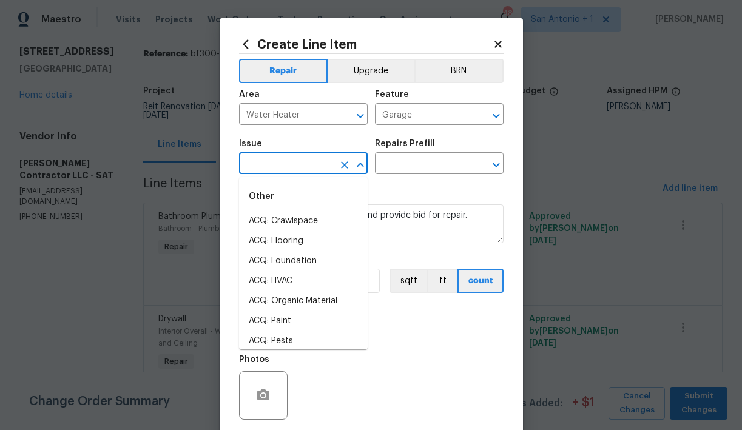
click at [287, 166] on input "text" at bounding box center [286, 164] width 95 height 19
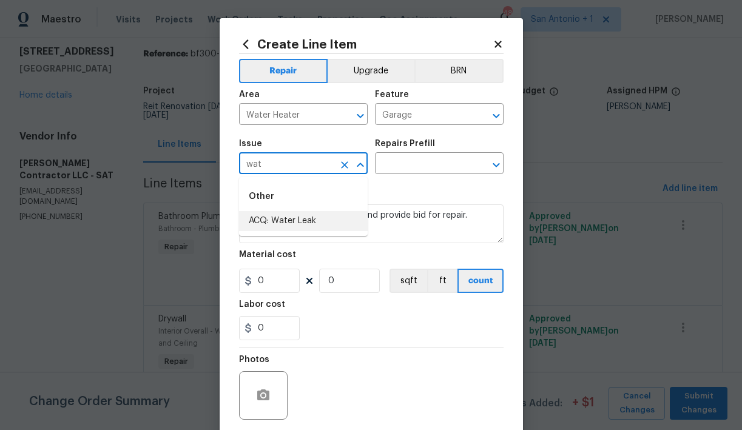
click at [279, 214] on li "ACQ: Water Leak" at bounding box center [303, 221] width 129 height 20
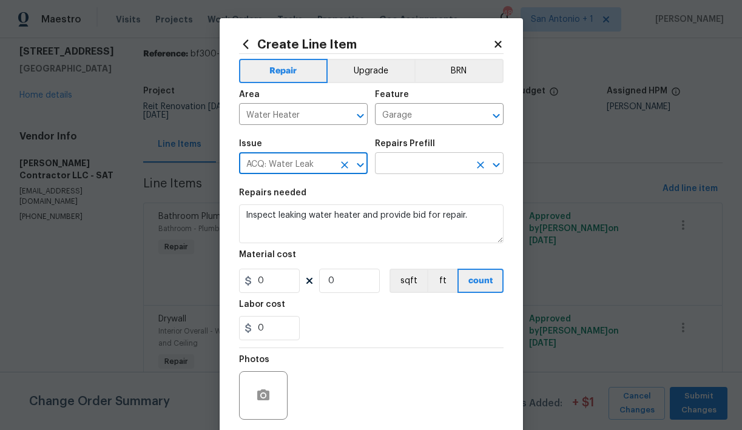
click at [402, 164] on input "text" at bounding box center [422, 164] width 95 height 19
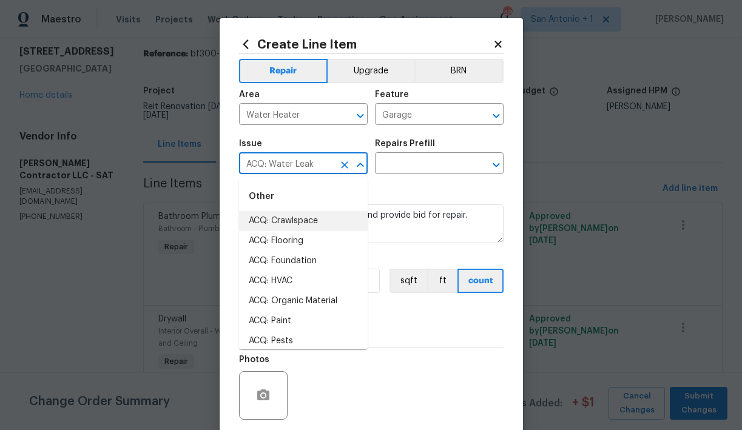
click at [314, 165] on input "ACQ: Water Leak" at bounding box center [286, 164] width 95 height 19
type input "o"
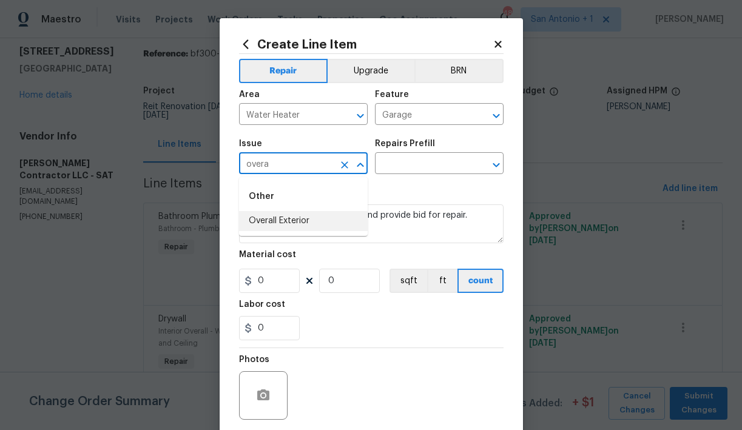
click at [293, 221] on li "Overall Exterior" at bounding box center [303, 221] width 129 height 20
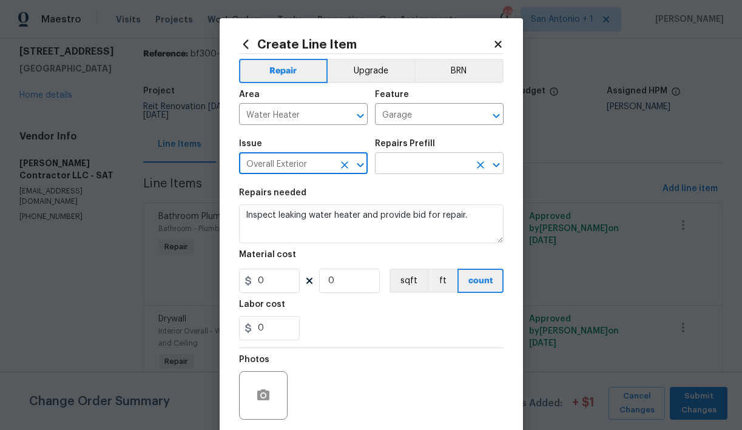
type input "Overall Exterior"
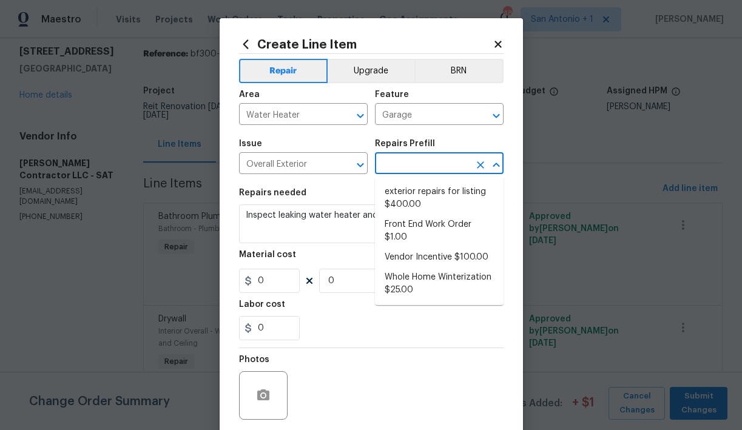
click at [403, 169] on input "text" at bounding box center [422, 164] width 95 height 19
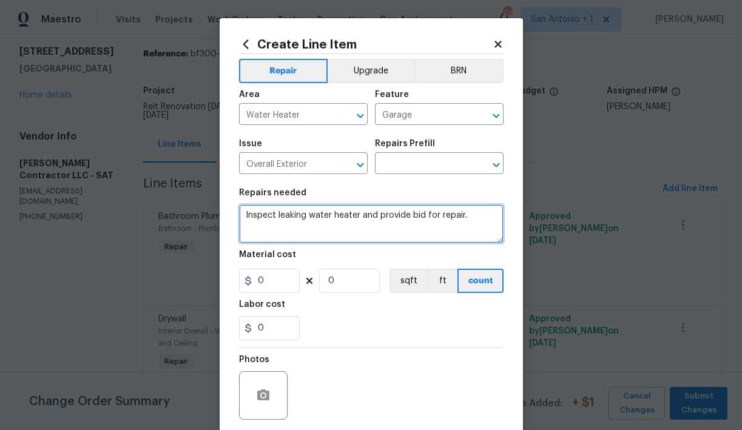
click at [330, 221] on textarea "Inspect leaking water heater and provide bid for repair." at bounding box center [371, 224] width 265 height 39
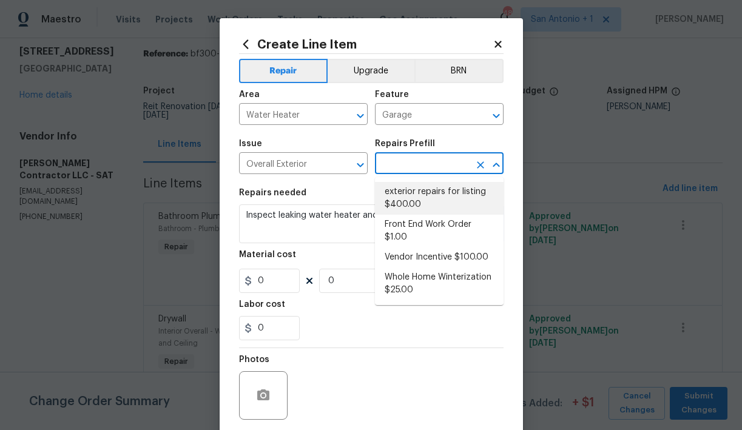
click at [410, 171] on input "text" at bounding box center [422, 164] width 95 height 19
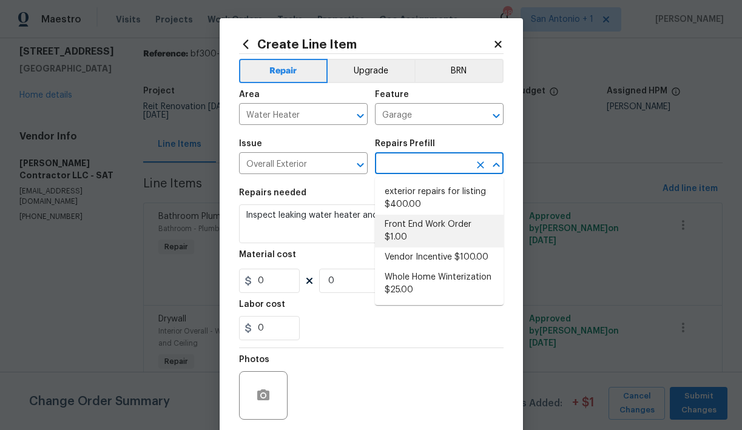
click at [408, 222] on li "Front End Work Order $1.00" at bounding box center [439, 231] width 129 height 33
type input "Front End Work Order $1.00"
type textarea "Placeholder line item for the creation of front end work orders."
type input "1"
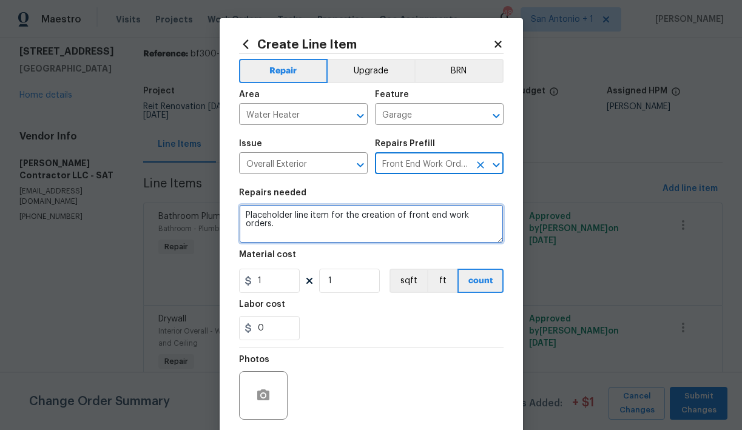
click at [301, 219] on textarea "Placeholder line item for the creation of front end work orders." at bounding box center [371, 224] width 265 height 39
paste textarea "Inspect leaking water heater and provide bid for repair."
type textarea "Inspect leaking water heater and provide bid for repair."
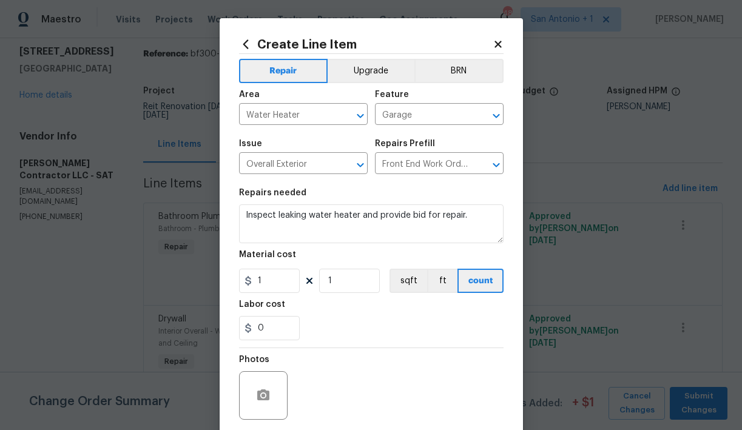
click at [341, 314] on div "Labor cost" at bounding box center [371, 309] width 265 height 16
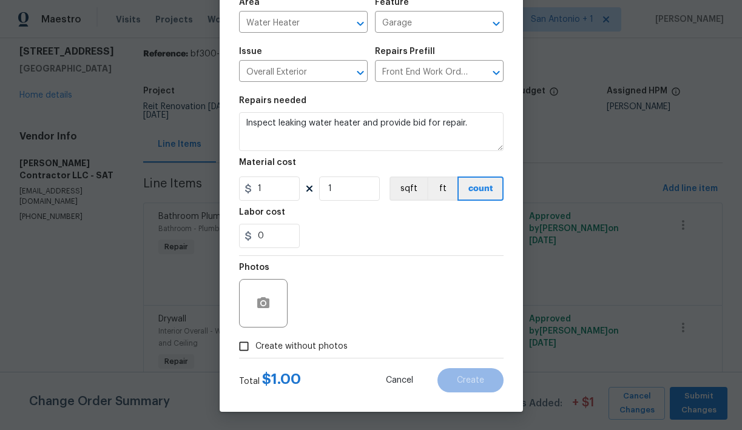
click at [304, 347] on span "Create without photos" at bounding box center [302, 347] width 92 height 13
click at [256, 347] on input "Create without photos" at bounding box center [244, 346] width 23 height 23
checkbox input "true"
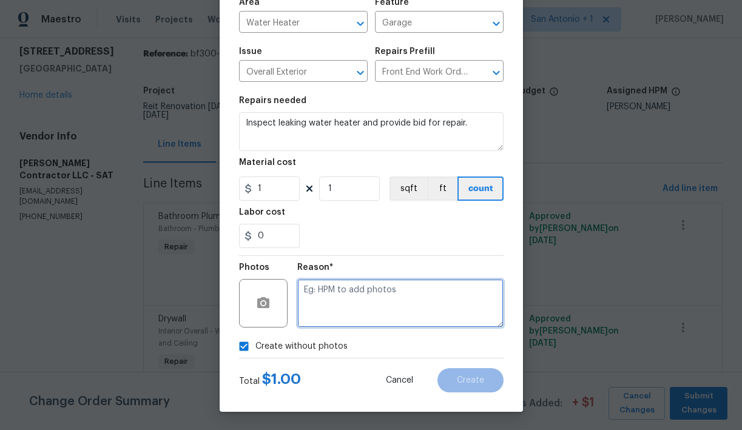
click at [364, 302] on textarea at bounding box center [400, 303] width 206 height 49
type textarea "HPM to add"
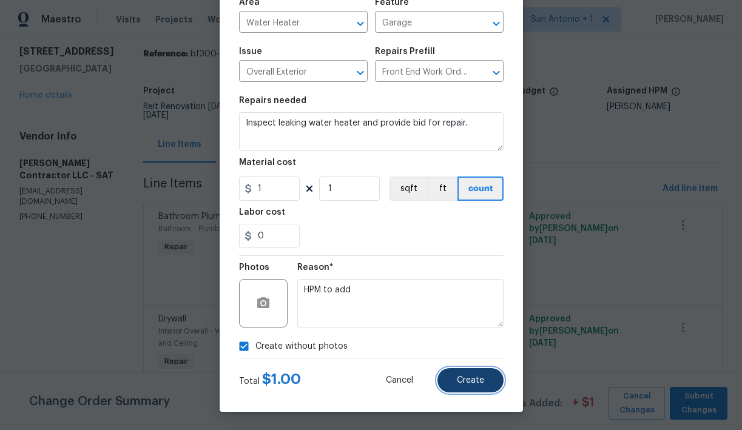
click at [471, 378] on span "Create" at bounding box center [470, 380] width 27 height 9
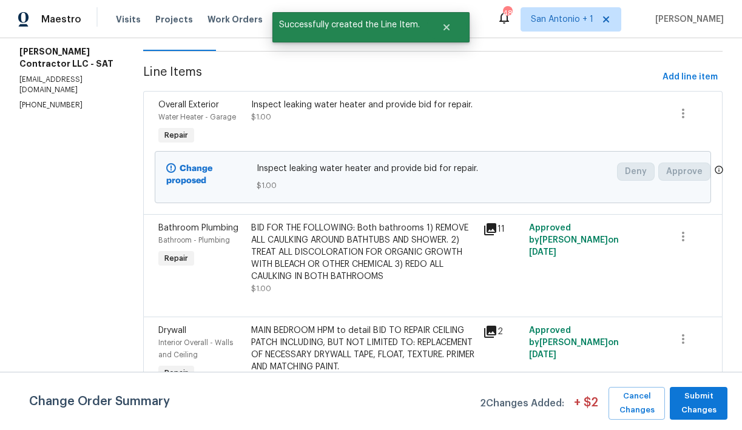
scroll to position [175, 0]
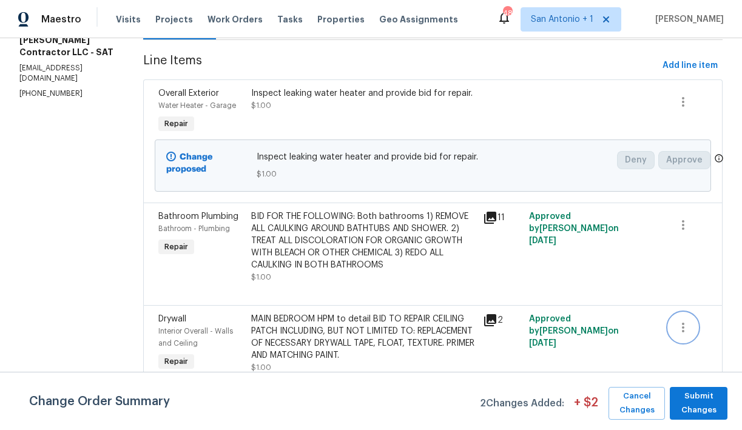
click at [685, 329] on icon "button" at bounding box center [683, 328] width 15 height 15
click at [696, 403] on div at bounding box center [371, 215] width 742 height 430
click at [686, 389] on button "Submit Changes" at bounding box center [699, 403] width 58 height 33
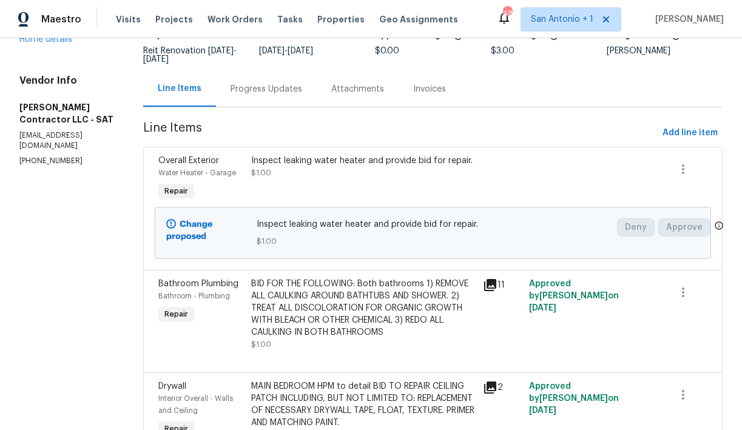
scroll to position [85, 0]
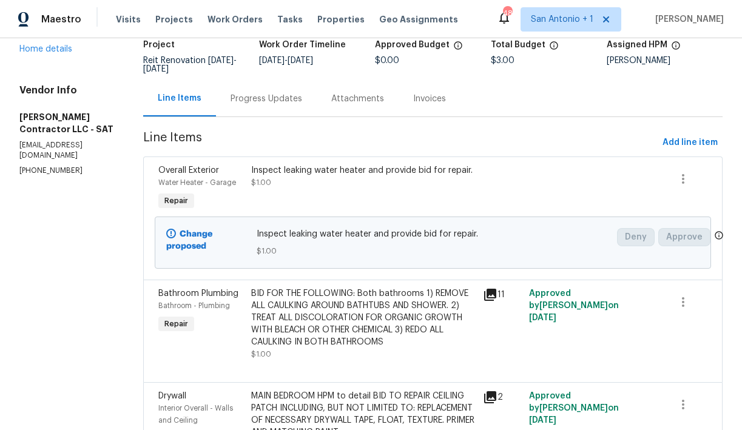
click at [282, 99] on div "Progress Updates" at bounding box center [267, 99] width 72 height 12
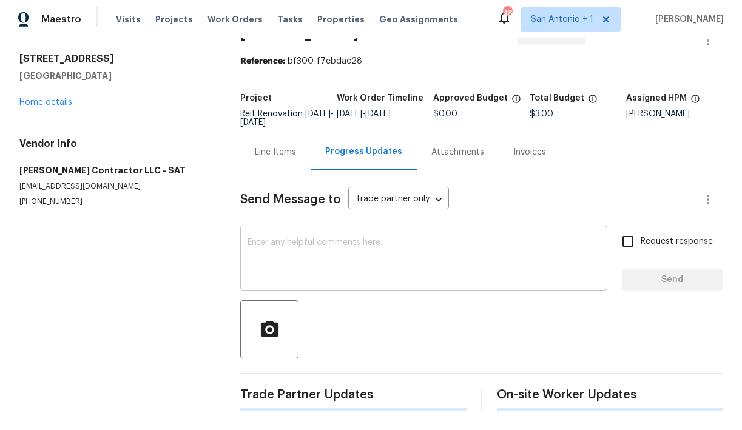
scroll to position [76, 0]
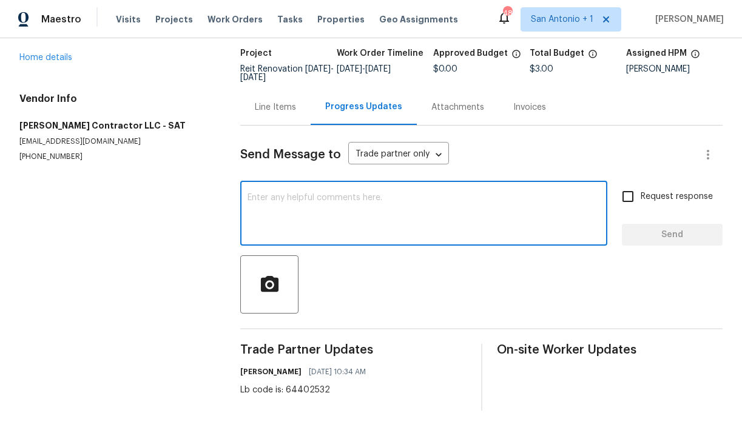
click at [331, 208] on textarea at bounding box center [424, 215] width 353 height 42
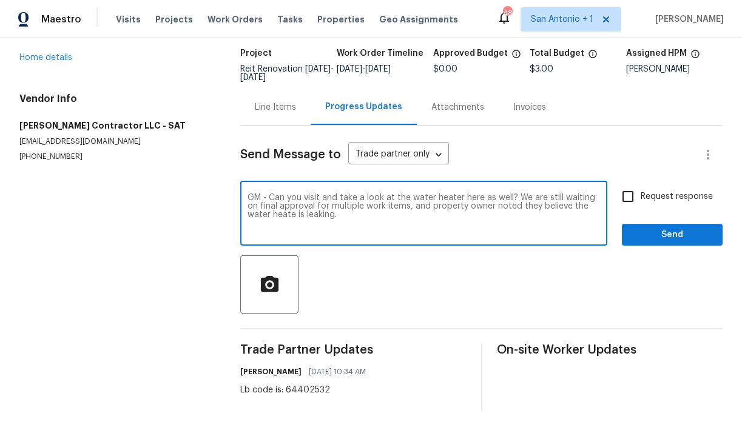
click at [294, 218] on textarea "GM - Can you visit and take a look at the water heater here as well? We are sti…" at bounding box center [424, 215] width 353 height 42
type textarea "GM - Can you visit and take a look at the water heater here as well? We are sti…"
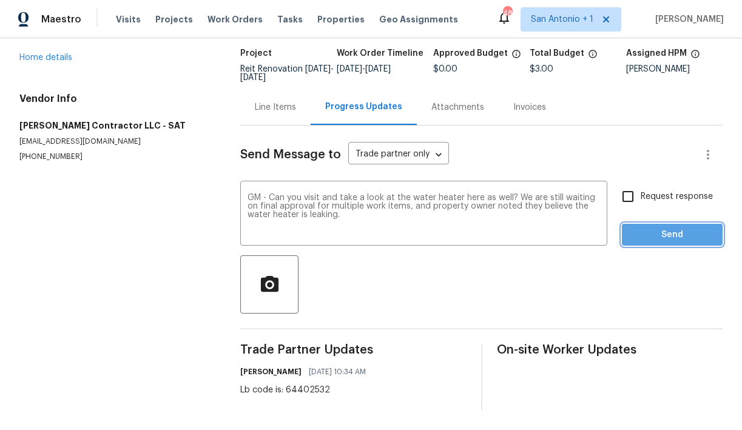
click at [672, 237] on span "Send" at bounding box center [672, 235] width 81 height 15
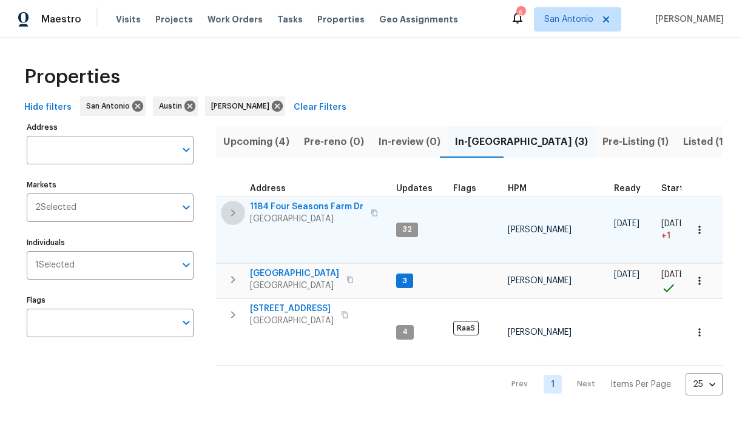
click at [232, 214] on icon "button" at bounding box center [233, 213] width 15 height 15
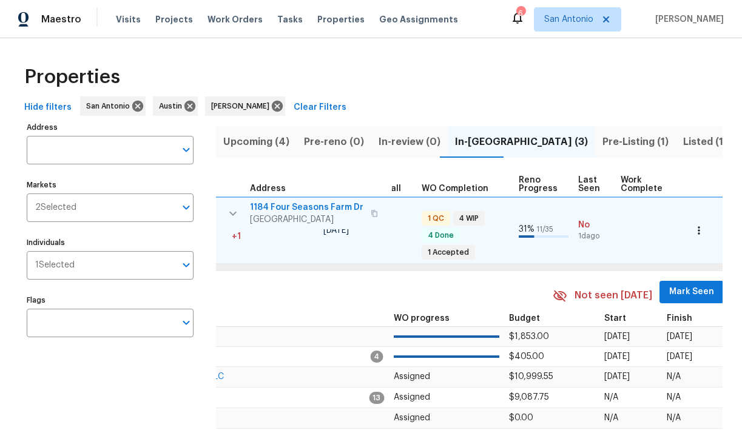
scroll to position [0, 534]
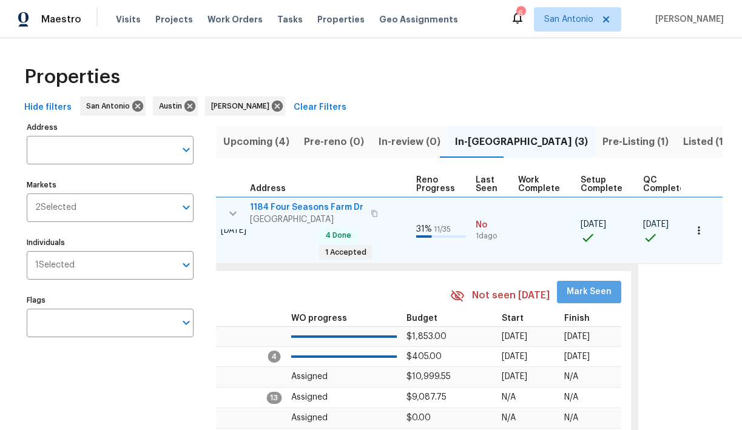
click at [583, 289] on span "Mark Seen" at bounding box center [589, 292] width 45 height 15
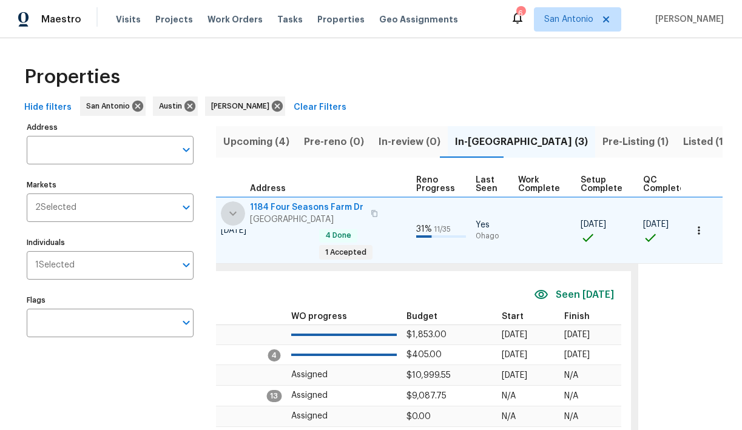
click at [233, 210] on icon "button" at bounding box center [233, 213] width 15 height 15
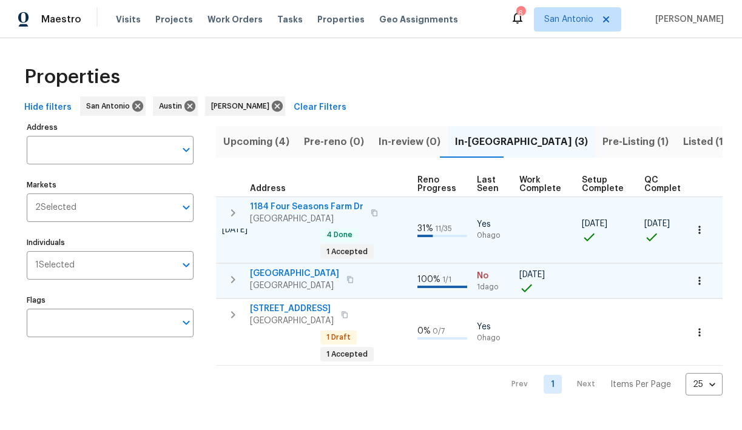
click at [235, 280] on icon "button" at bounding box center [233, 279] width 4 height 7
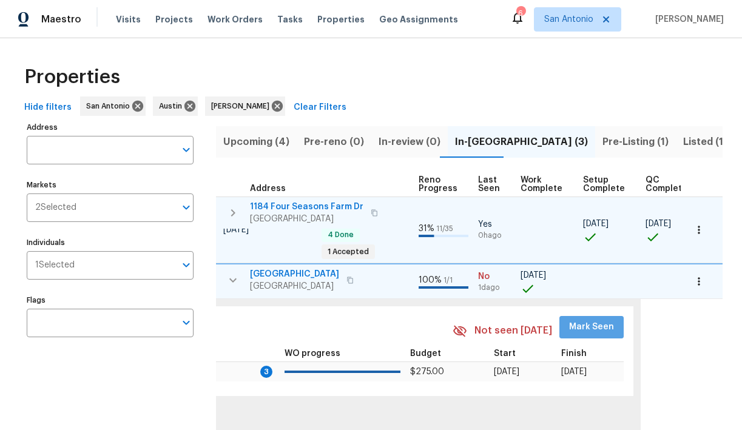
click at [576, 330] on span "Mark Seen" at bounding box center [591, 327] width 45 height 15
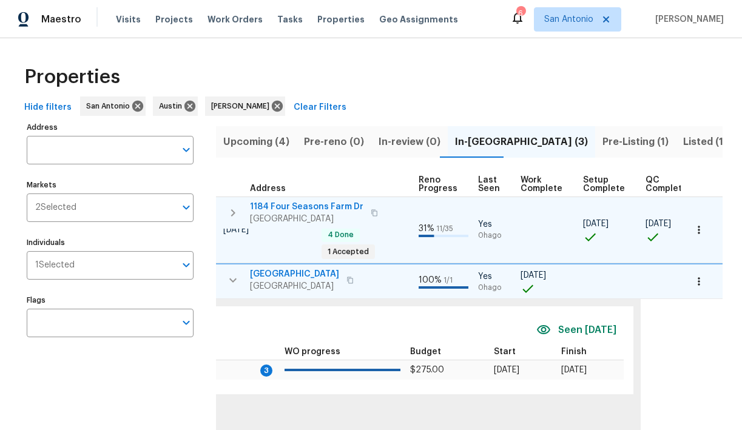
click at [233, 278] on icon "button" at bounding box center [233, 280] width 15 height 15
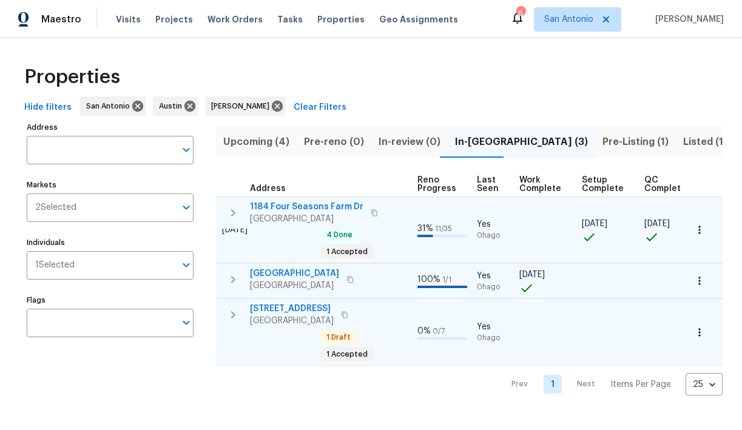
click at [233, 313] on icon "button" at bounding box center [233, 314] width 4 height 7
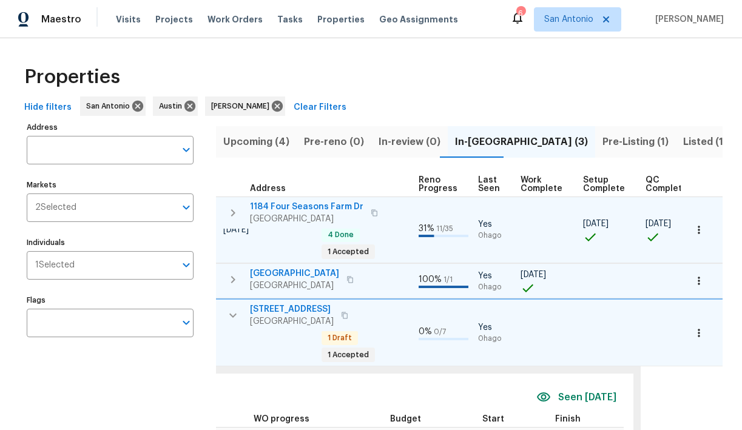
click at [232, 314] on icon "button" at bounding box center [233, 315] width 15 height 15
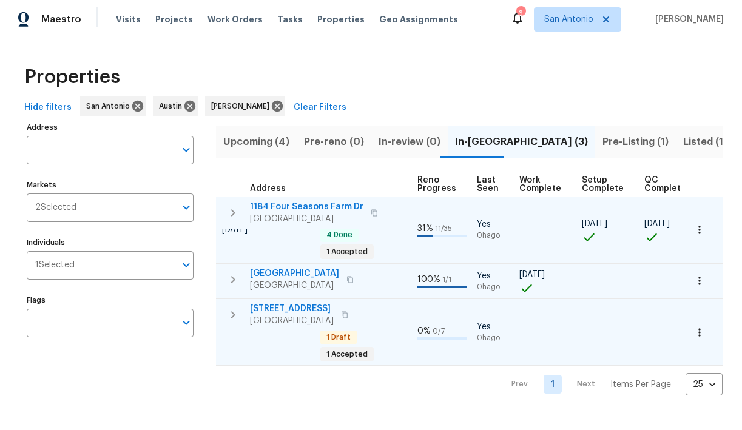
click at [324, 206] on span "1184 Four Seasons Farm Dr" at bounding box center [307, 207] width 114 height 12
click at [282, 206] on span "1184 Four Seasons Farm Dr" at bounding box center [307, 207] width 114 height 12
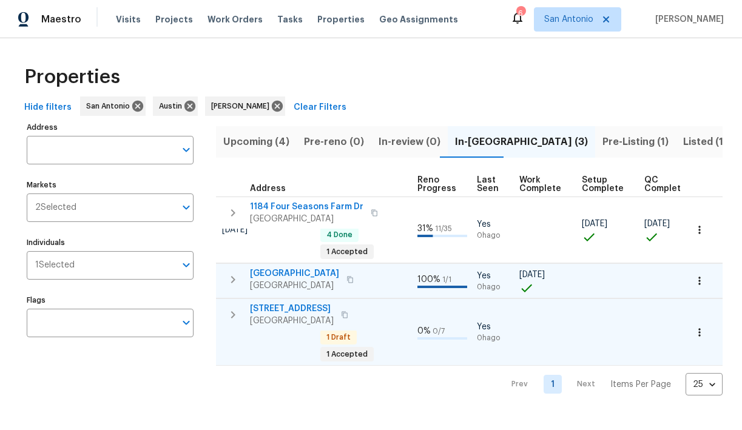
click at [260, 140] on span "Upcoming (4)" at bounding box center [256, 142] width 66 height 17
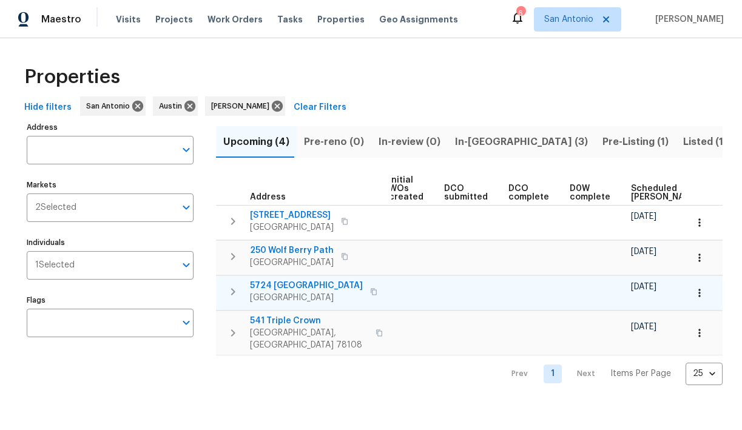
scroll to position [0, 265]
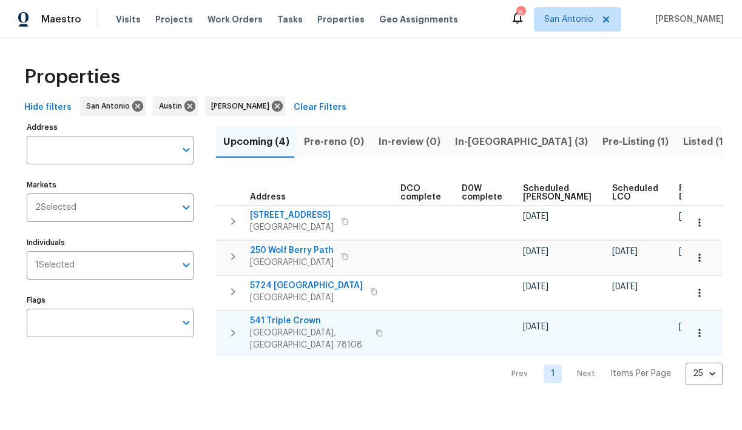
click at [291, 321] on span "541 Triple Crown" at bounding box center [309, 321] width 118 height 12
click at [603, 140] on span "Pre-Listing (1)" at bounding box center [636, 142] width 66 height 17
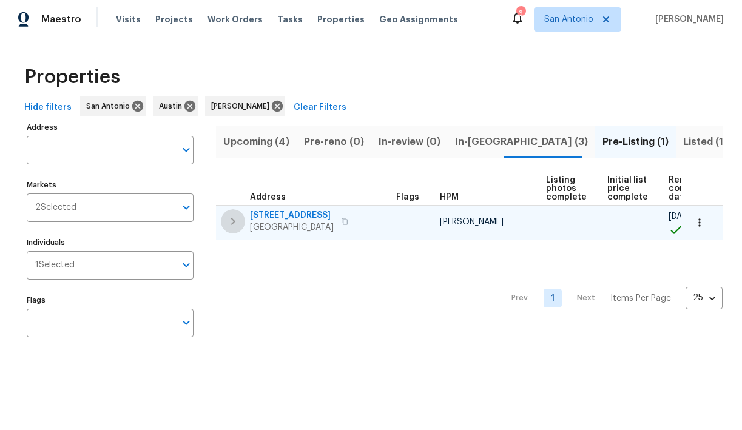
click at [234, 219] on icon "button" at bounding box center [233, 221] width 15 height 15
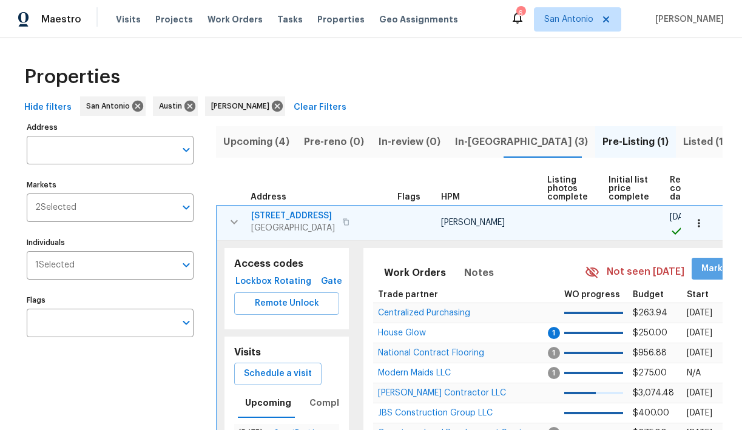
click at [706, 270] on span "Mark Seen" at bounding box center [724, 269] width 45 height 15
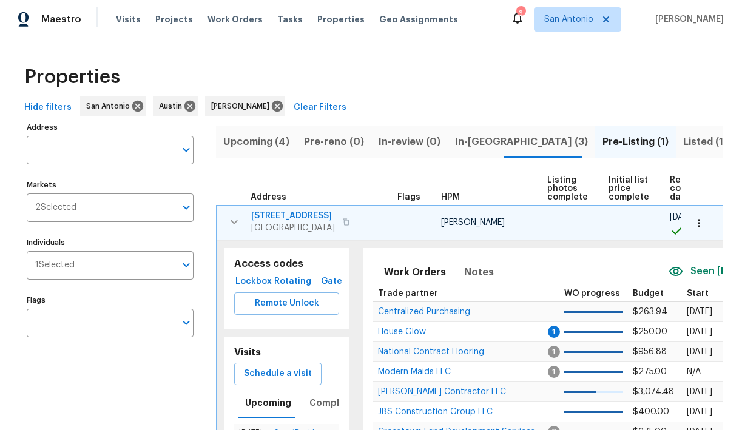
click at [303, 218] on span "[STREET_ADDRESS]" at bounding box center [293, 216] width 84 height 12
click at [235, 219] on icon "button" at bounding box center [234, 222] width 15 height 15
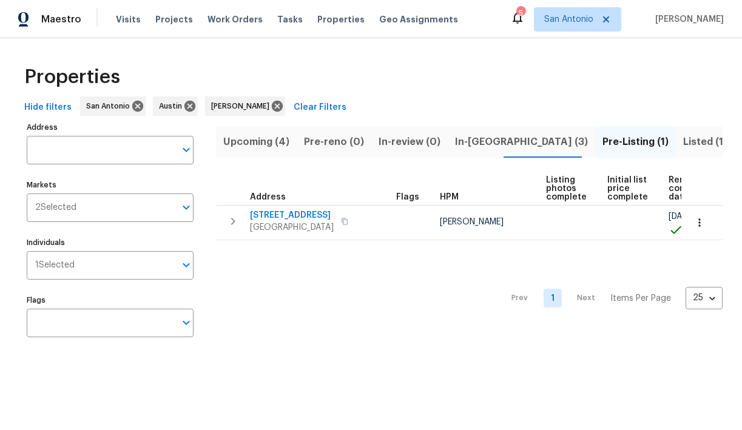
click at [230, 220] on icon "button" at bounding box center [233, 221] width 15 height 15
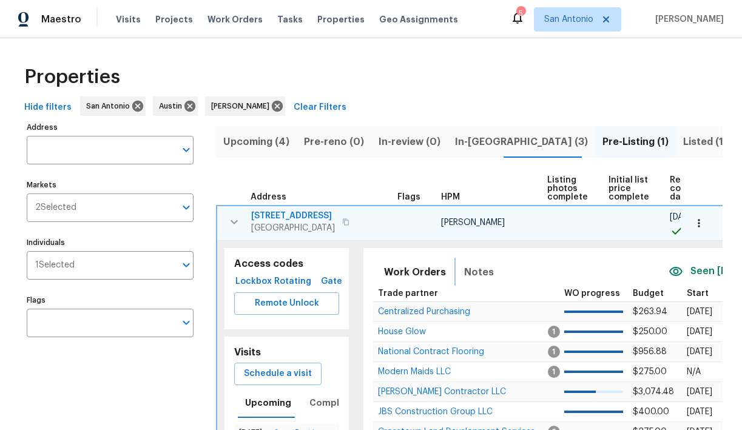
click at [475, 273] on span "Notes" at bounding box center [479, 272] width 30 height 17
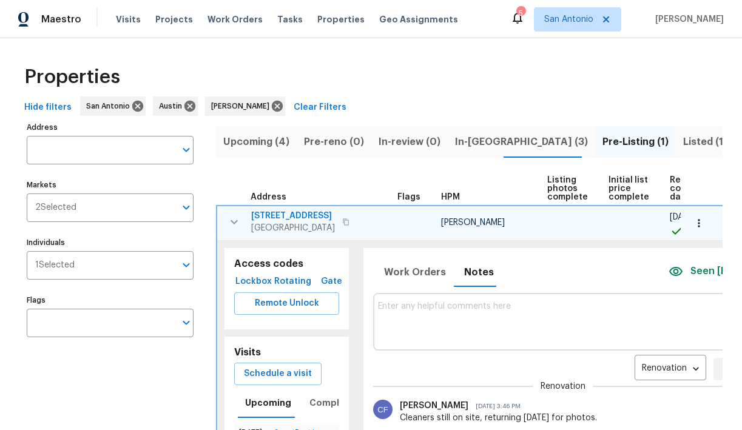
click at [445, 301] on div at bounding box center [563, 322] width 370 height 49
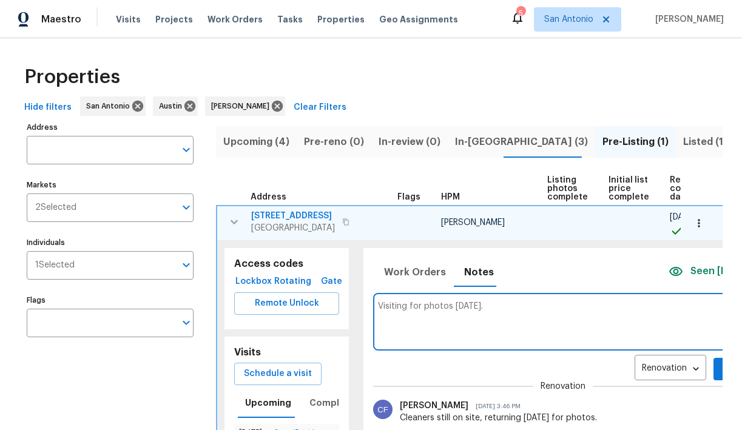
type textarea "Visiting for photos [DATE]."
click at [714, 365] on button "Add" at bounding box center [733, 369] width 39 height 22
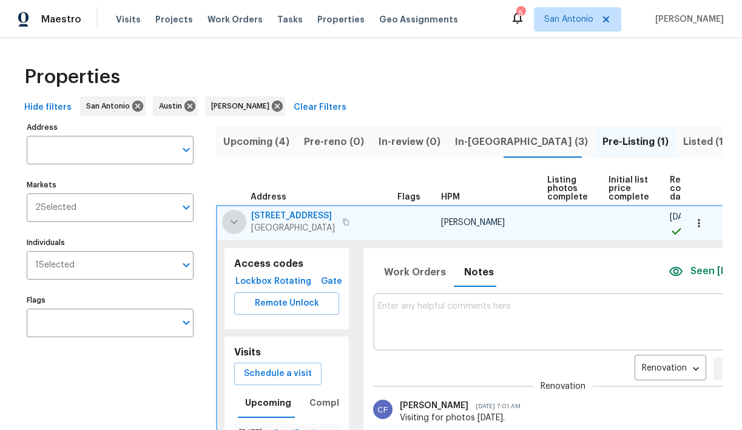
click at [233, 223] on icon "button" at bounding box center [234, 222] width 7 height 4
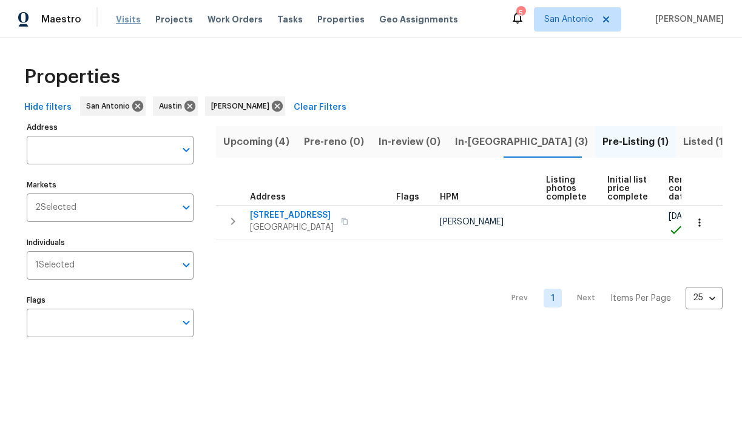
click at [129, 19] on span "Visits" at bounding box center [128, 19] width 25 height 12
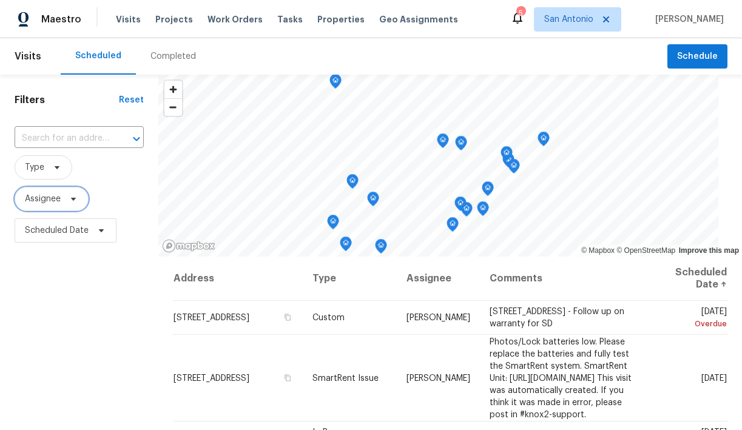
click at [73, 197] on icon at bounding box center [74, 199] width 10 height 10
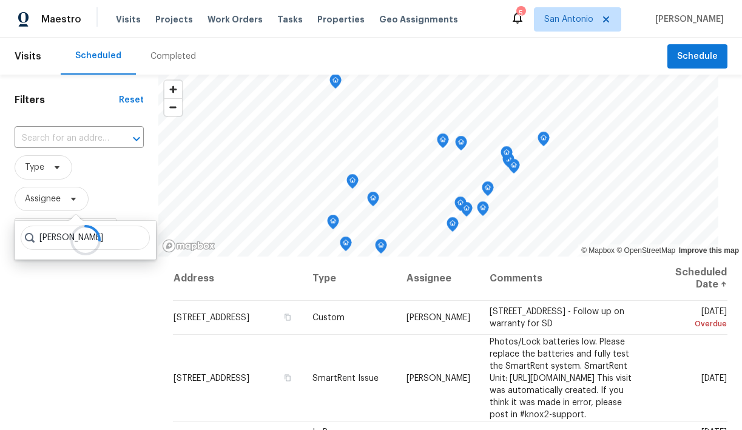
type input "[PERSON_NAME]"
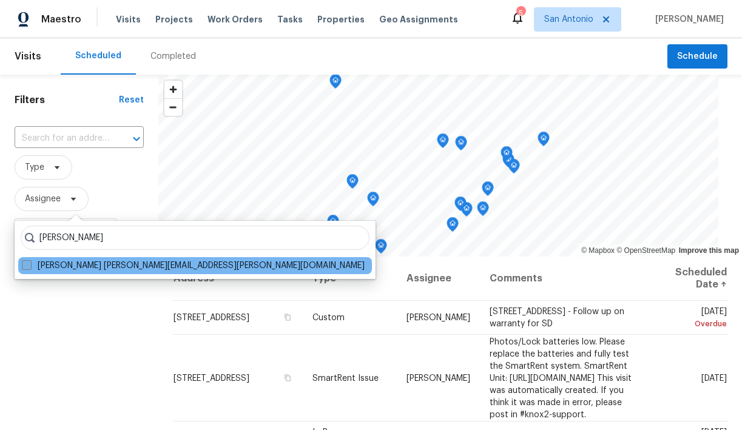
click at [63, 268] on label "[PERSON_NAME] [PERSON_NAME][EMAIL_ADDRESS][PERSON_NAME][DOMAIN_NAME]" at bounding box center [193, 266] width 343 height 12
click at [30, 268] on input "[PERSON_NAME] [PERSON_NAME][EMAIL_ADDRESS][PERSON_NAME][DOMAIN_NAME]" at bounding box center [26, 264] width 8 height 8
checkbox input "true"
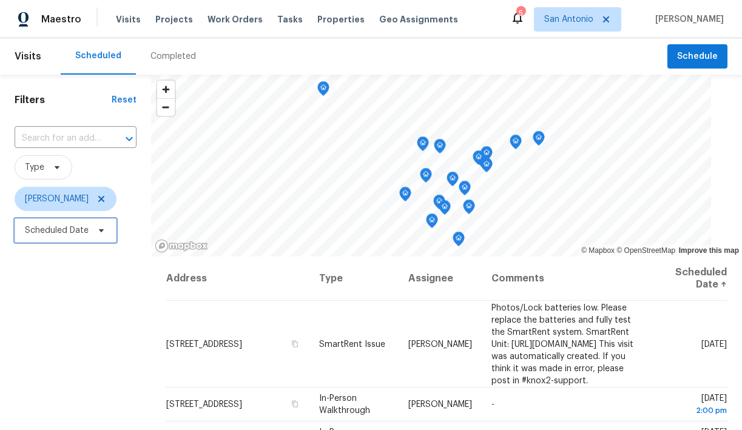
click at [105, 233] on icon at bounding box center [102, 231] width 10 height 10
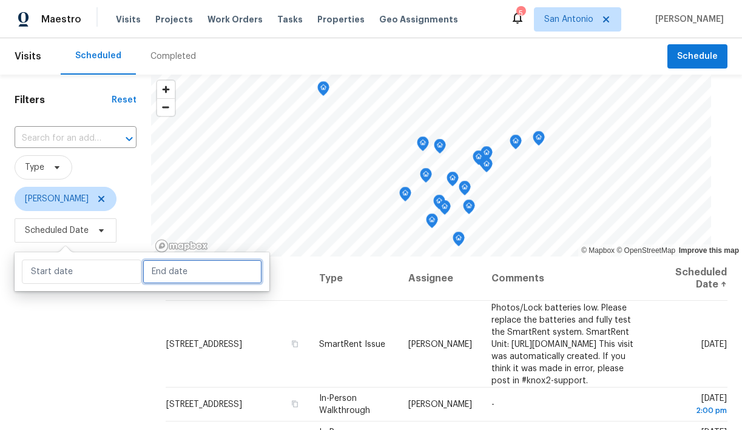
select select "7"
select select "2025"
select select "8"
select select "2025"
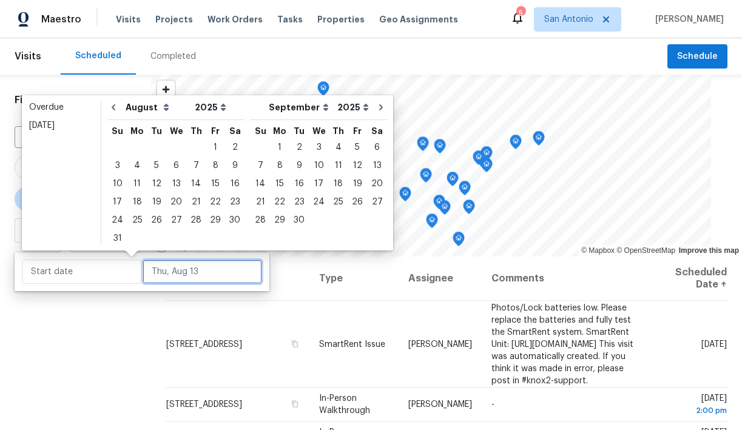
click at [155, 270] on input "text" at bounding box center [203, 272] width 120 height 24
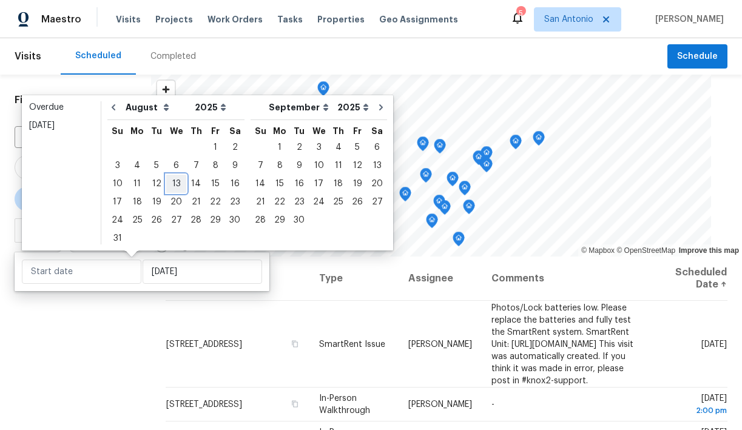
click at [174, 185] on div "13" at bounding box center [176, 183] width 20 height 17
type input "[DATE]"
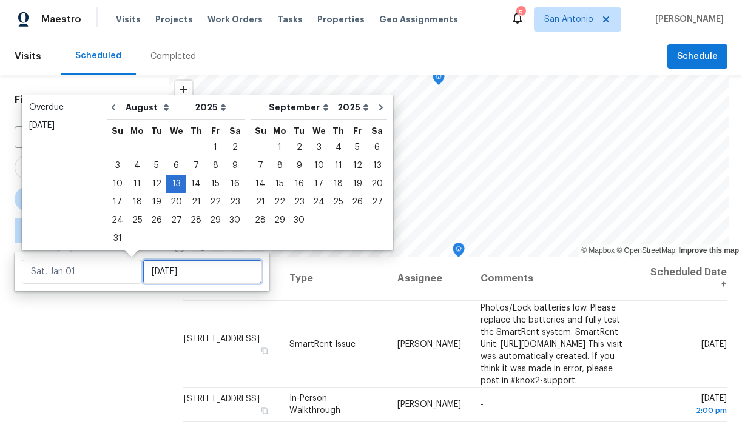
type input "[DATE]"
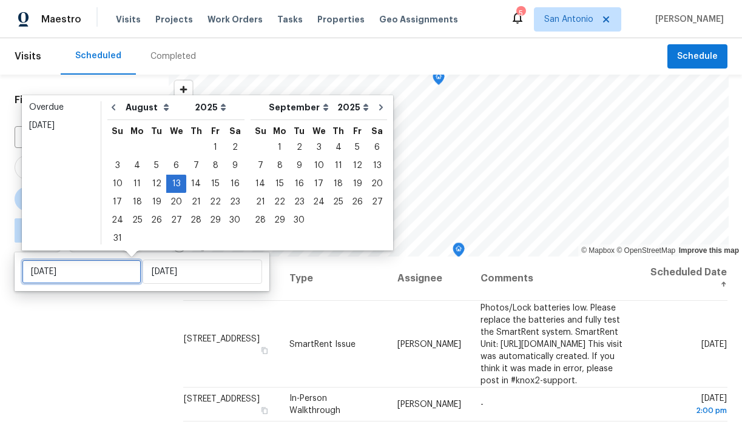
type input "[DATE]"
click at [137, 324] on div "Filters Reset ​ Type [PERSON_NAME] ∞ - [DATE]" at bounding box center [84, 338] width 169 height 526
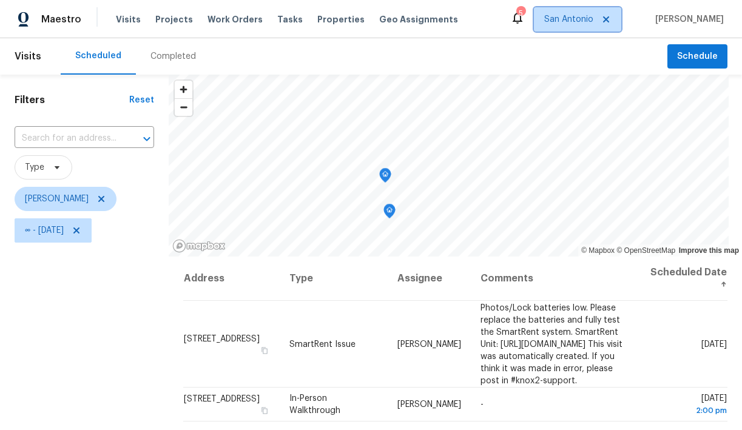
click at [590, 19] on span "San Antonio" at bounding box center [569, 19] width 49 height 12
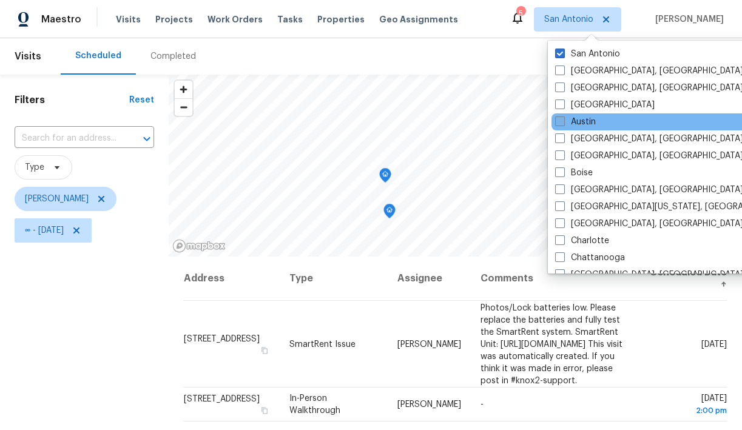
click at [581, 119] on label "Austin" at bounding box center [576, 122] width 41 height 12
click at [563, 119] on input "Austin" at bounding box center [560, 120] width 8 height 8
checkbox input "true"
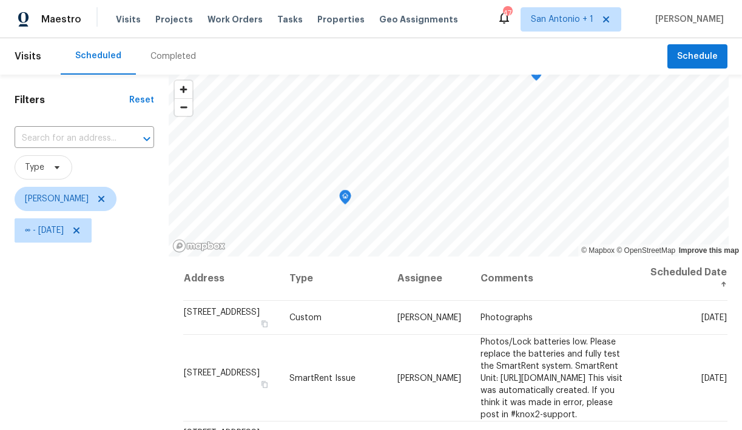
click at [122, 287] on div "Filters Reset ​ Type [PERSON_NAME] ∞ - [DATE]" at bounding box center [84, 338] width 169 height 526
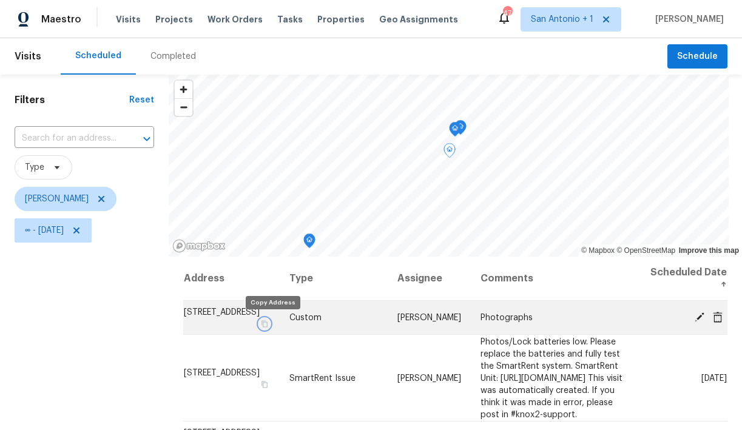
click at [268, 324] on icon "button" at bounding box center [264, 324] width 7 height 7
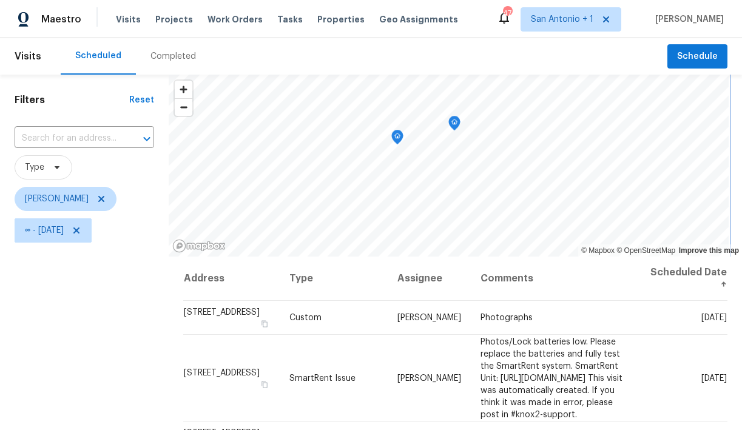
click at [449, 123] on icon "Map marker" at bounding box center [454, 124] width 11 height 14
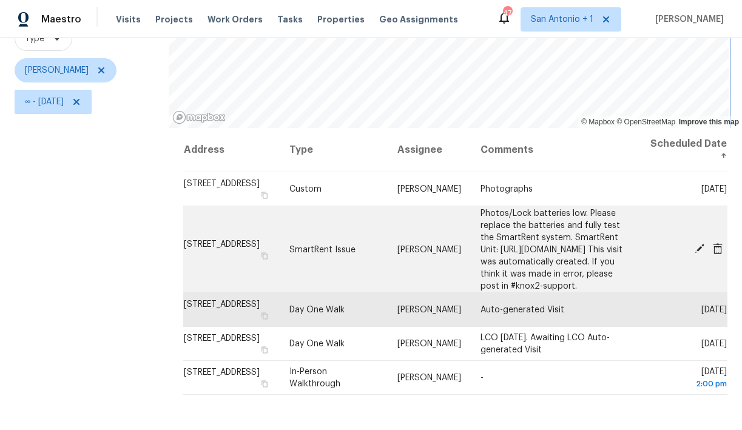
scroll to position [171, 0]
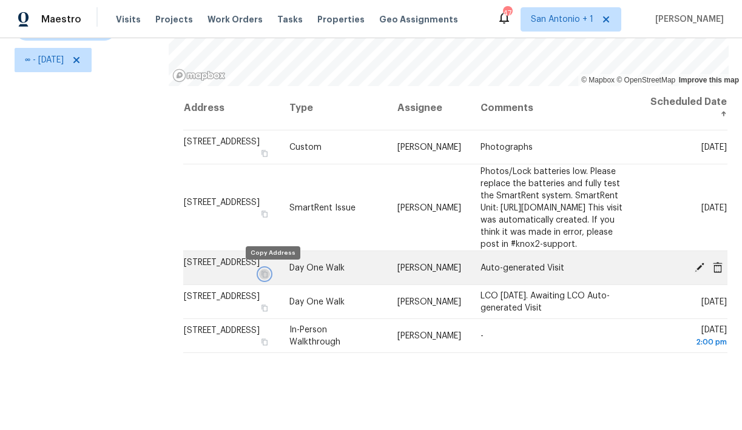
click at [268, 274] on icon "button" at bounding box center [265, 274] width 6 height 7
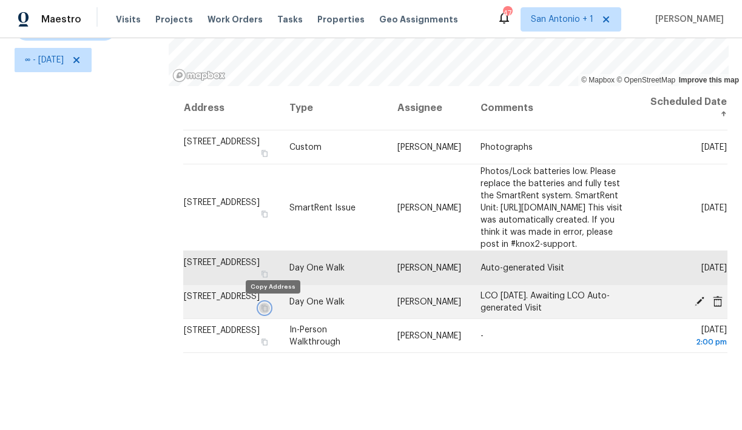
click at [268, 310] on icon "button" at bounding box center [264, 308] width 7 height 7
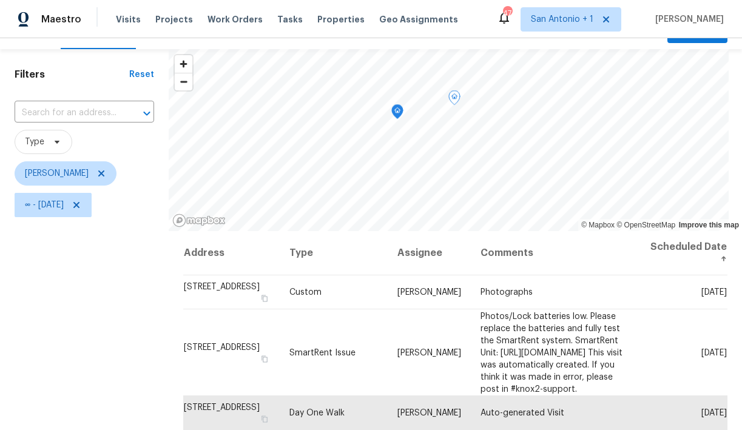
scroll to position [0, 0]
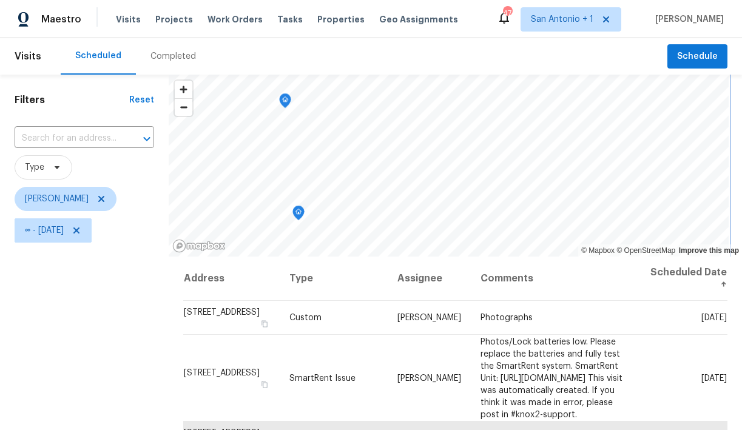
click at [293, 214] on icon "Map marker" at bounding box center [298, 213] width 11 height 14
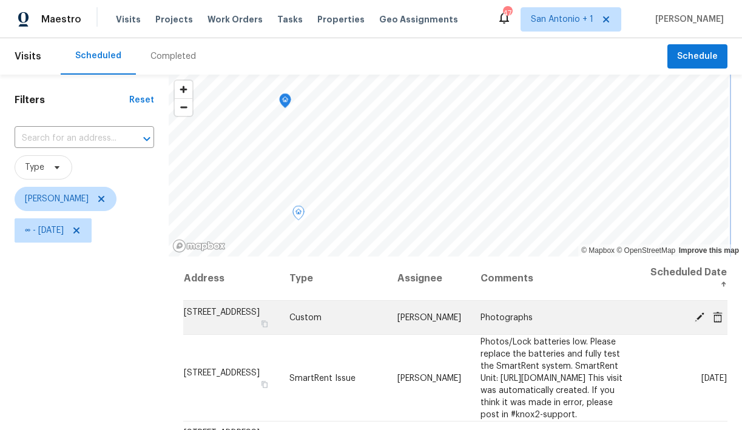
scroll to position [171, 0]
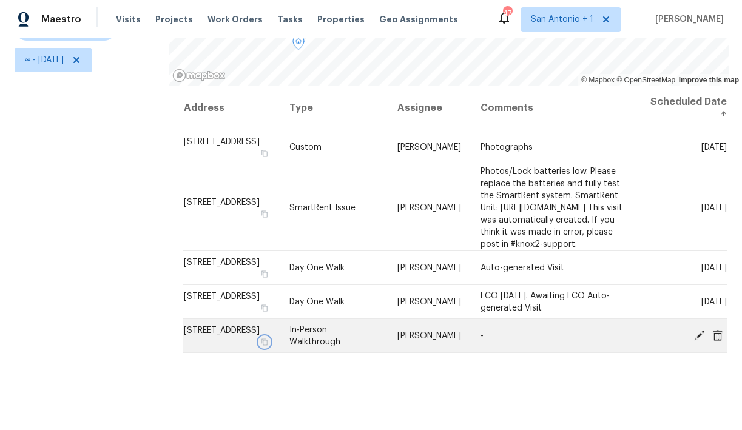
click at [268, 342] on icon "button" at bounding box center [264, 342] width 7 height 7
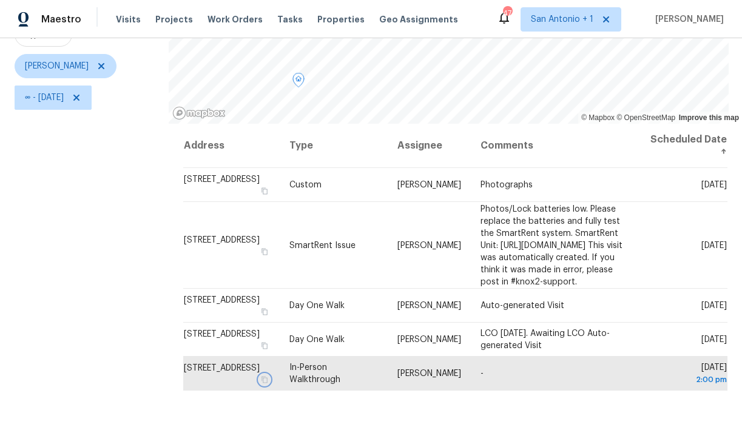
scroll to position [125, 0]
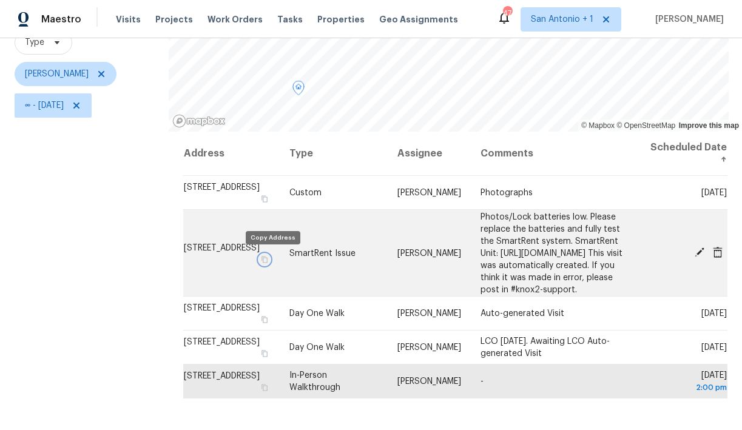
click at [268, 258] on icon "button" at bounding box center [264, 259] width 7 height 7
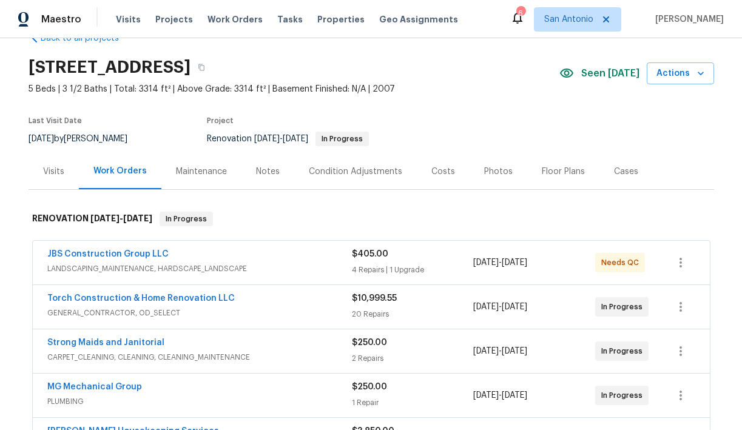
scroll to position [38, 0]
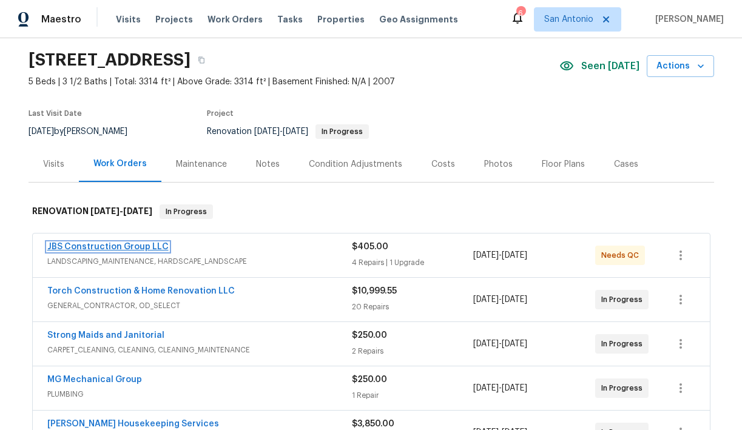
click at [129, 245] on link "JBS Construction Group LLC" at bounding box center [107, 247] width 121 height 8
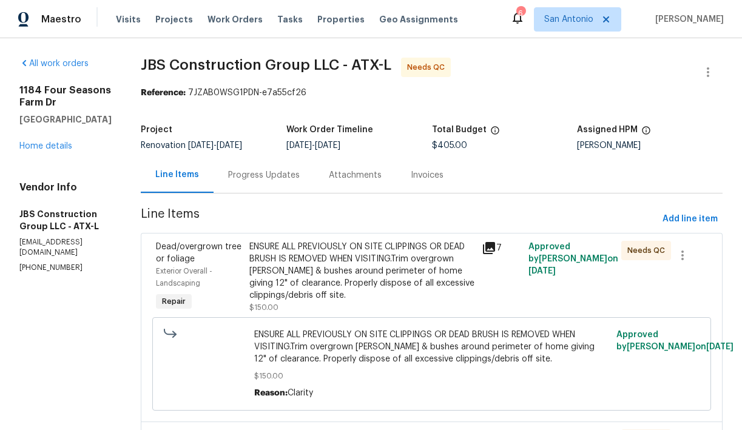
click at [359, 279] on div "ENSURE ALL PREVIOUSLY ON SITE CLIPPINGS OR DEAD BRUSH IS REMOVED WHEN VISITING.…" at bounding box center [363, 271] width 226 height 61
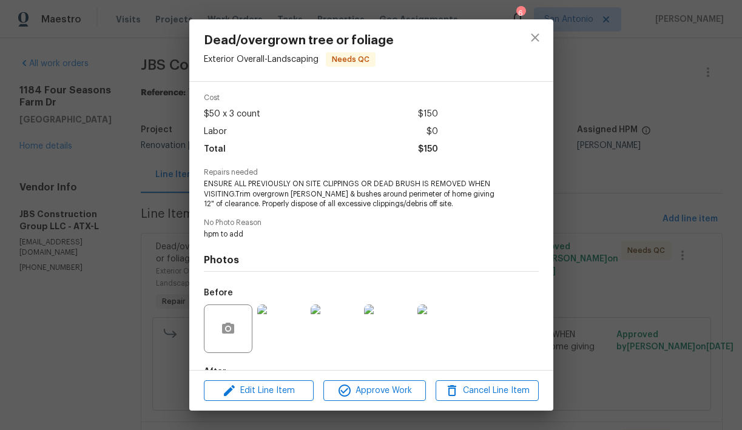
scroll to position [118, 0]
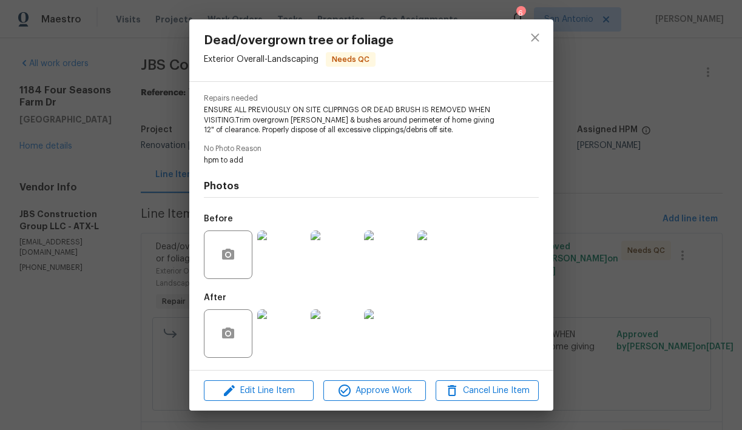
click at [291, 336] on img at bounding box center [281, 334] width 49 height 49
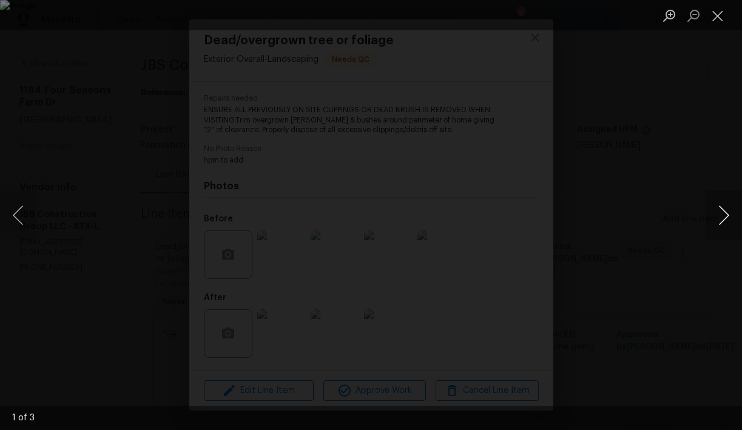
click at [720, 213] on button "Next image" at bounding box center [724, 215] width 36 height 49
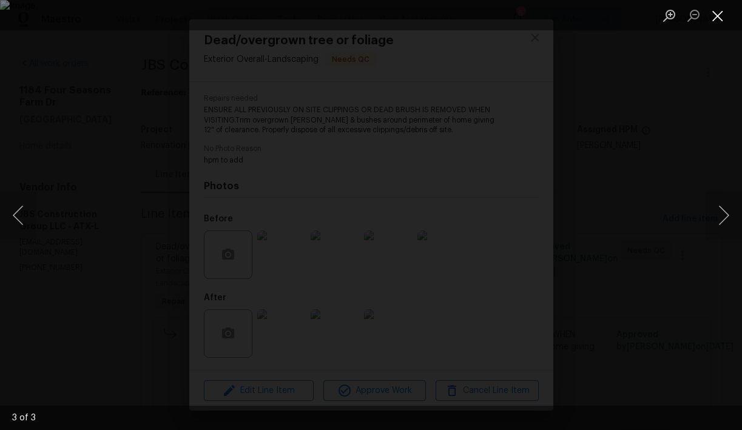
click at [718, 13] on button "Close lightbox" at bounding box center [718, 15] width 24 height 21
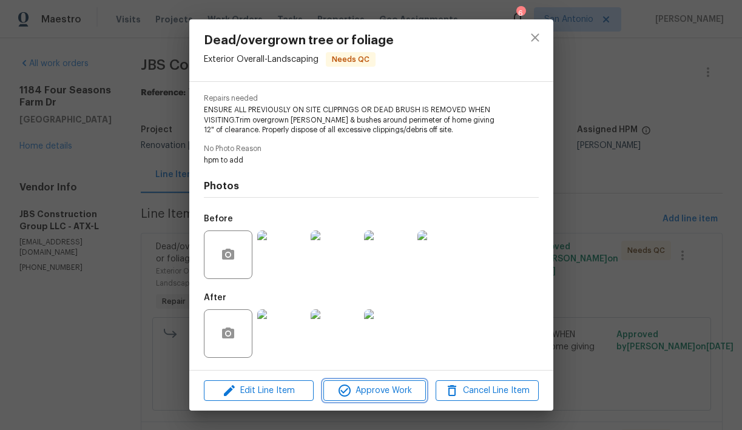
click at [381, 393] on span "Approve Work" at bounding box center [374, 391] width 95 height 15
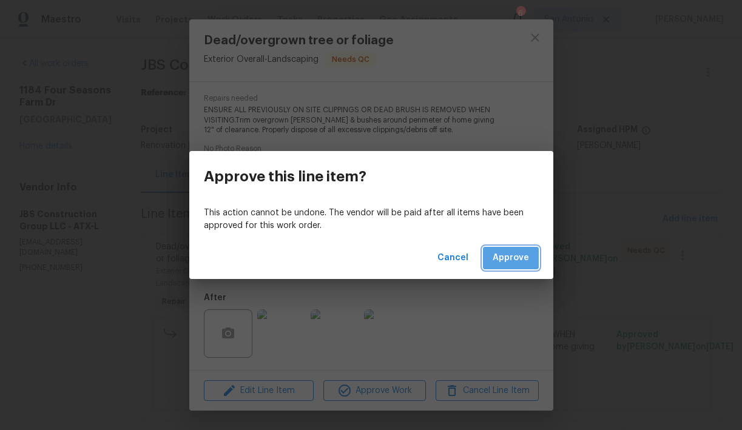
click at [513, 262] on span "Approve" at bounding box center [511, 258] width 36 height 15
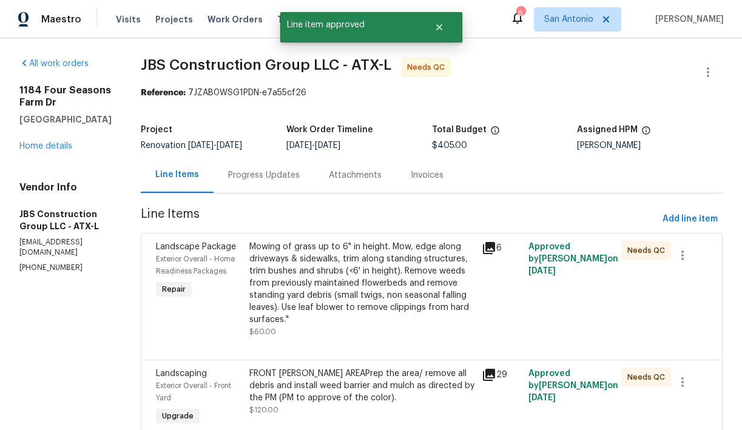
click at [353, 297] on div "Mowing of grass up to 6" in height. Mow, edge along driveways & sidewalks, trim…" at bounding box center [363, 283] width 226 height 85
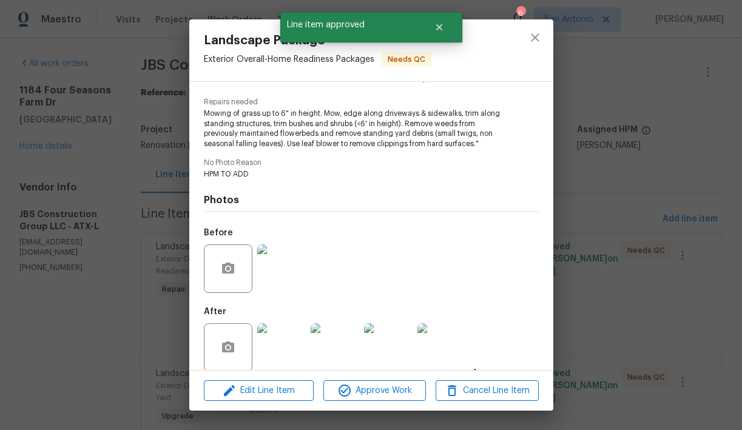
scroll to position [129, 0]
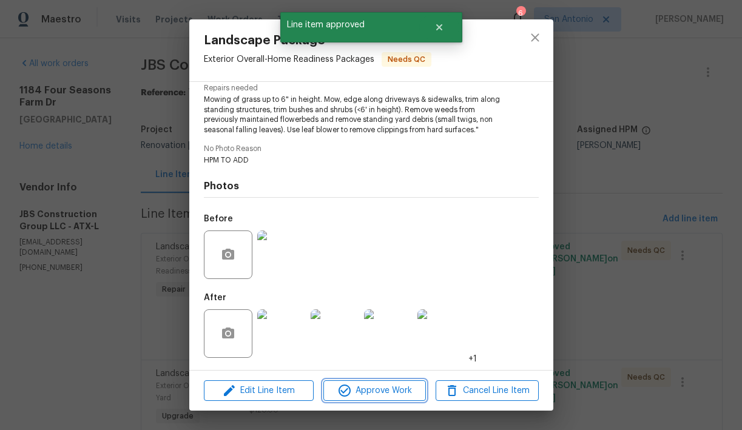
click at [382, 390] on span "Approve Work" at bounding box center [374, 391] width 95 height 15
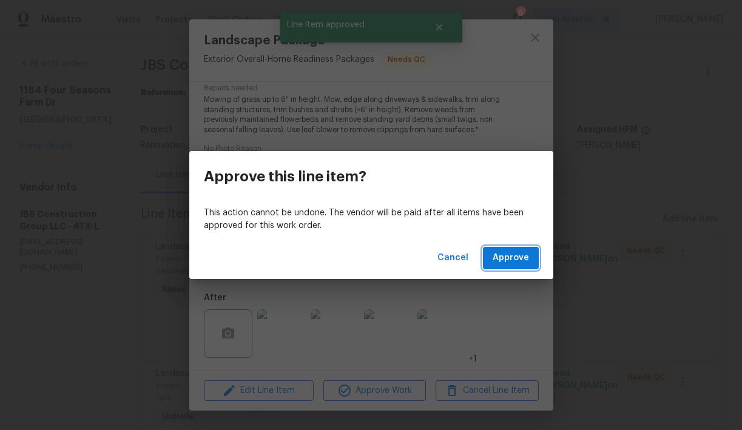
click at [513, 257] on span "Approve" at bounding box center [511, 258] width 36 height 15
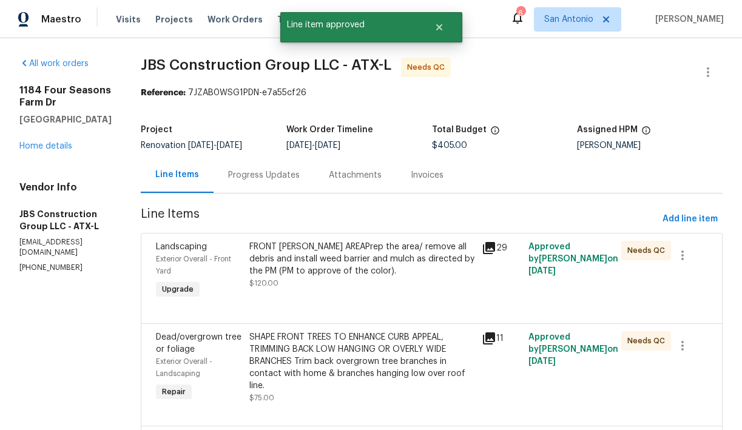
click at [362, 273] on div "FRONT BUSH AREAPrep the area/ remove all debris and install weed barrier and mu…" at bounding box center [363, 259] width 226 height 36
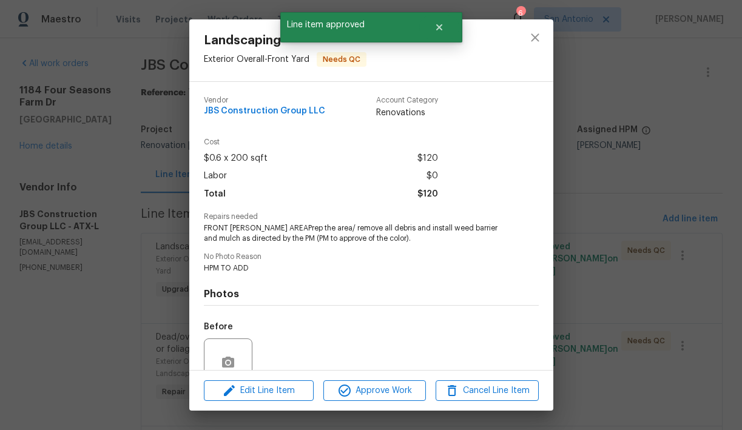
scroll to position [108, 0]
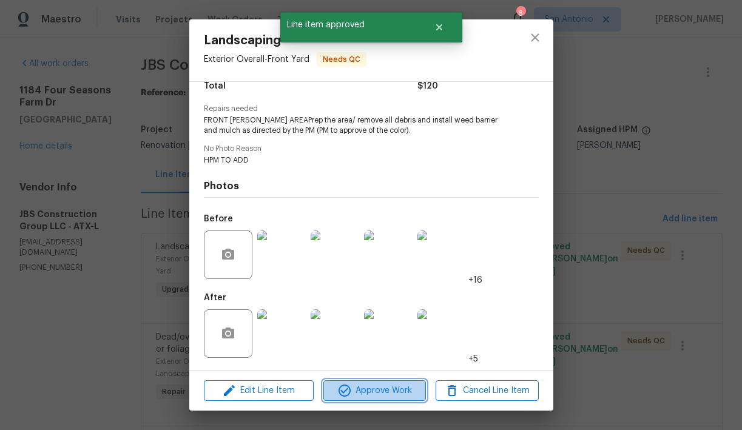
click at [380, 387] on span "Approve Work" at bounding box center [374, 391] width 95 height 15
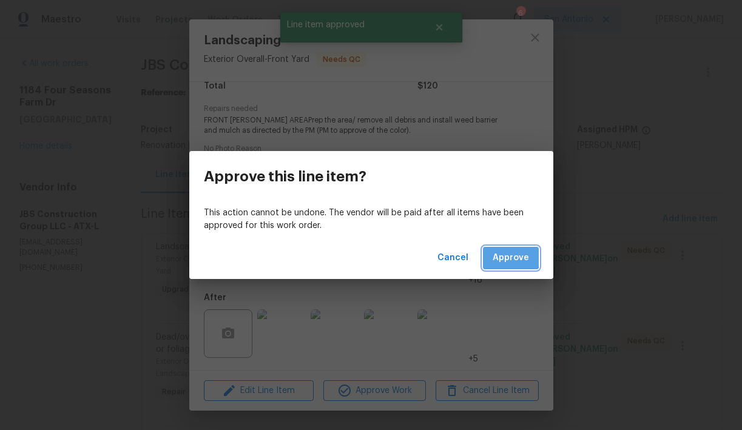
click at [511, 256] on span "Approve" at bounding box center [511, 258] width 36 height 15
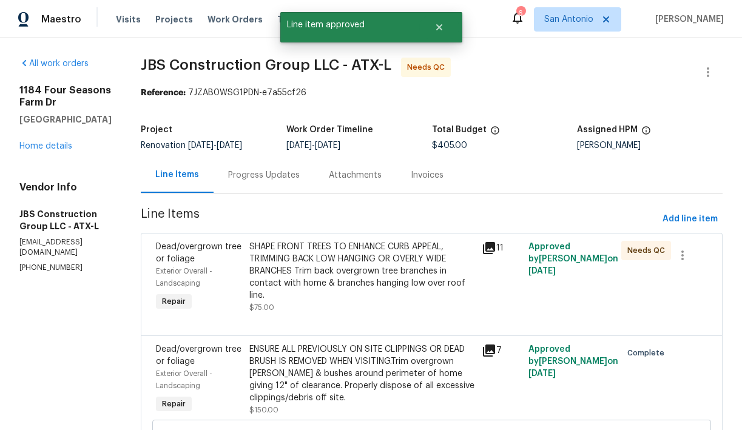
click at [368, 292] on div "SHAPE FRONT TREES TO ENHANCE CURB APPEAL, TRIMMING BACK LOW HANGING OR OVERLY W…" at bounding box center [363, 271] width 226 height 61
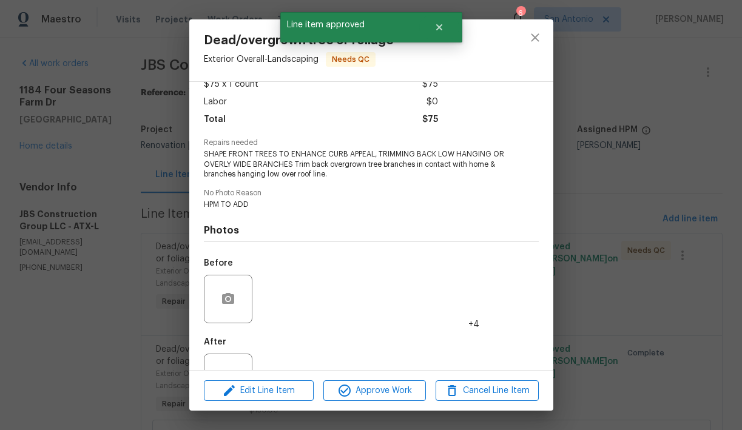
scroll to position [118, 0]
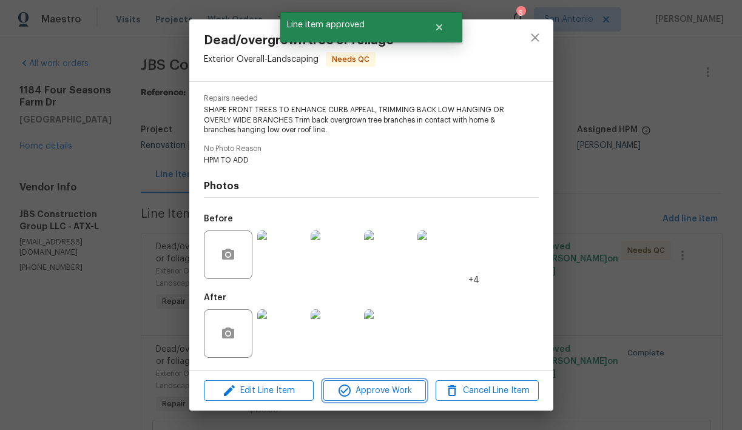
click at [392, 388] on span "Approve Work" at bounding box center [374, 391] width 95 height 15
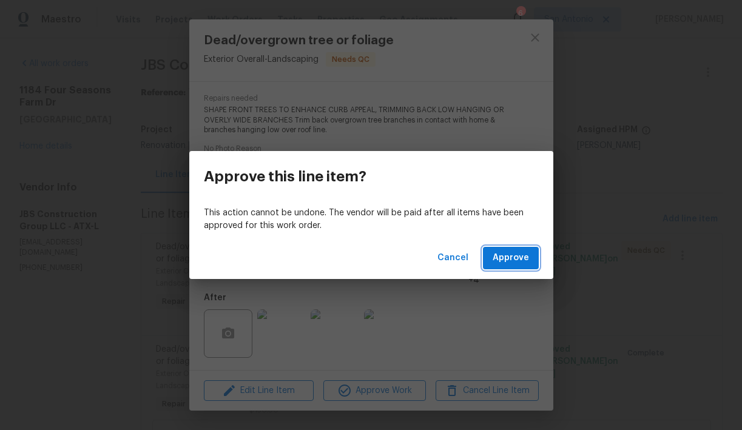
click at [518, 262] on span "Approve" at bounding box center [511, 258] width 36 height 15
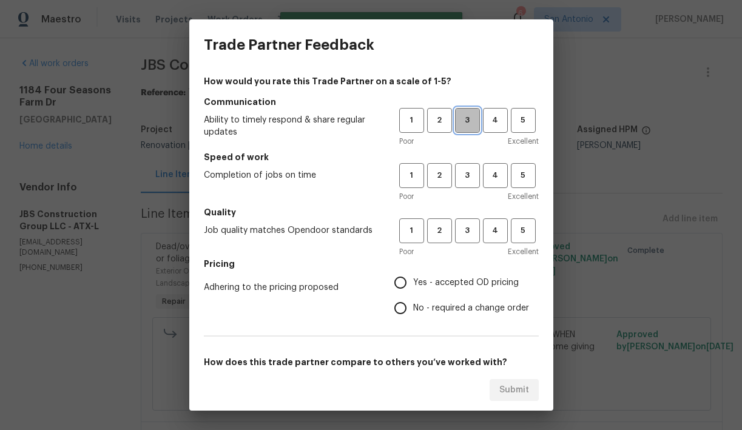
click at [474, 120] on span "3" at bounding box center [468, 121] width 22 height 14
click at [472, 181] on span "3" at bounding box center [468, 176] width 22 height 14
click at [465, 230] on span "3" at bounding box center [468, 231] width 22 height 14
click at [450, 277] on span "Yes - accepted OD pricing" at bounding box center [466, 283] width 106 height 13
click at [413, 277] on input "Yes - accepted OD pricing" at bounding box center [400, 282] width 25 height 25
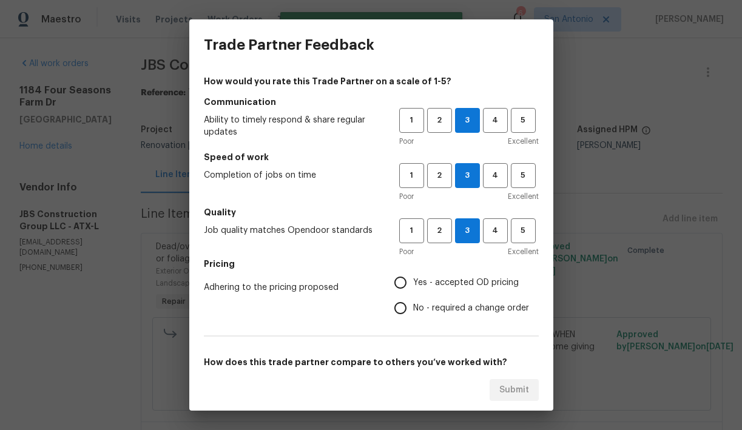
radio input "true"
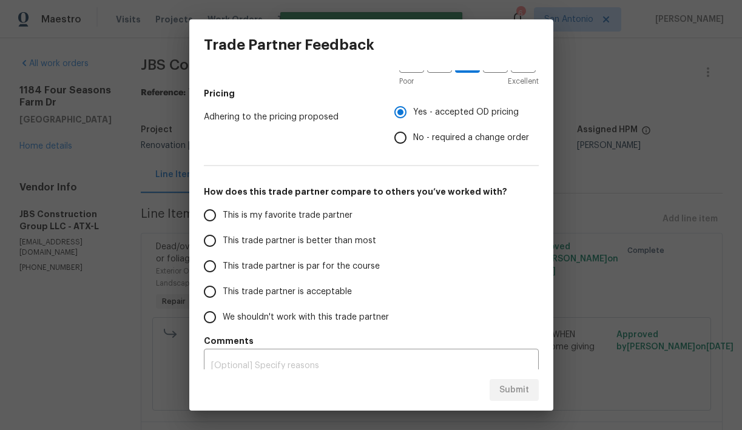
scroll to position [186, 0]
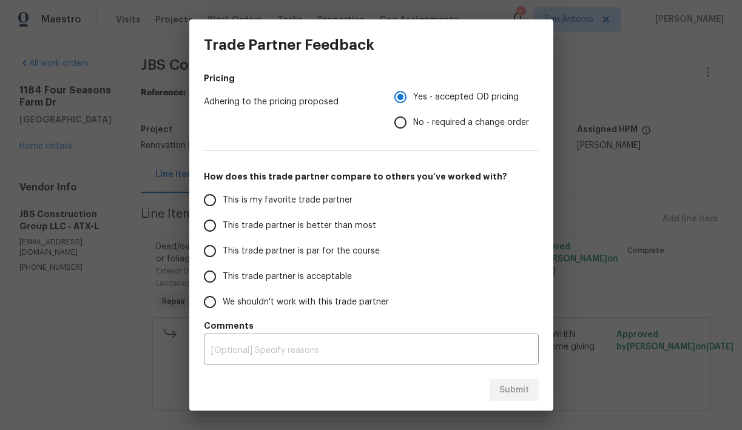
click at [356, 252] on span "This trade partner is par for the course" at bounding box center [301, 251] width 157 height 13
click at [223, 252] on input "This trade partner is par for the course" at bounding box center [209, 251] width 25 height 25
click at [511, 386] on span "Submit" at bounding box center [515, 390] width 30 height 15
radio input "true"
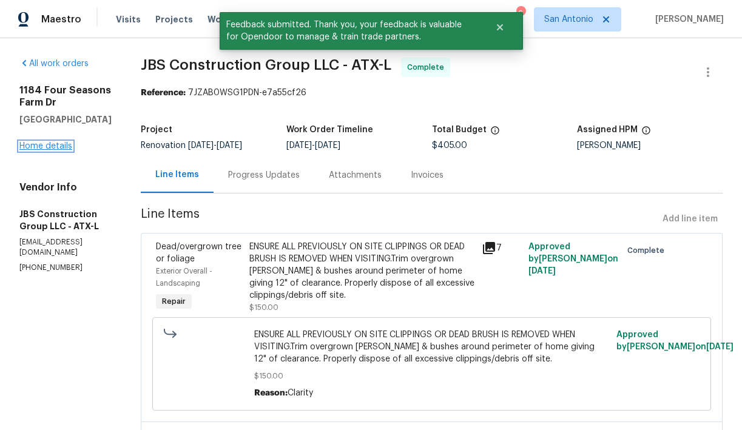
click at [55, 142] on link "Home details" at bounding box center [45, 146] width 53 height 8
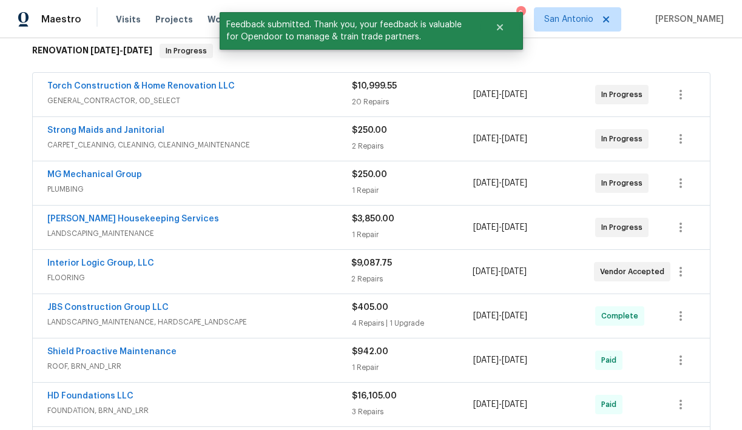
scroll to position [205, 0]
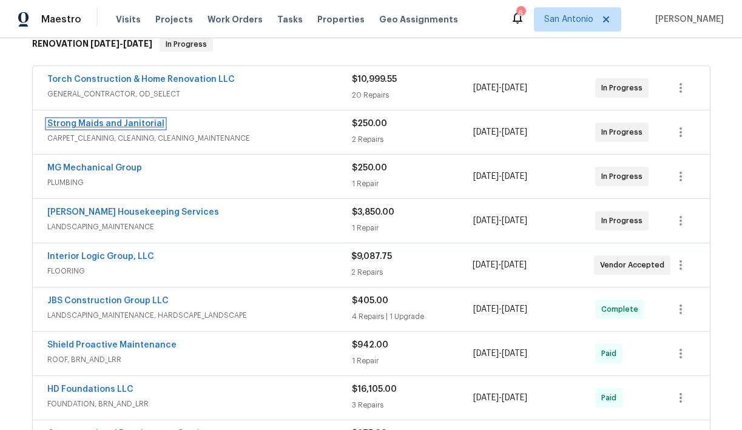
click at [147, 126] on link "Strong Maids and Janitorial" at bounding box center [105, 124] width 117 height 8
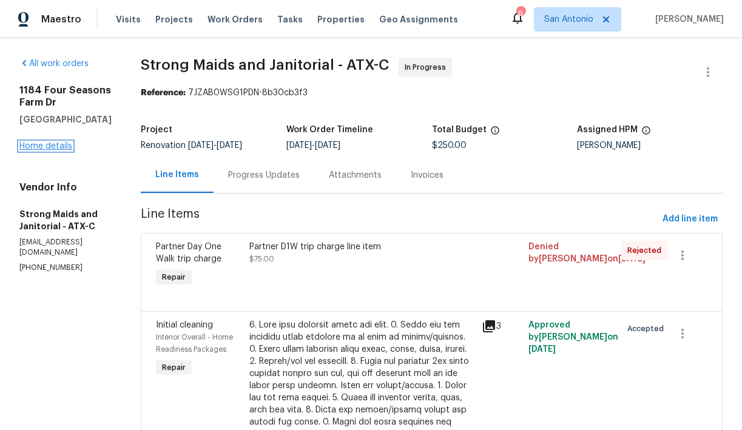
click at [46, 146] on link "Home details" at bounding box center [45, 146] width 53 height 8
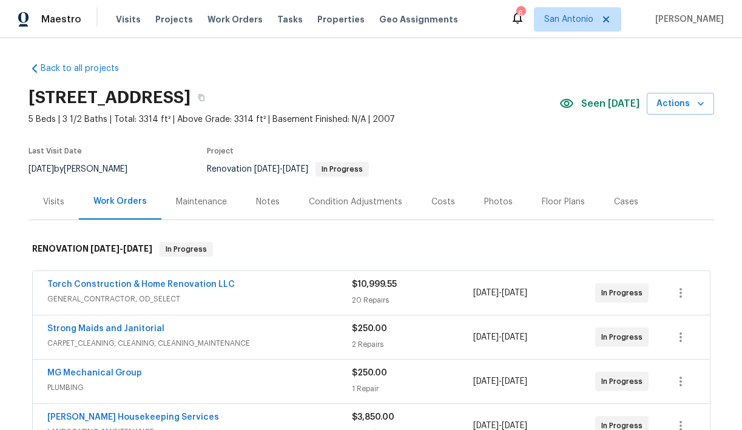
click at [270, 203] on div "Notes" at bounding box center [268, 202] width 24 height 12
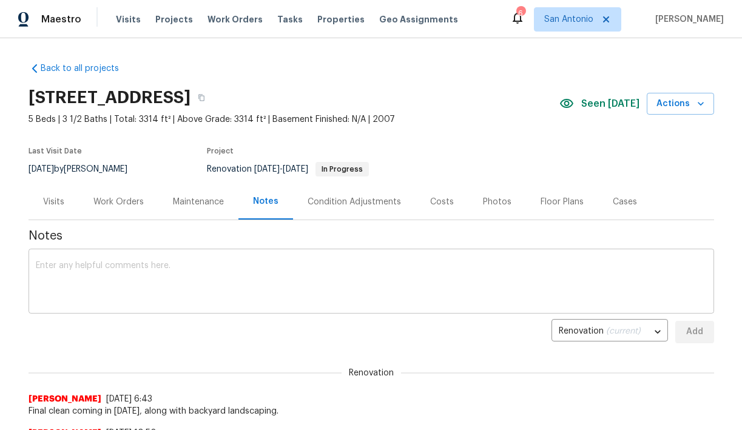
click at [272, 257] on div "x ​" at bounding box center [372, 283] width 686 height 62
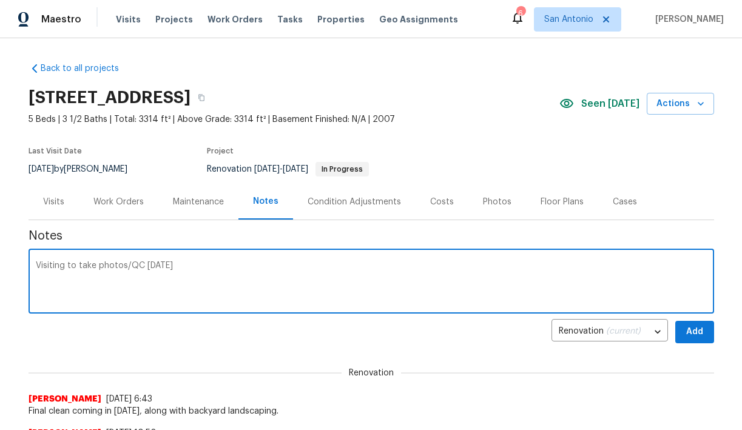
type textarea "Visiting to take photos/QC today"
click at [688, 331] on span "Add" at bounding box center [694, 332] width 19 height 15
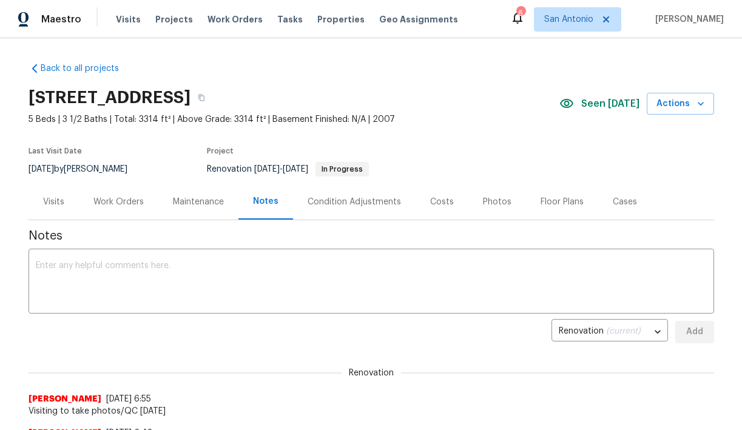
click at [55, 201] on div "Visits" at bounding box center [53, 202] width 21 height 12
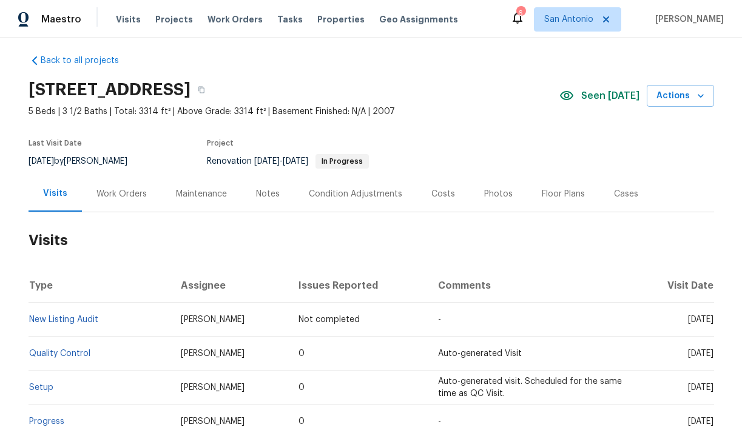
scroll to position [6, 0]
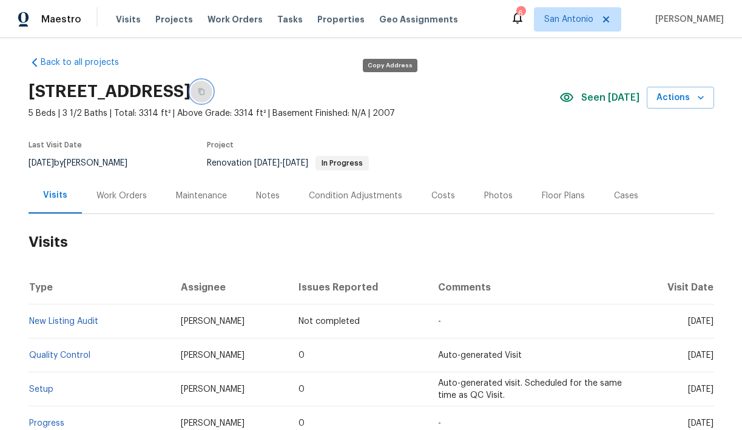
click at [205, 93] on icon "button" at bounding box center [201, 91] width 7 height 7
click at [124, 24] on span "Visits" at bounding box center [128, 19] width 25 height 12
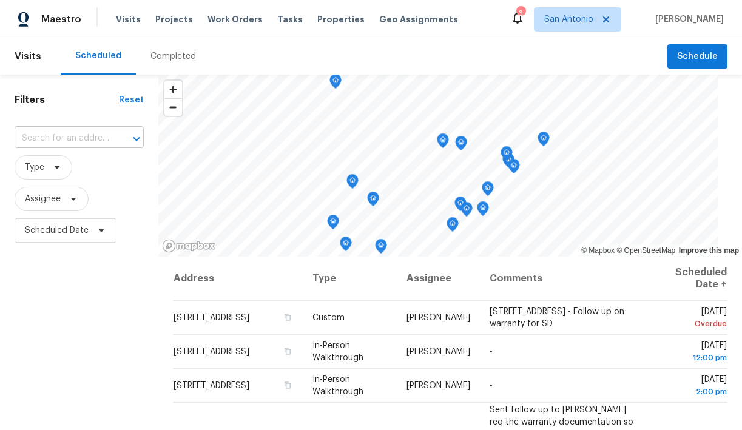
click at [70, 137] on input "text" at bounding box center [62, 138] width 95 height 19
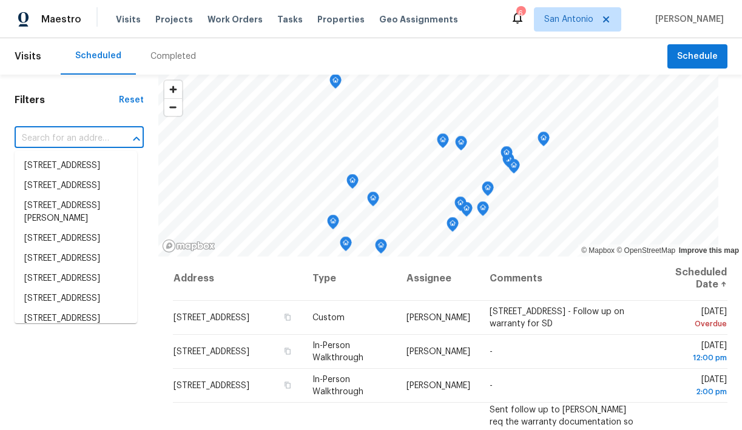
paste input "1184 Four Seasons Farm Dr, Kyle, TX 78640"
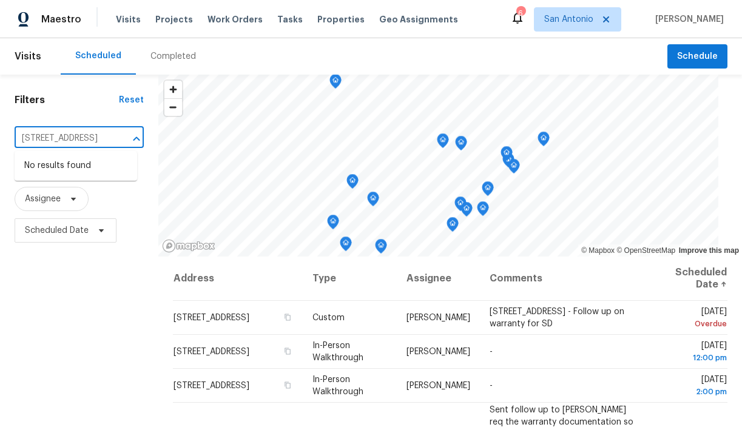
type input "1184 Four Seasons Farm Dr, Kyle, TX 78640"
click at [584, 20] on span "San Antonio" at bounding box center [569, 19] width 49 height 12
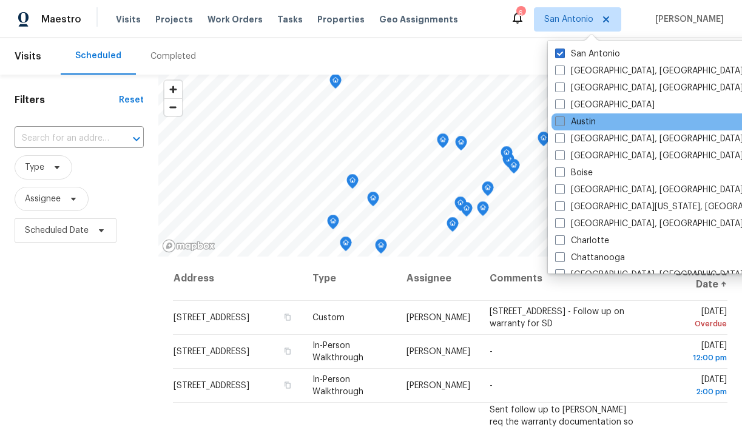
click at [580, 121] on label "Austin" at bounding box center [576, 122] width 41 height 12
click at [563, 121] on input "Austin" at bounding box center [560, 120] width 8 height 8
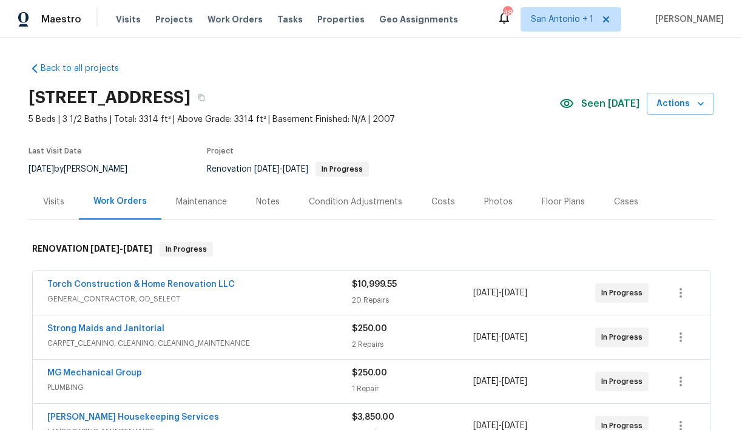
click at [50, 200] on div "Visits" at bounding box center [53, 202] width 21 height 12
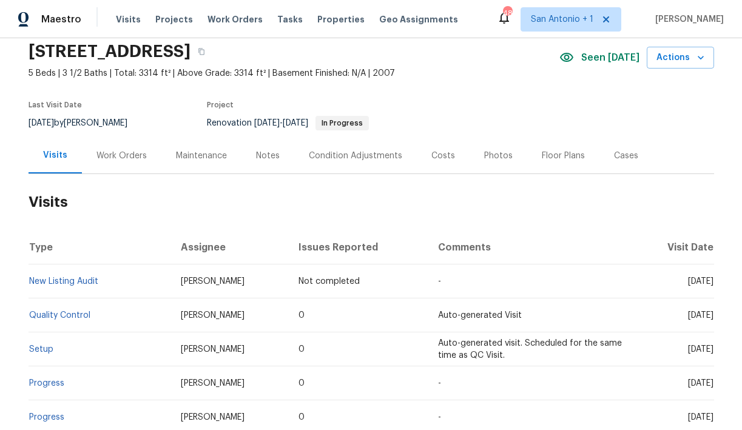
scroll to position [51, 0]
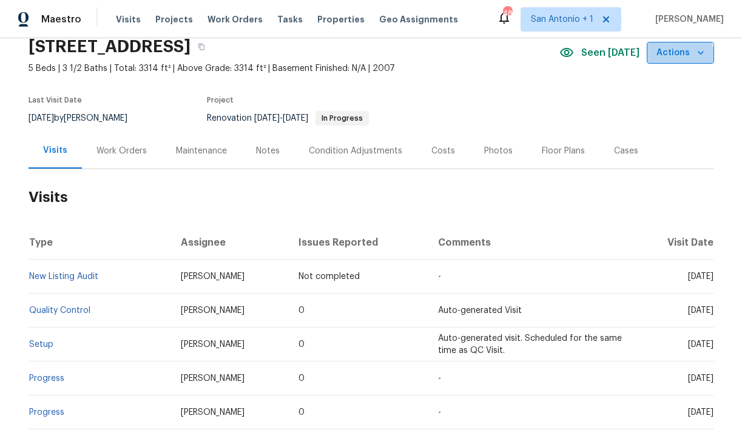
click at [674, 56] on span "Actions" at bounding box center [681, 53] width 48 height 15
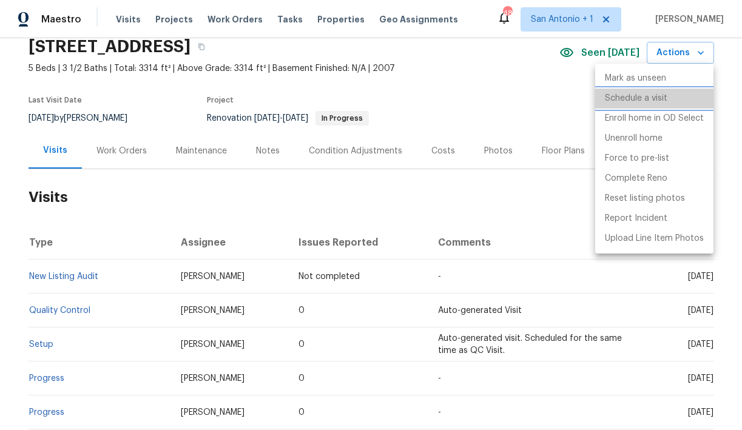
click at [640, 98] on p "Schedule a visit" at bounding box center [636, 98] width 63 height 13
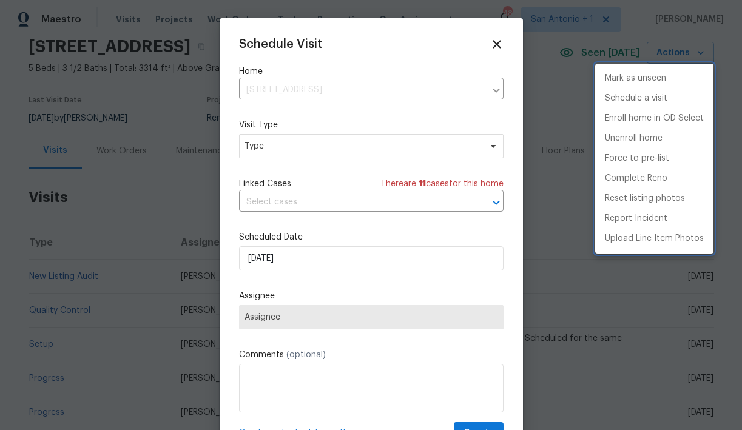
click at [288, 150] on div at bounding box center [371, 215] width 742 height 430
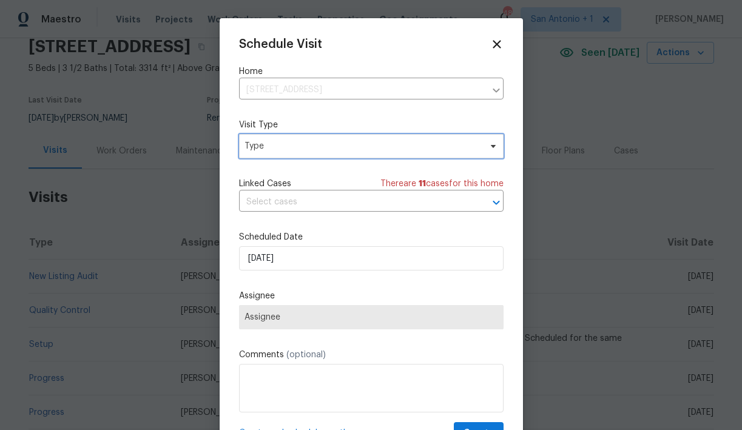
click at [288, 150] on span "Type" at bounding box center [363, 146] width 236 height 12
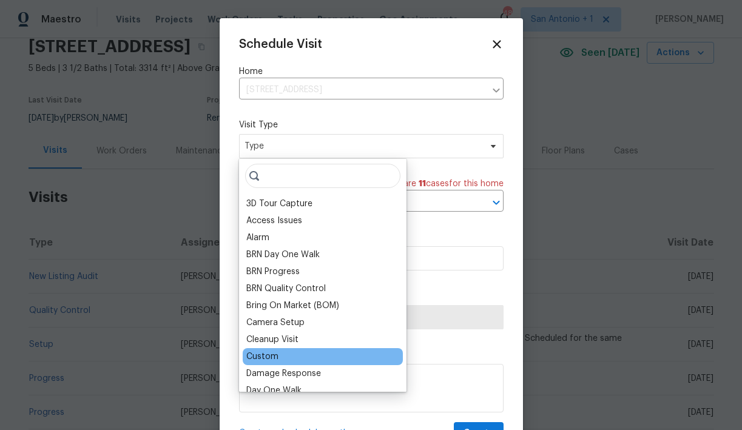
click at [269, 353] on div "Custom" at bounding box center [262, 357] width 32 height 12
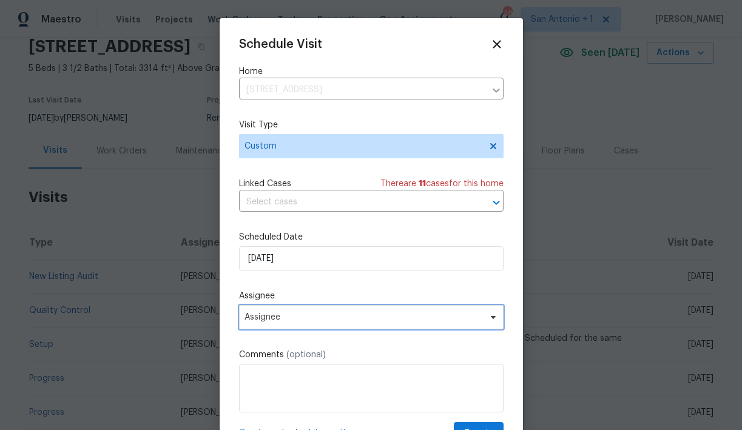
click at [285, 314] on span "Assignee" at bounding box center [364, 318] width 238 height 10
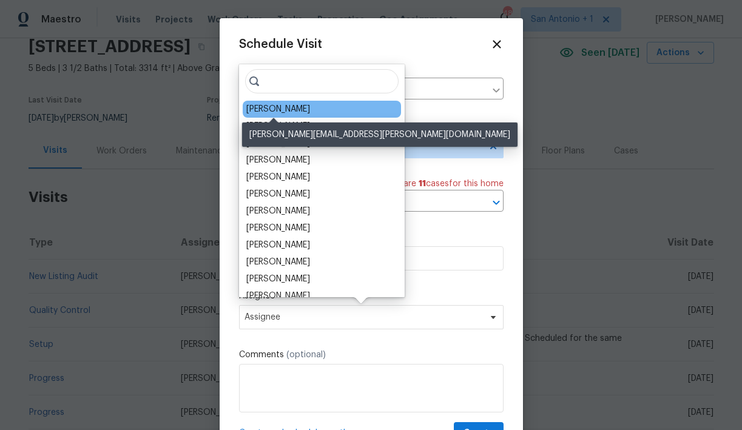
click at [287, 107] on div "[PERSON_NAME]" at bounding box center [278, 109] width 64 height 12
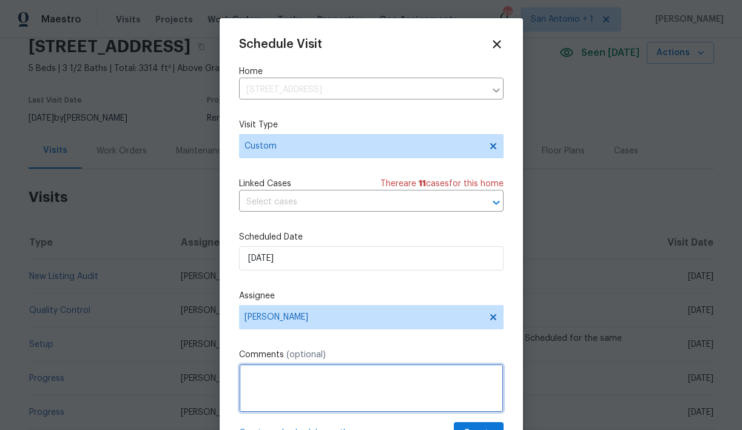
click at [284, 373] on textarea at bounding box center [371, 388] width 265 height 49
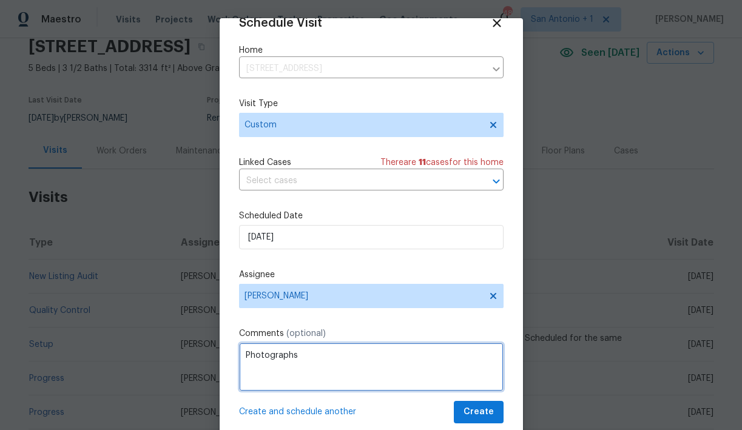
type textarea "Photographs"
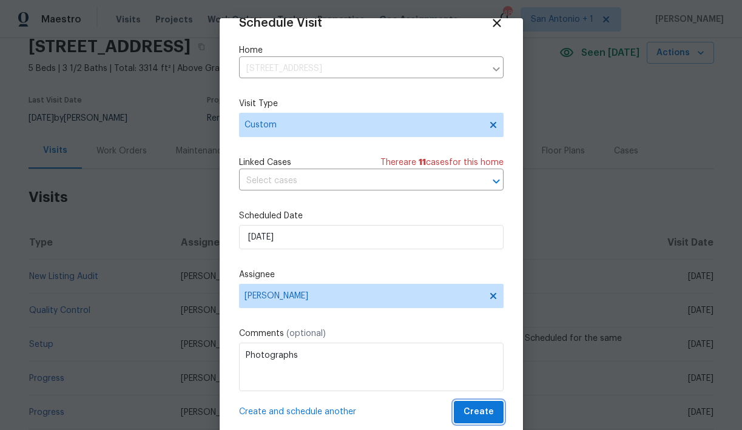
click at [479, 410] on span "Create" at bounding box center [479, 412] width 30 height 15
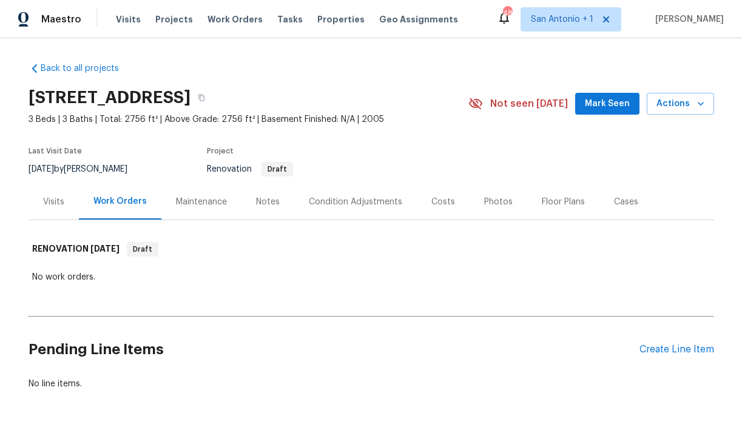
click at [438, 203] on div "Costs" at bounding box center [444, 202] width 24 height 12
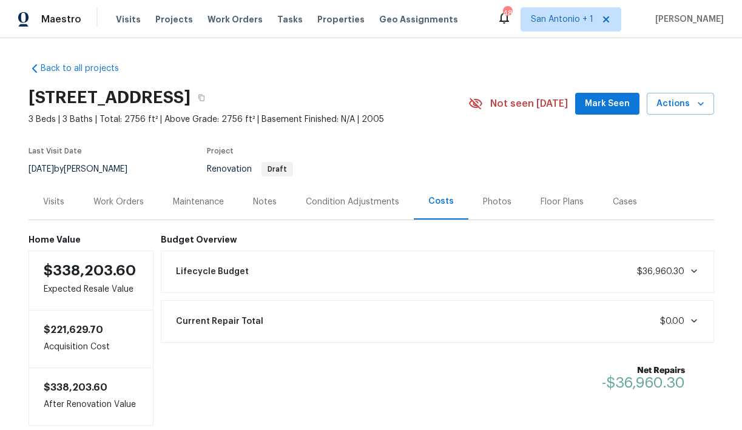
click at [356, 203] on div "Condition Adjustments" at bounding box center [352, 202] width 93 height 12
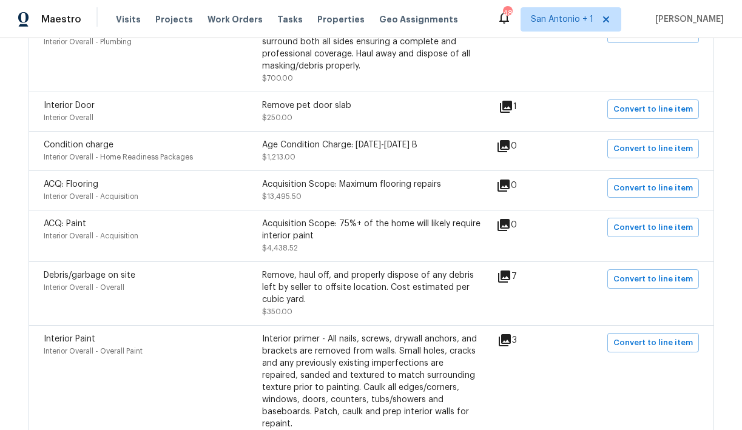
scroll to position [339, 0]
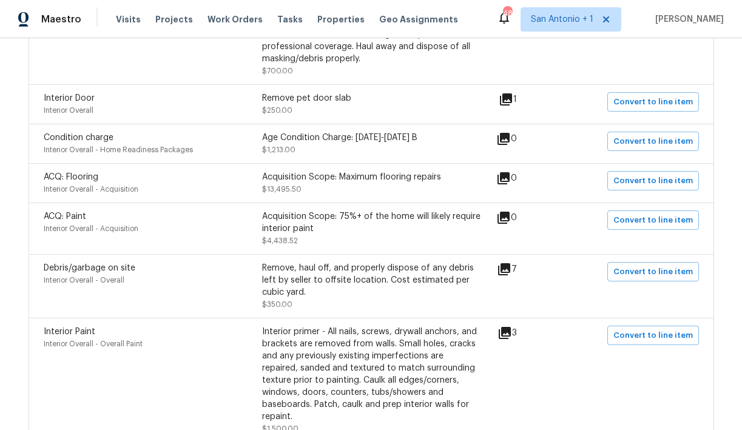
click at [510, 98] on icon at bounding box center [506, 99] width 12 height 12
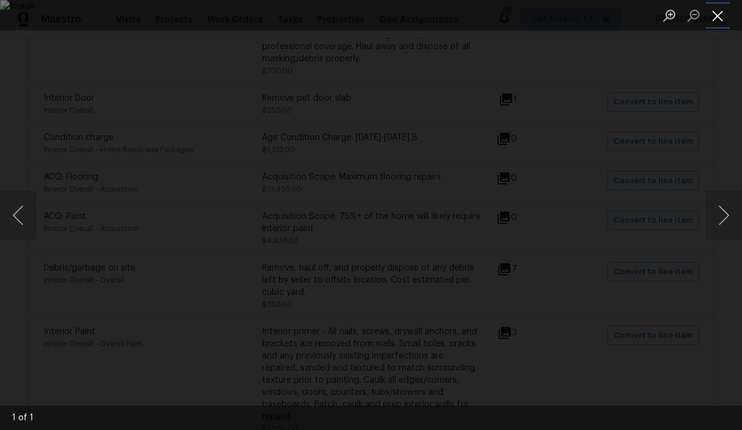
click at [719, 16] on button "Close lightbox" at bounding box center [718, 15] width 24 height 21
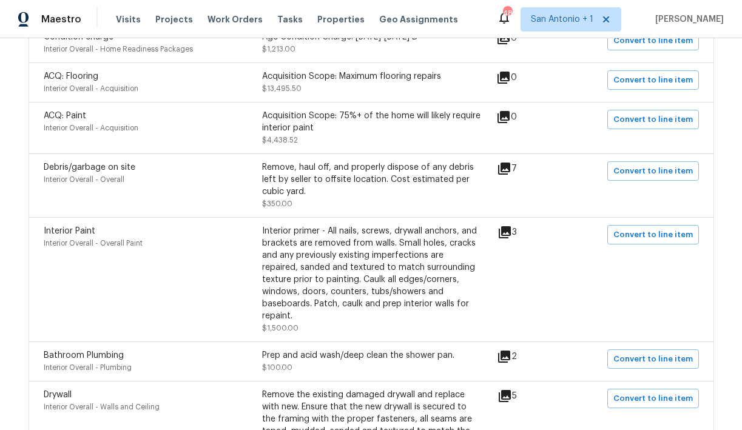
scroll to position [463, 0]
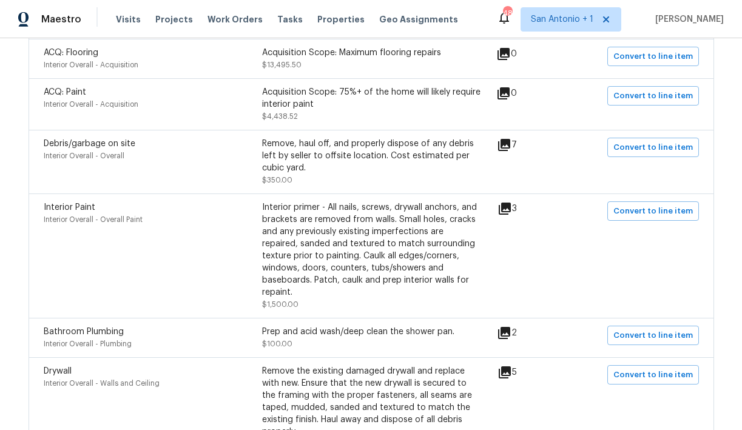
click at [511, 147] on icon at bounding box center [504, 145] width 12 height 12
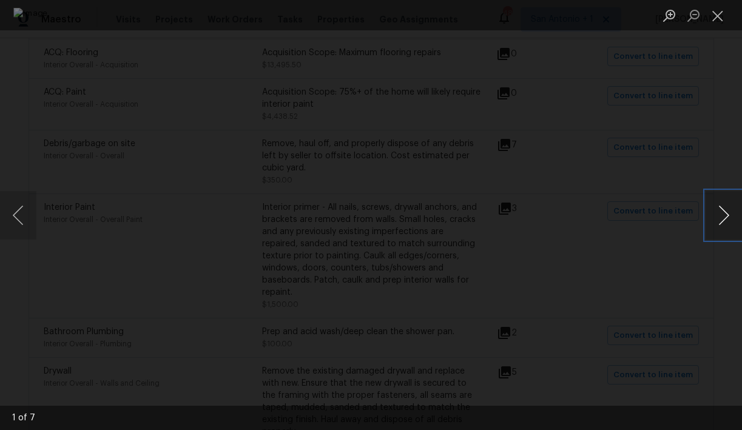
click at [725, 217] on button "Next image" at bounding box center [724, 215] width 36 height 49
click at [724, 217] on button "Next image" at bounding box center [724, 215] width 36 height 49
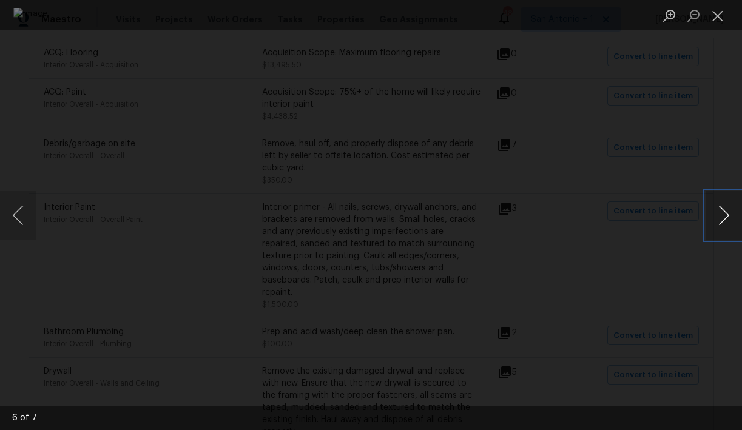
click at [724, 217] on button "Next image" at bounding box center [724, 215] width 36 height 49
click at [715, 14] on button "Close lightbox" at bounding box center [718, 15] width 24 height 21
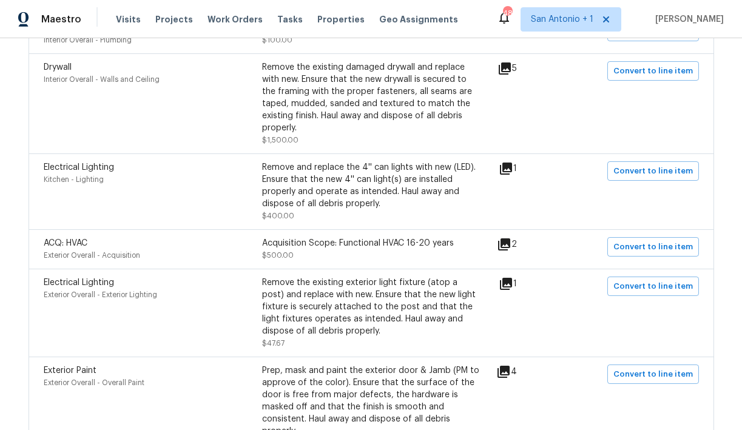
scroll to position [769, 0]
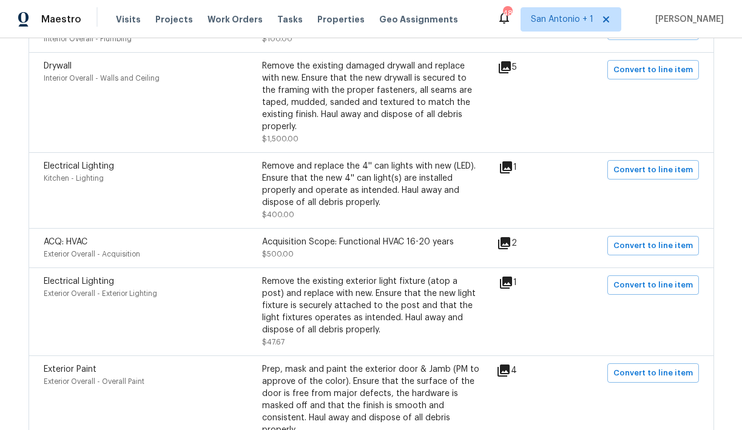
click at [509, 161] on icon at bounding box center [506, 167] width 12 height 12
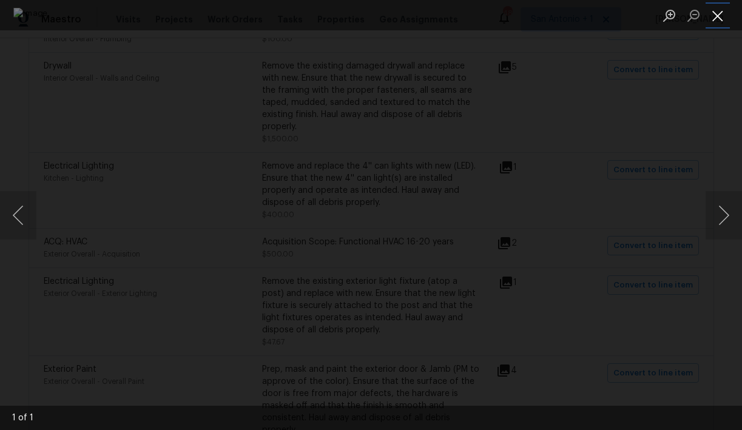
click at [718, 18] on button "Close lightbox" at bounding box center [718, 15] width 24 height 21
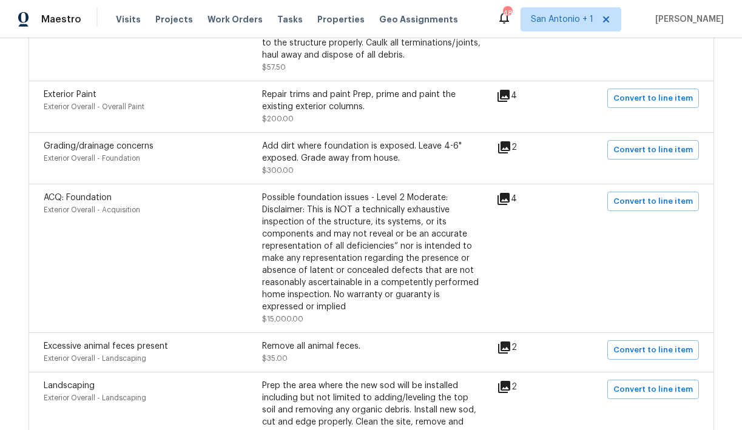
scroll to position [1265, 0]
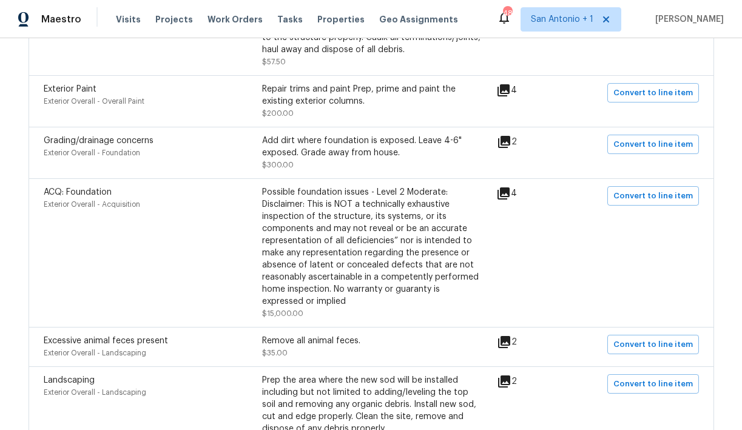
click at [510, 188] on icon at bounding box center [504, 194] width 12 height 12
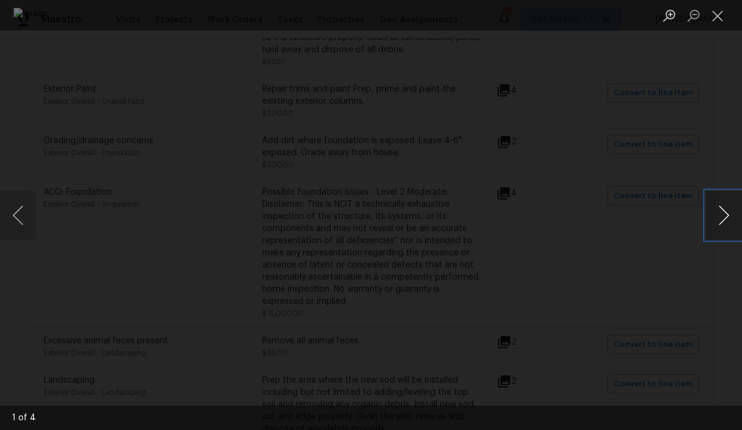
click at [723, 219] on button "Next image" at bounding box center [724, 215] width 36 height 49
click at [718, 11] on button "Close lightbox" at bounding box center [718, 15] width 24 height 21
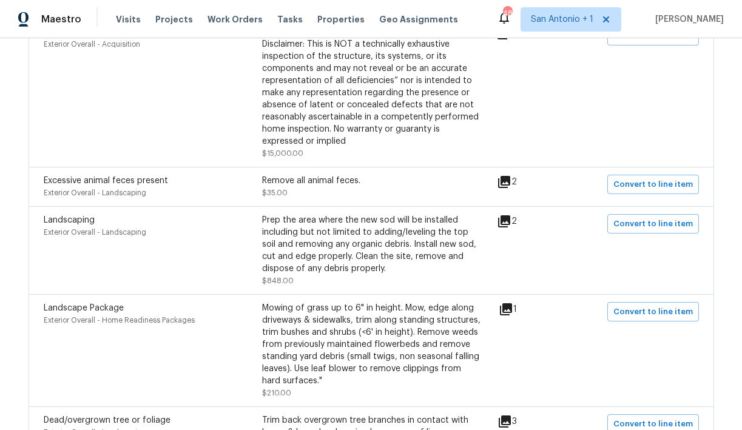
scroll to position [1430, 0]
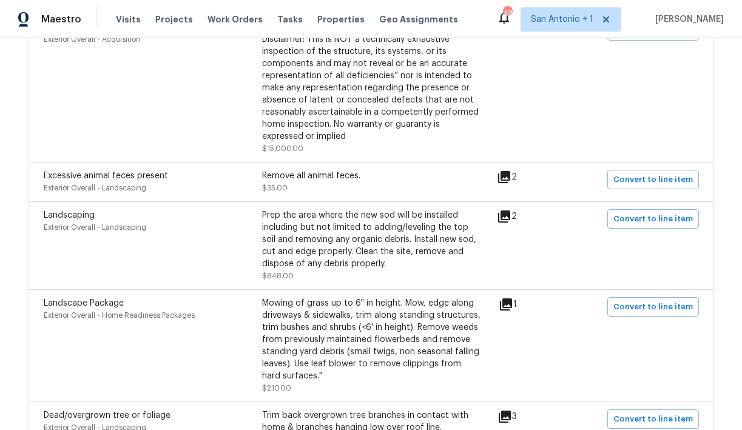
click at [509, 209] on icon at bounding box center [504, 216] width 15 height 15
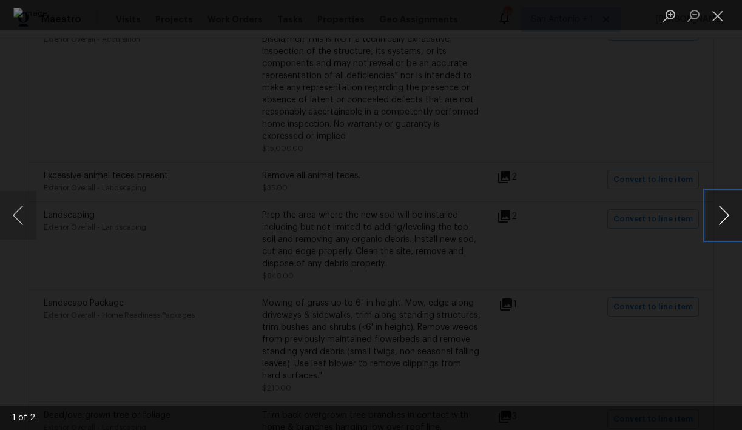
click at [724, 216] on button "Next image" at bounding box center [724, 215] width 36 height 49
click at [716, 18] on button "Close lightbox" at bounding box center [718, 15] width 24 height 21
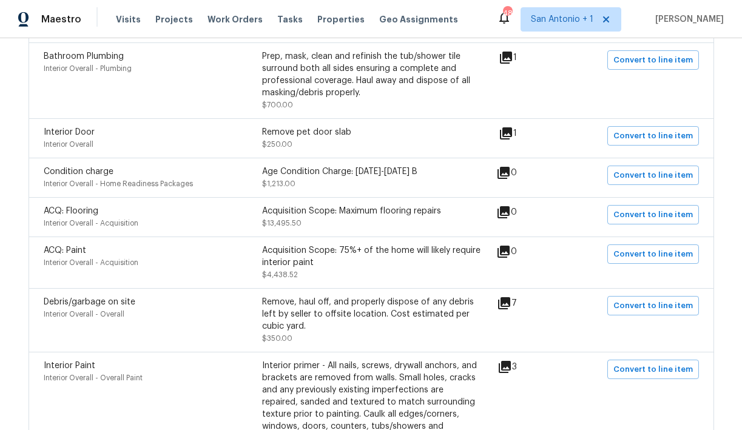
scroll to position [244, 0]
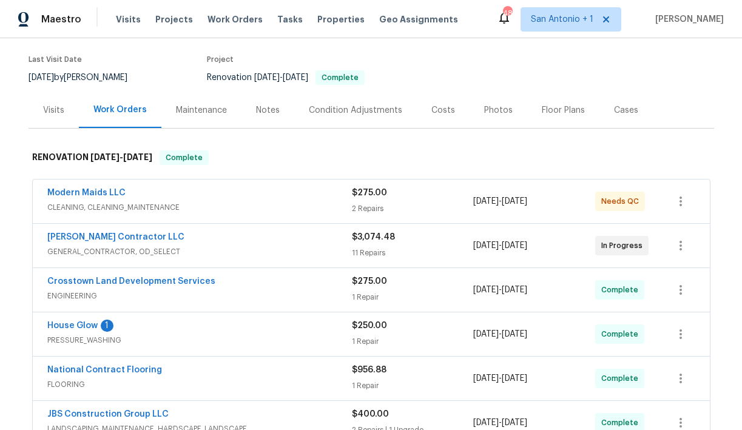
scroll to position [100, 0]
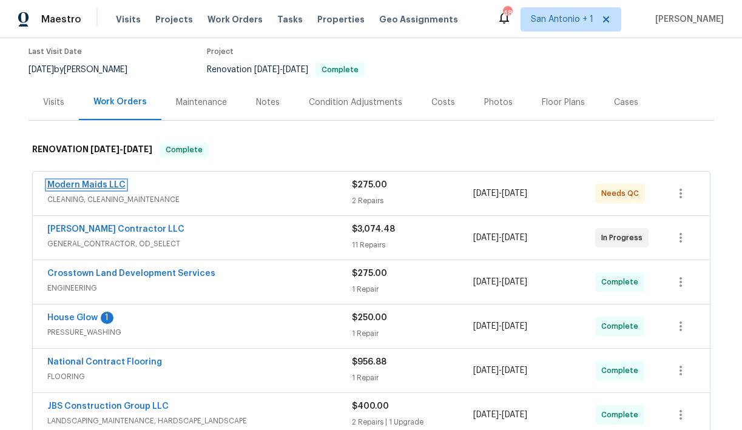
click at [99, 186] on link "Modern Maids LLC" at bounding box center [86, 185] width 78 height 8
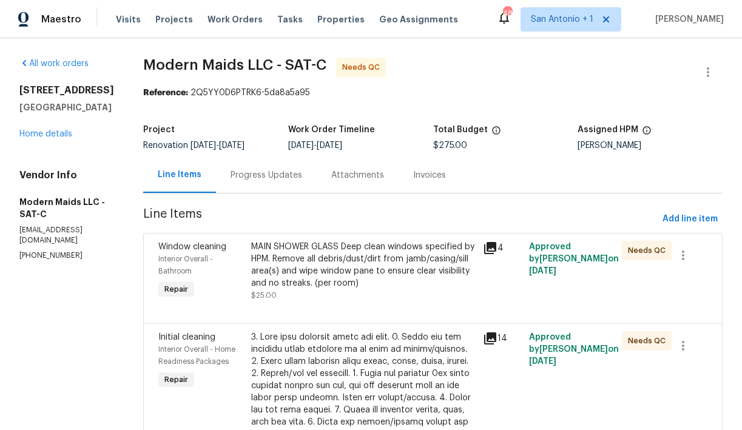
click at [314, 267] on div "MAIN SHOWER GLASS Deep clean windows specified by HPM. Remove all debris/dust/d…" at bounding box center [363, 265] width 225 height 49
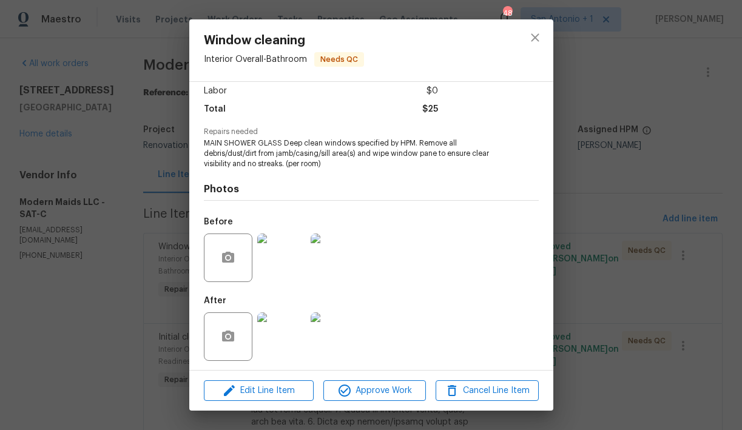
scroll to position [88, 0]
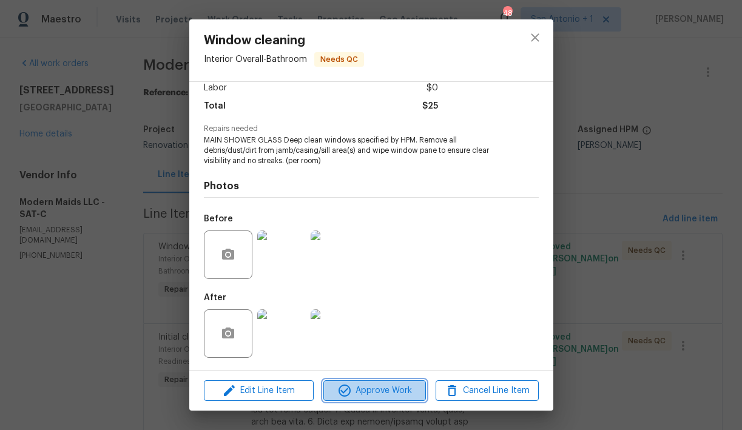
click at [379, 392] on span "Approve Work" at bounding box center [374, 391] width 95 height 15
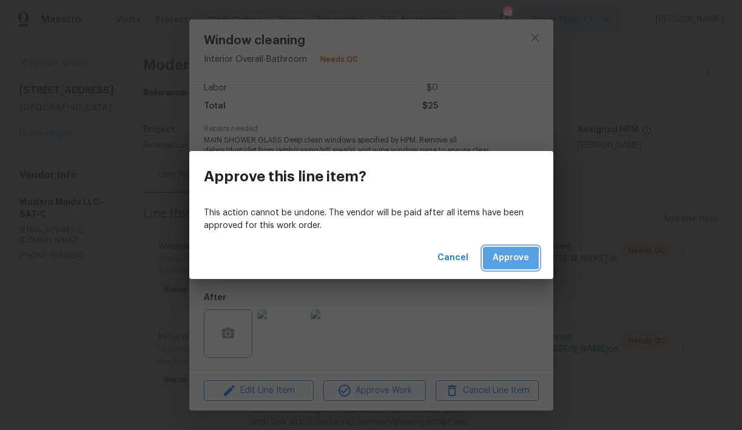
click at [505, 262] on span "Approve" at bounding box center [511, 258] width 36 height 15
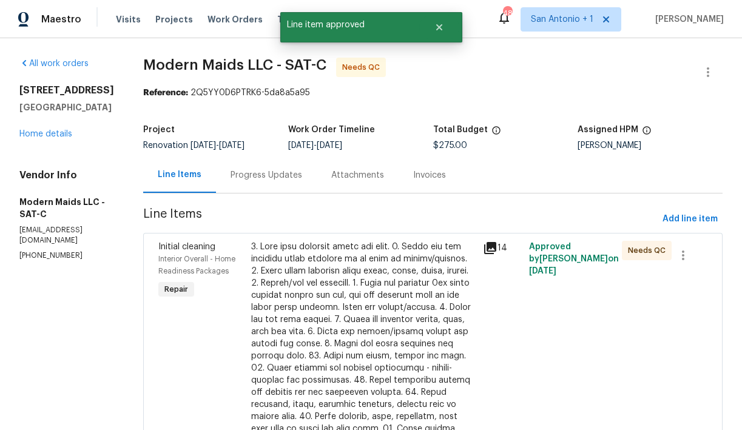
click at [329, 304] on div at bounding box center [363, 399] width 225 height 316
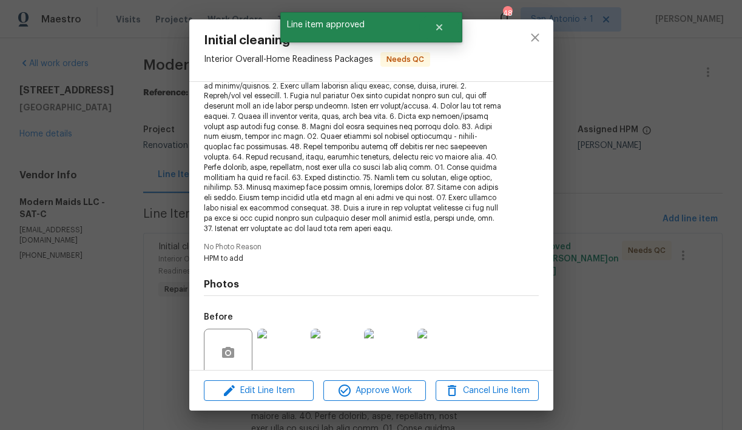
scroll to position [162, 0]
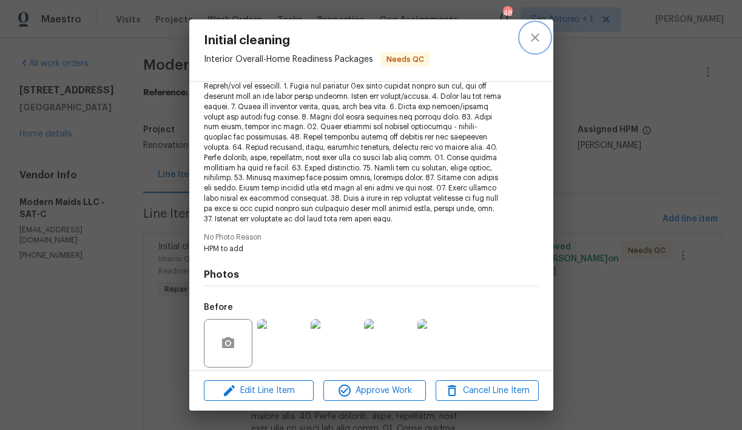
click at [534, 44] on icon "close" at bounding box center [535, 37] width 15 height 15
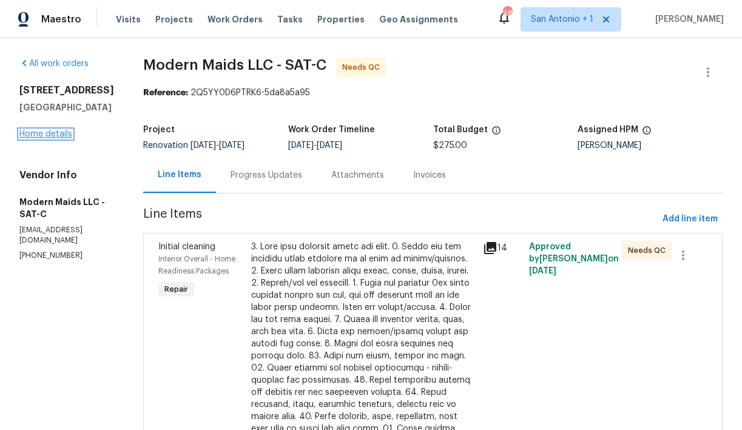
click at [53, 135] on link "Home details" at bounding box center [45, 134] width 53 height 8
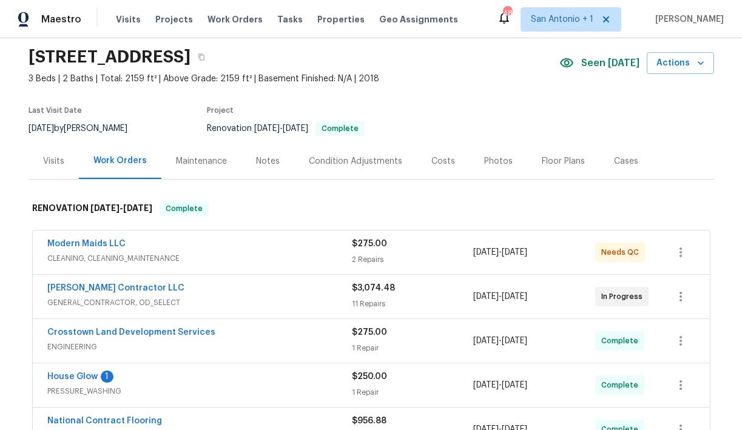
scroll to position [47, 0]
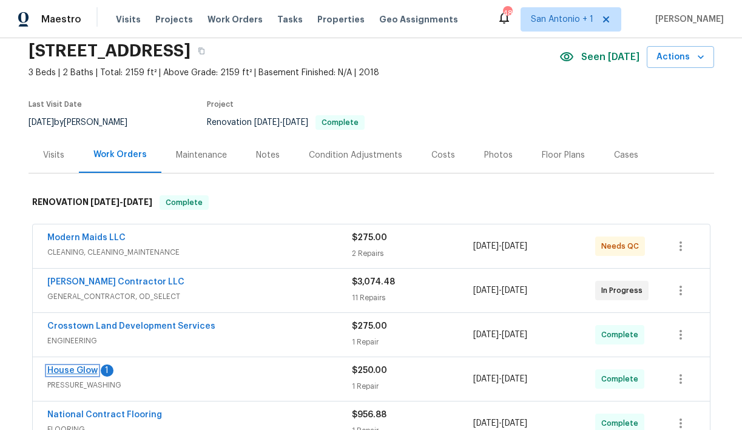
click at [80, 371] on link "House Glow" at bounding box center [72, 371] width 50 height 8
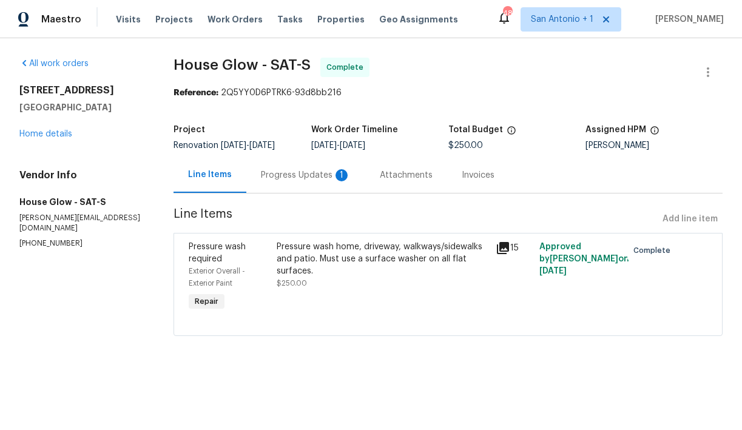
click at [304, 174] on div "Progress Updates 1" at bounding box center [306, 175] width 90 height 12
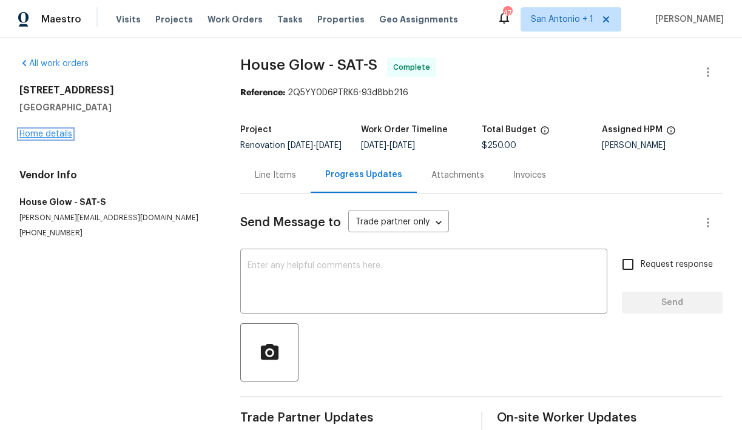
click at [55, 132] on link "Home details" at bounding box center [45, 134] width 53 height 8
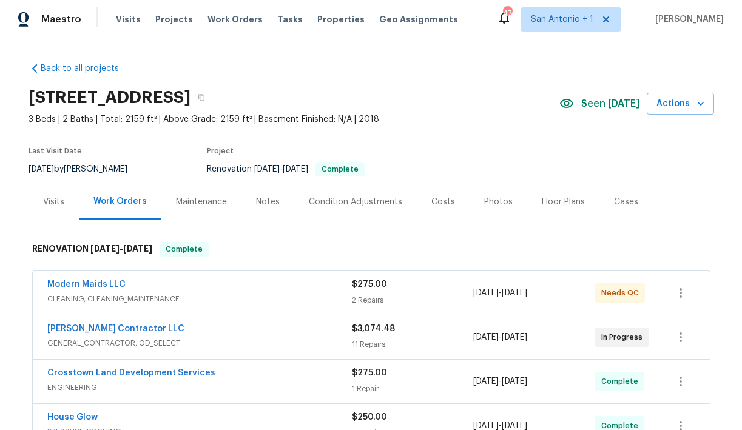
click at [55, 201] on div "Visits" at bounding box center [53, 202] width 21 height 12
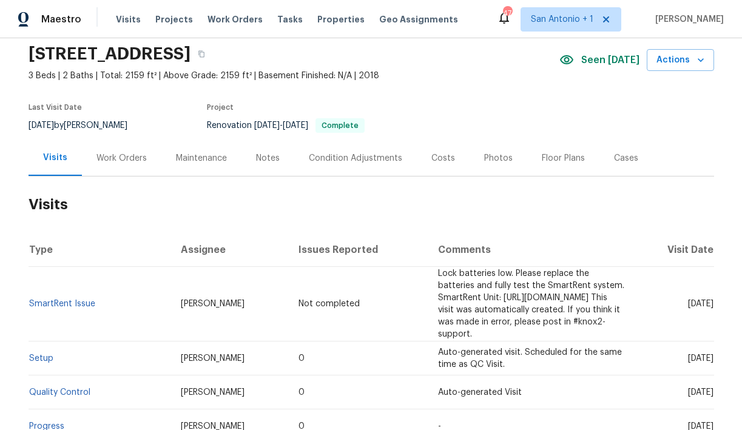
scroll to position [47, 0]
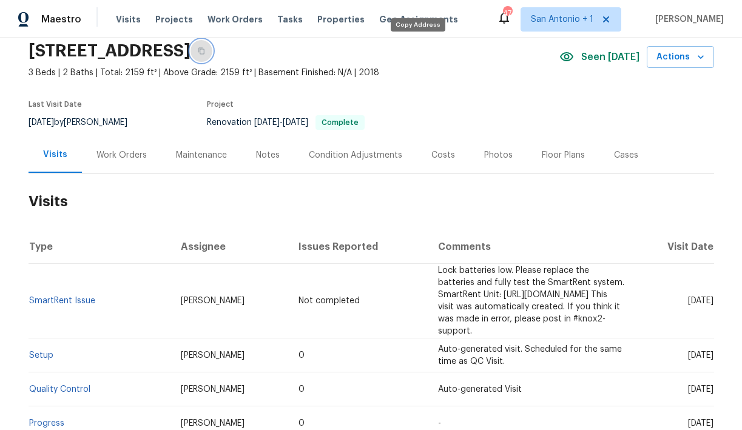
click at [205, 53] on icon "button" at bounding box center [202, 51] width 6 height 7
click at [126, 20] on span "Visits" at bounding box center [128, 19] width 25 height 12
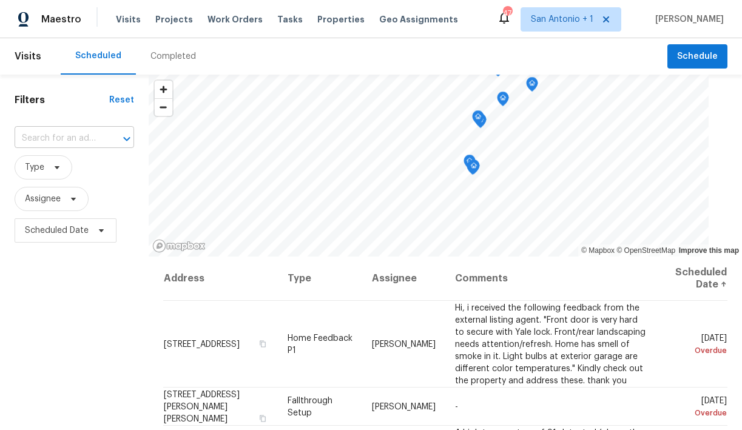
click at [94, 134] on input "text" at bounding box center [58, 138] width 86 height 19
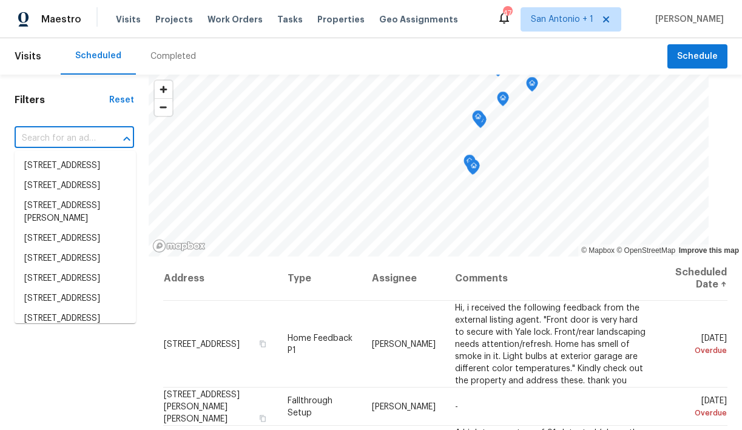
paste input "23006 Woodlawn Rdg, San Antonio, TX 78259"
type input "23006 Woodlawn Rdg, San Antonio, TX 78259"
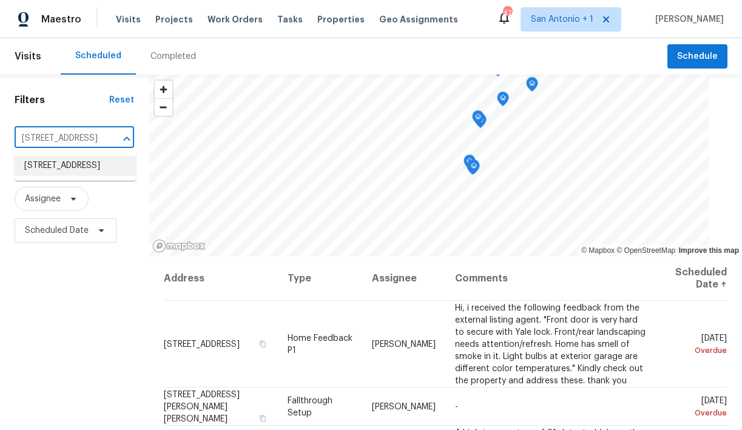
click at [69, 165] on li "23006 Woodlawn Rdg, San Antonio, TX 78259" at bounding box center [75, 166] width 121 height 20
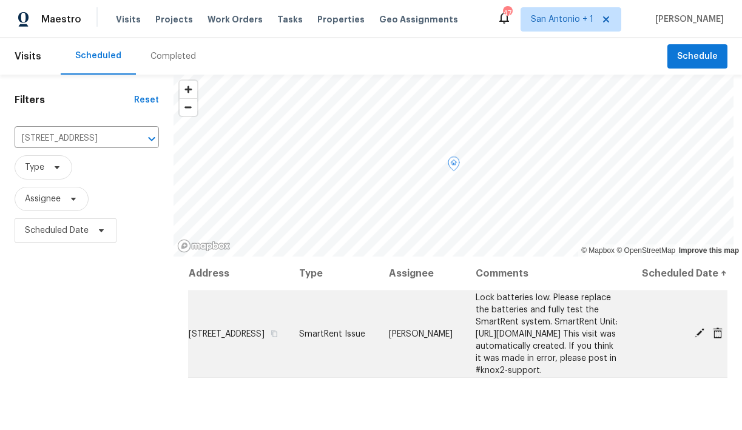
click at [701, 338] on icon at bounding box center [700, 333] width 10 height 10
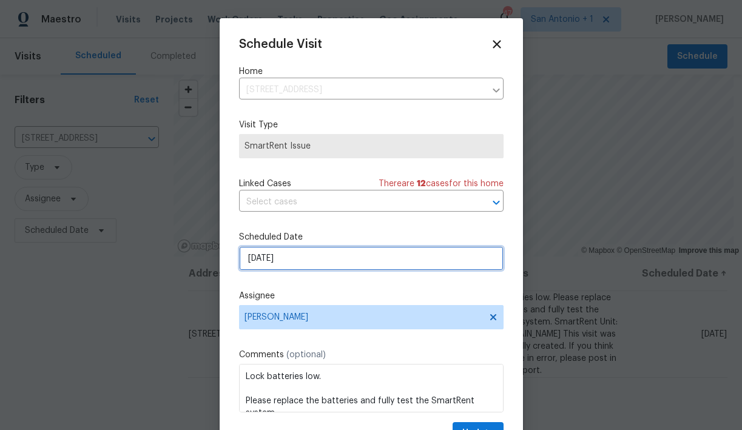
click at [284, 257] on input "8/14/2025" at bounding box center [371, 258] width 265 height 24
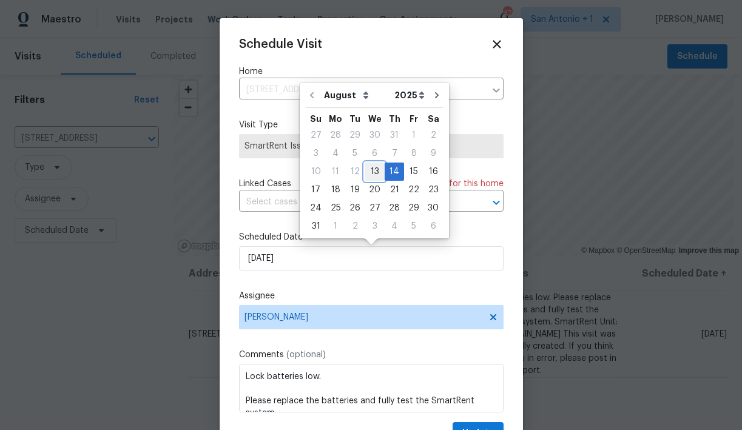
click at [375, 173] on div "13" at bounding box center [375, 171] width 20 height 17
type input "8/13/2025"
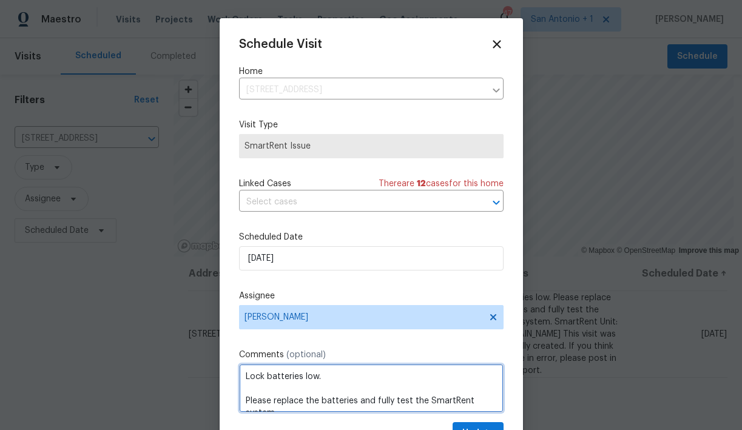
click at [246, 375] on textarea "Lock batteries low. Please replace the batteries and fully test the SmartRent s…" at bounding box center [371, 388] width 265 height 49
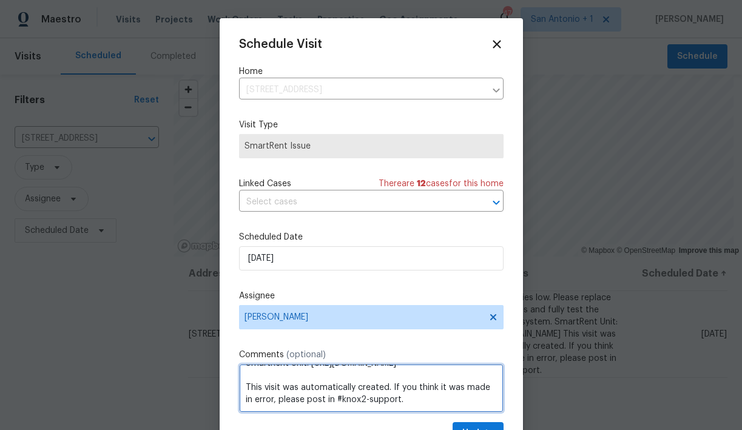
scroll to position [22, 0]
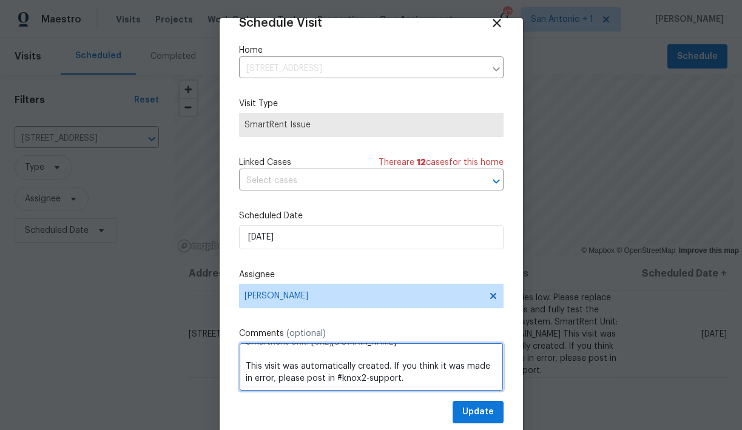
type textarea "Photos/Lock batteries low. Please replace the batteries and fully test the Smar…"
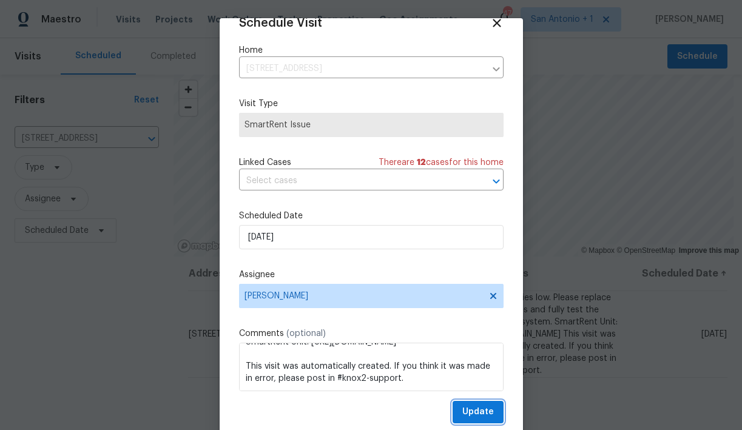
click at [484, 410] on span "Update" at bounding box center [479, 412] width 32 height 15
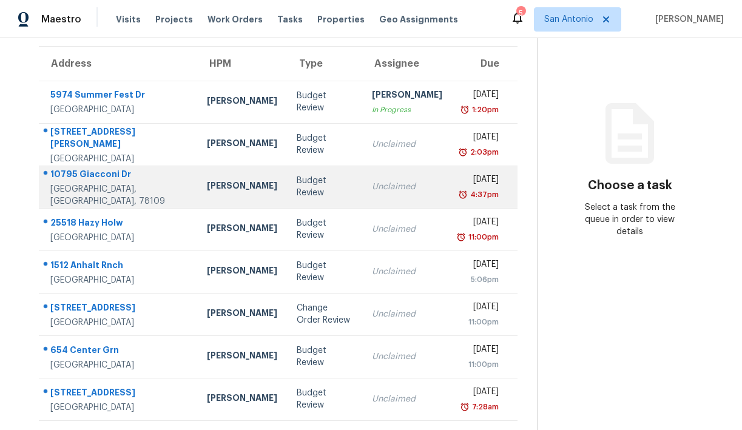
scroll to position [94, 0]
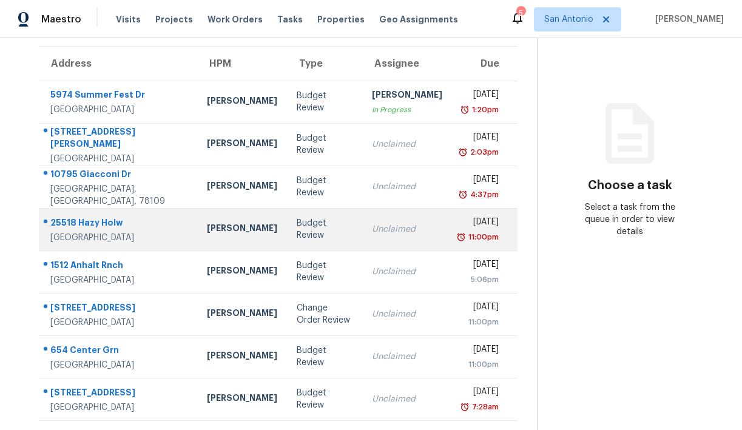
click at [107, 228] on div "25518 Hazy Holw" at bounding box center [118, 224] width 137 height 15
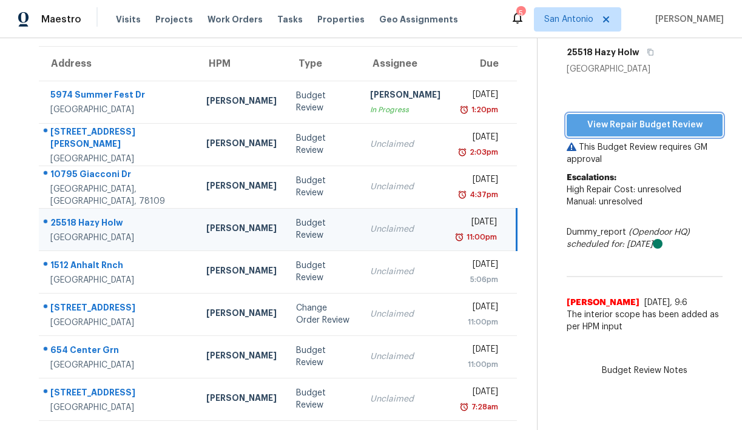
click at [630, 133] on span "View Repair Budget Review" at bounding box center [645, 125] width 137 height 15
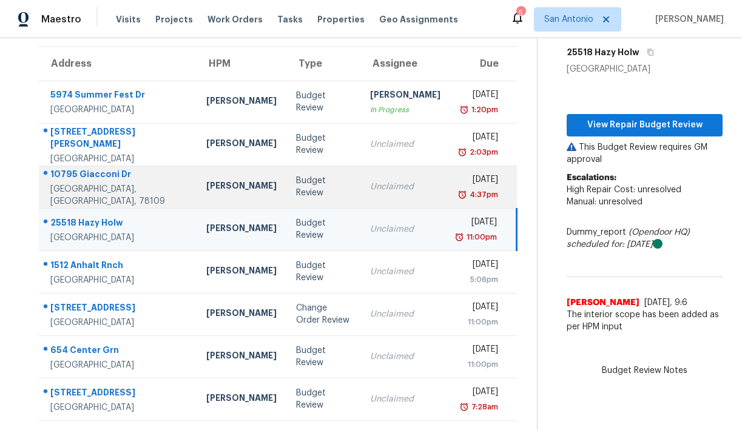
click at [95, 179] on div "10795 Giacconi Dr" at bounding box center [118, 175] width 137 height 15
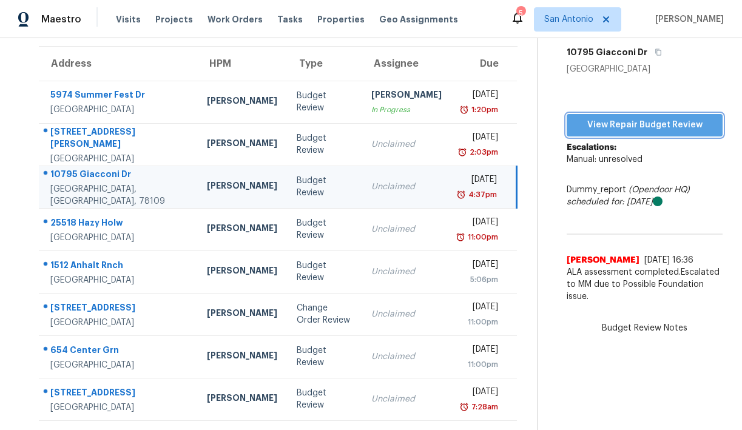
click at [632, 133] on span "View Repair Budget Review" at bounding box center [645, 125] width 137 height 15
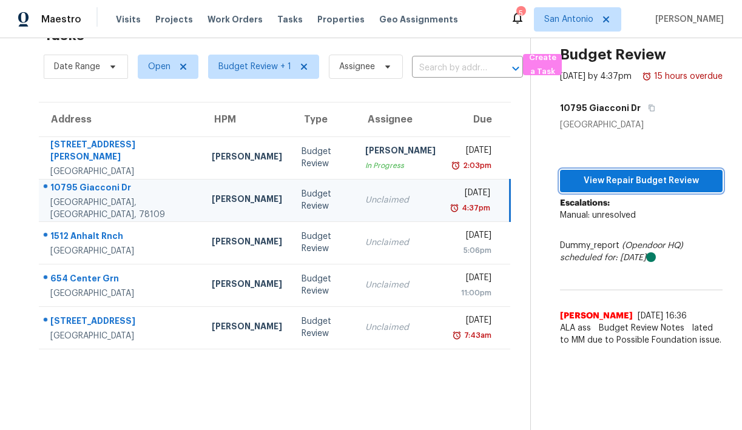
scroll to position [38, 0]
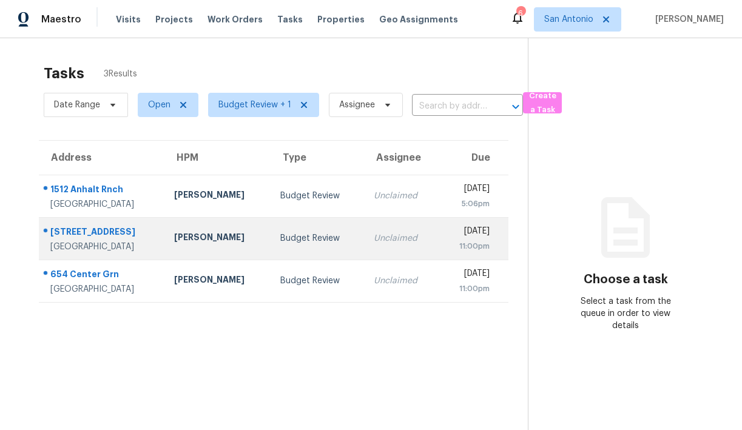
click at [200, 236] on div "[PERSON_NAME]" at bounding box center [217, 238] width 87 height 15
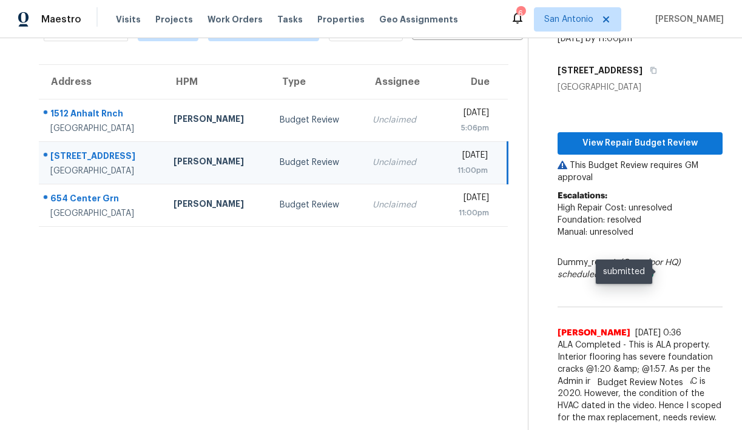
scroll to position [88, 0]
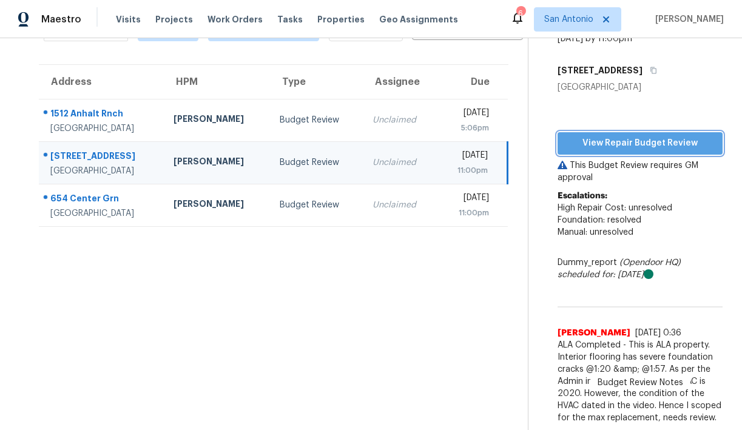
click at [627, 136] on span "View Repair Budget Review" at bounding box center [641, 143] width 146 height 15
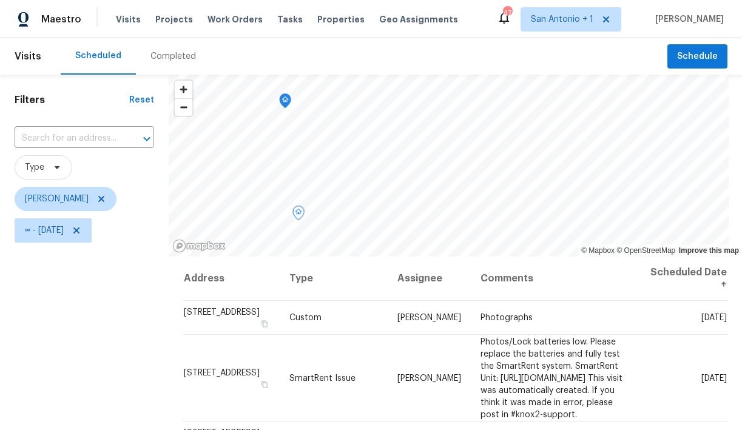
scroll to position [125, 0]
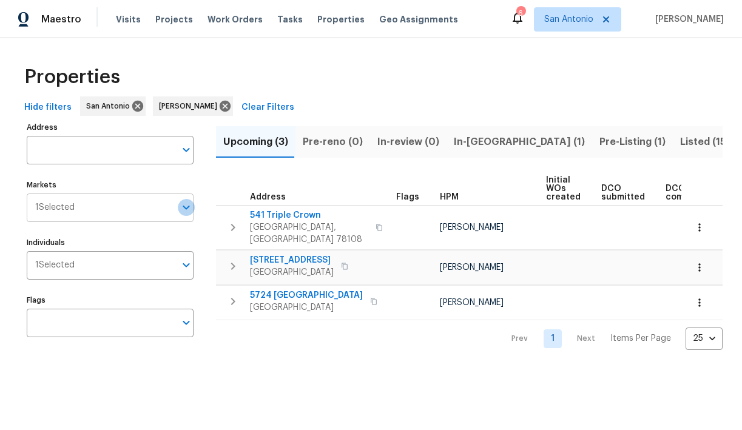
click at [179, 212] on icon "Open" at bounding box center [186, 207] width 15 height 15
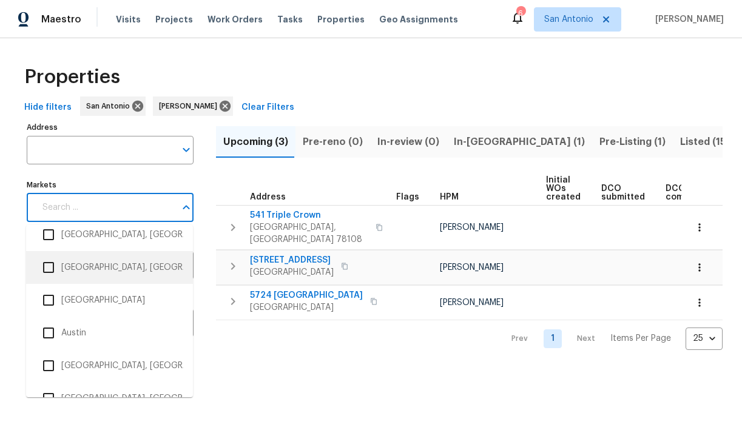
scroll to position [84, 0]
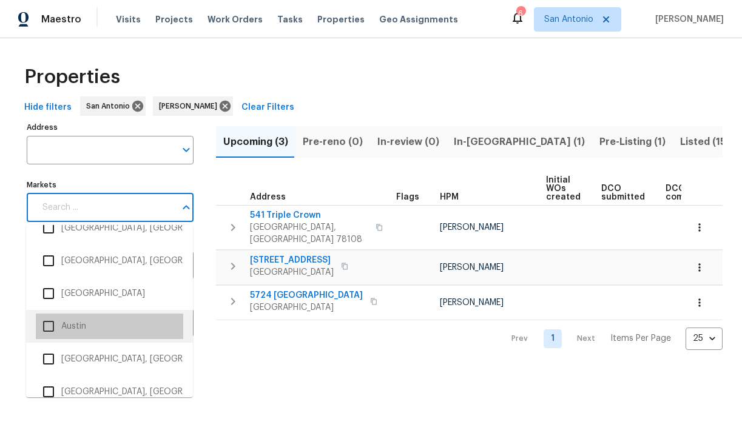
click at [74, 325] on li "Austin" at bounding box center [110, 326] width 148 height 25
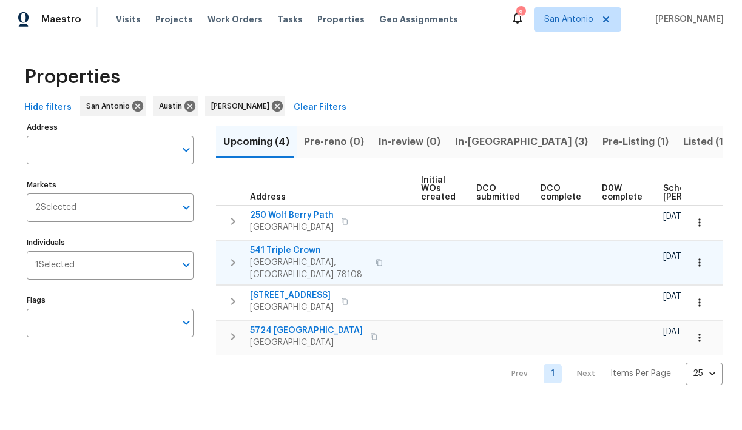
scroll to position [0, 265]
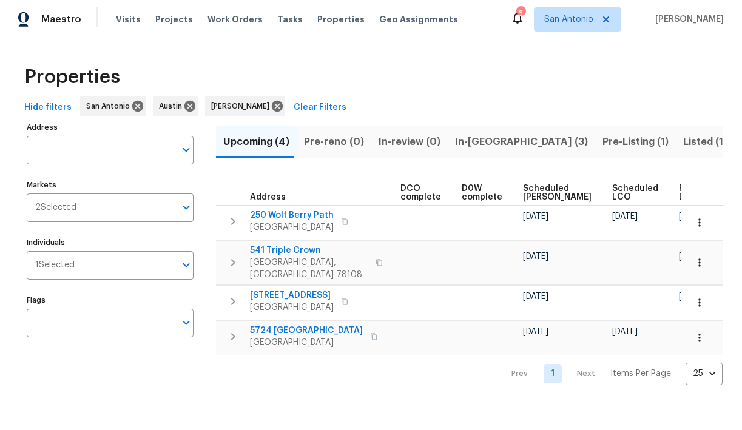
click at [613, 187] on span "Scheduled LCO" at bounding box center [636, 193] width 46 height 17
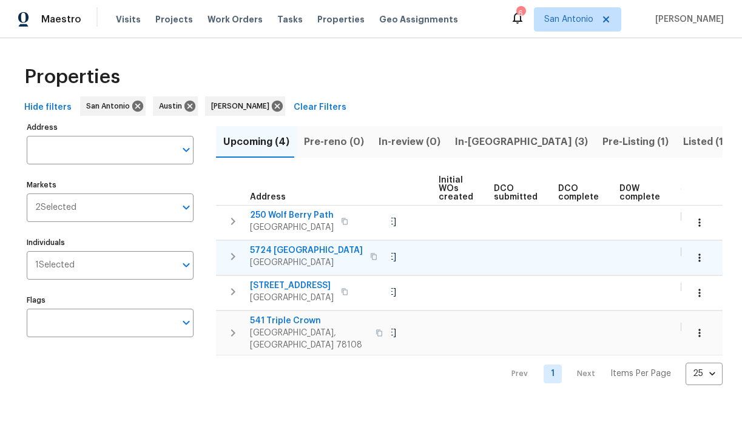
scroll to position [0, 280]
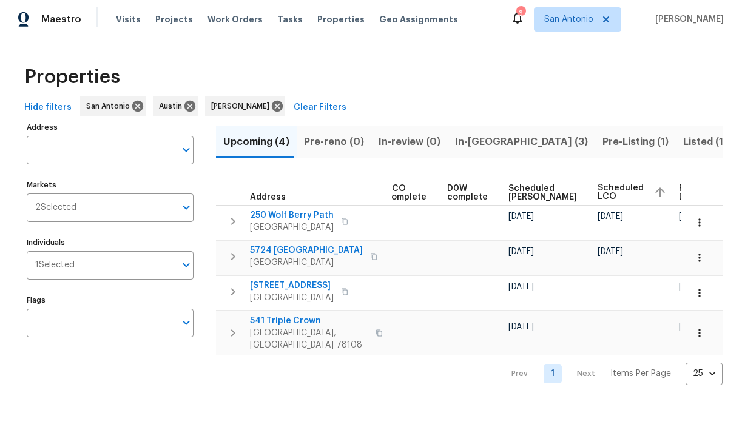
click at [679, 194] on span "Ready Date" at bounding box center [692, 193] width 27 height 17
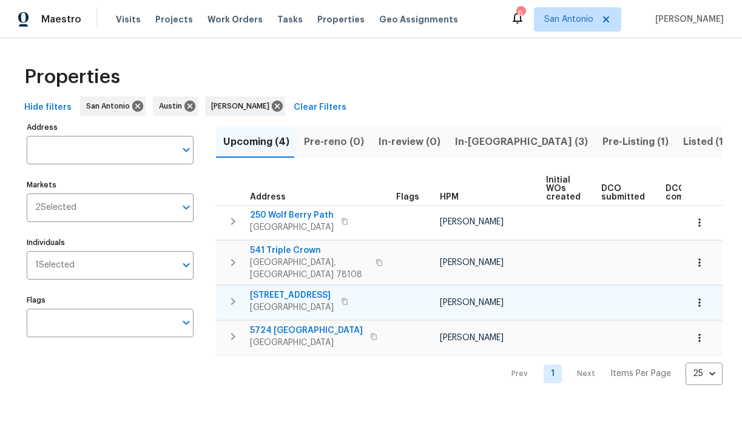
scroll to position [0, 279]
